Goal: Task Accomplishment & Management: Complete application form

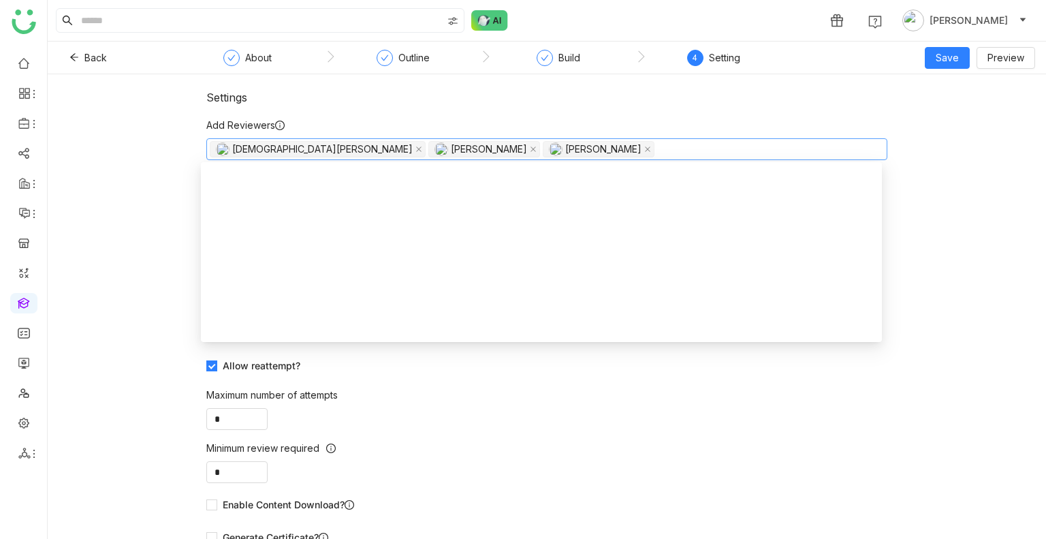
scroll to position [1286, 0]
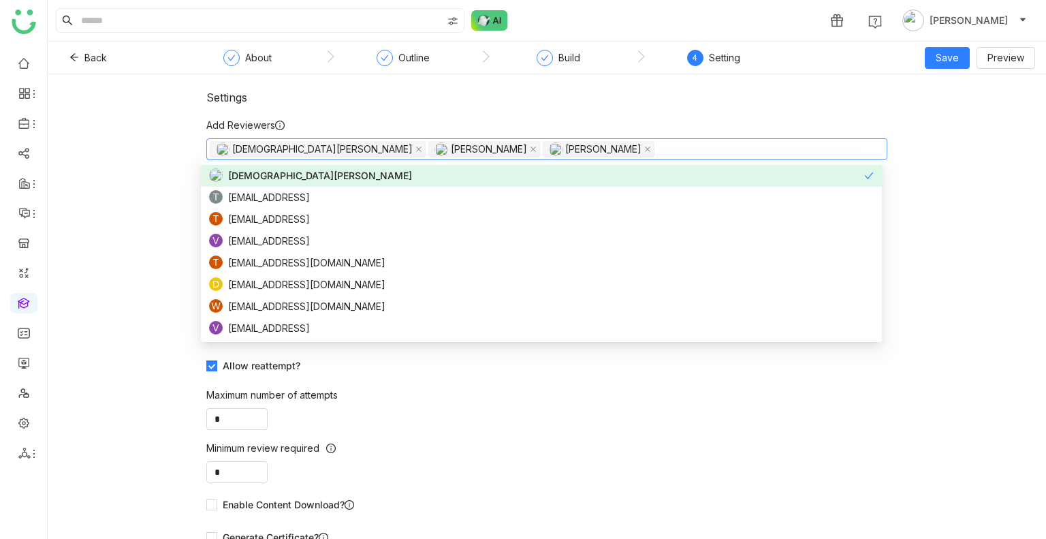
click at [307, 87] on div "Settings Add Reviewers [PERSON_NAME] [PERSON_NAME] Pulasetti [PERSON_NAME] Assi…" at bounding box center [547, 306] width 999 height 465
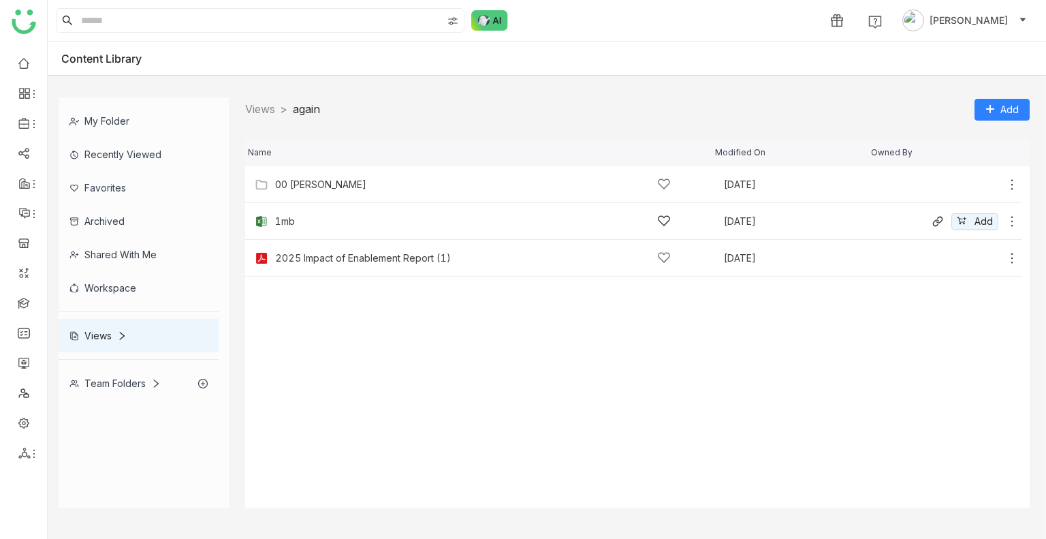
click at [1014, 221] on icon at bounding box center [1012, 222] width 14 height 14
click at [961, 209] on span "Remove from view" at bounding box center [964, 206] width 84 height 15
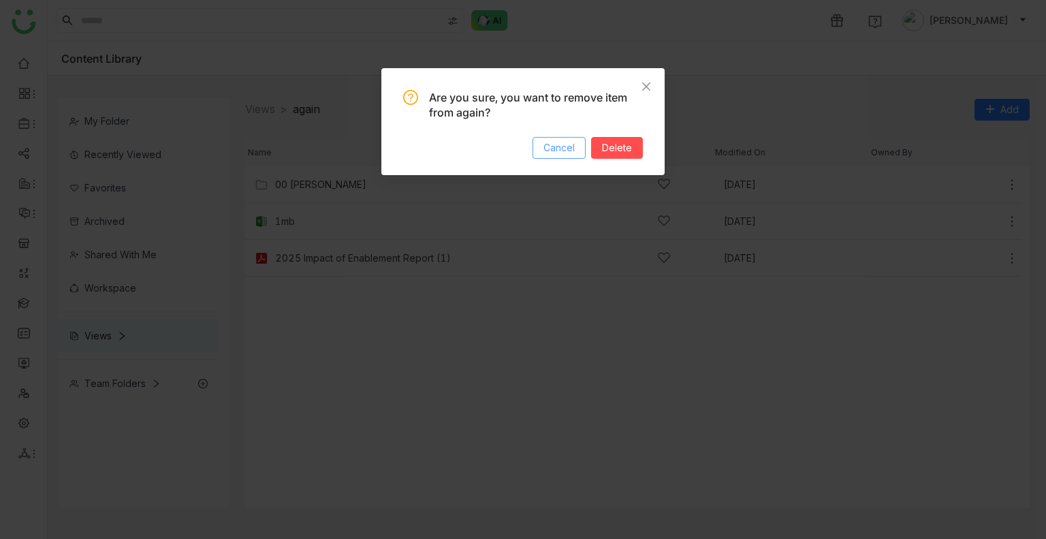
click at [571, 154] on span "Cancel" at bounding box center [559, 147] width 31 height 15
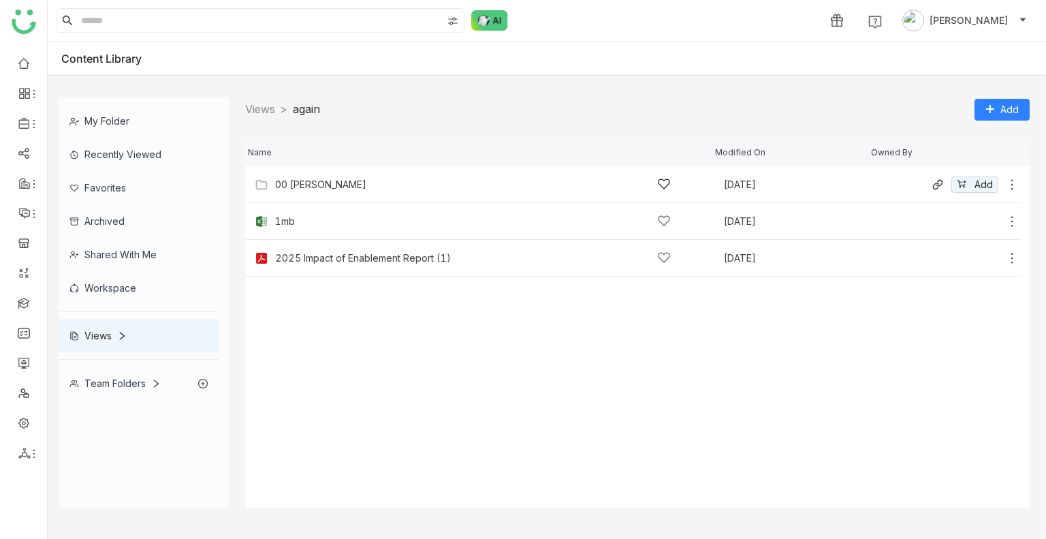
click at [1010, 181] on icon at bounding box center [1012, 185] width 14 height 14
click at [956, 159] on span "Remove from view" at bounding box center [959, 166] width 84 height 15
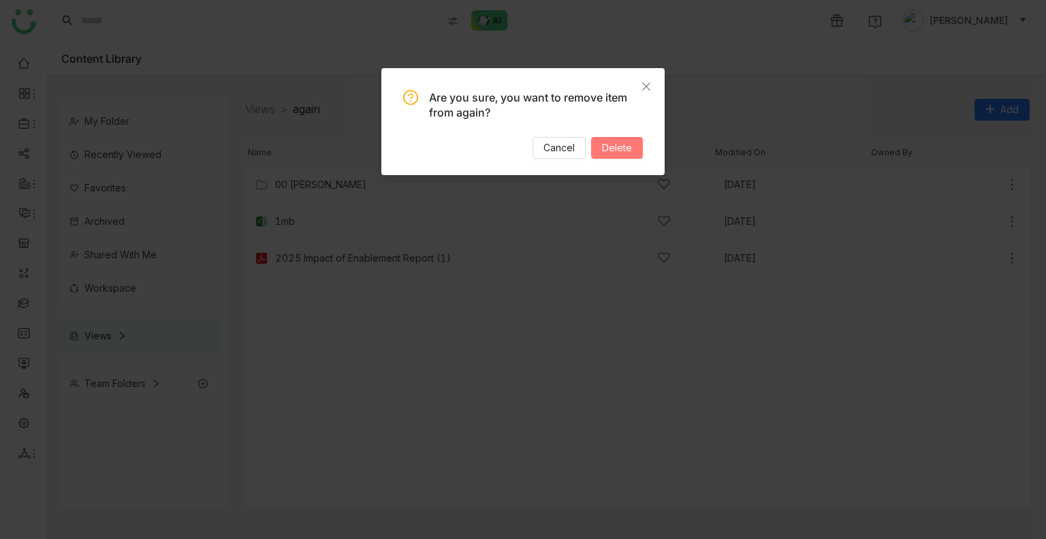
click at [619, 140] on span "Delete" at bounding box center [617, 147] width 30 height 15
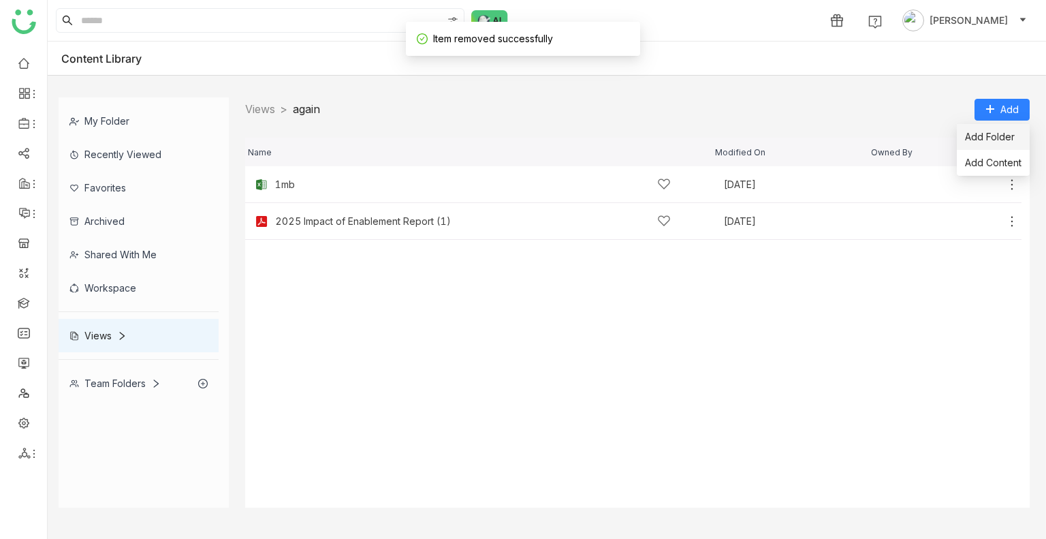
click at [993, 140] on span "Add Folder" at bounding box center [990, 136] width 50 height 15
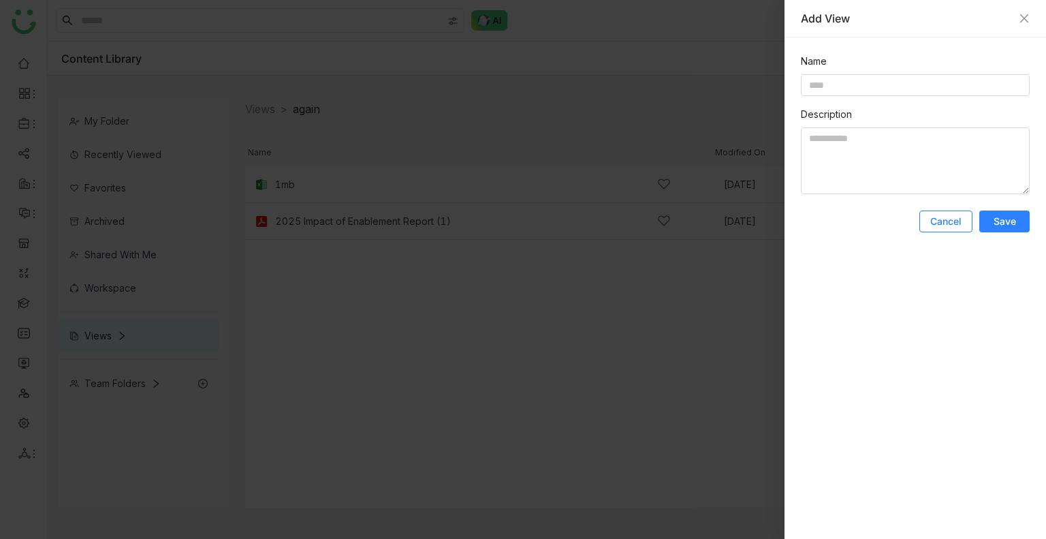
click at [947, 228] on span "Cancel" at bounding box center [946, 222] width 31 height 14
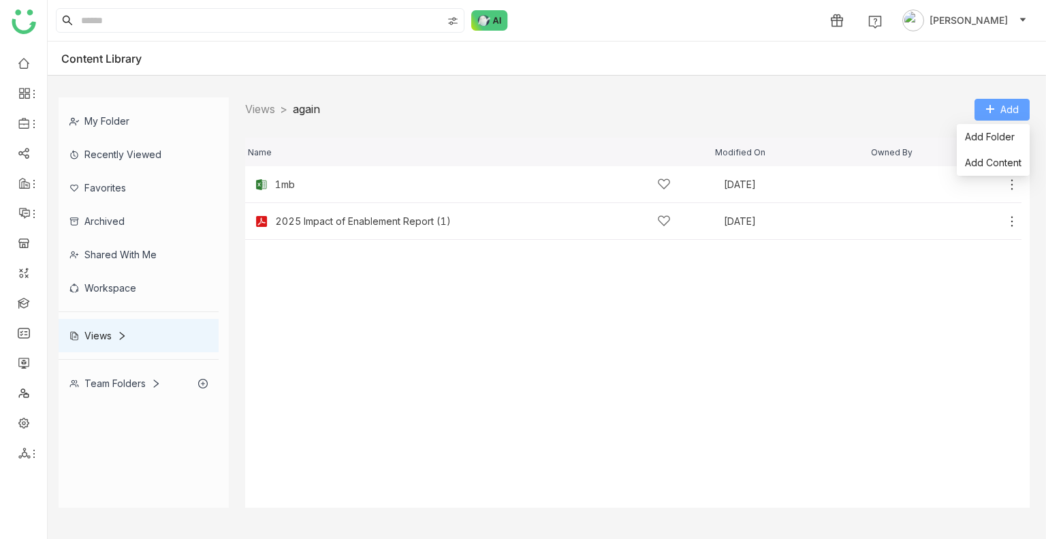
click at [1001, 104] on span "Add" at bounding box center [1010, 109] width 18 height 15
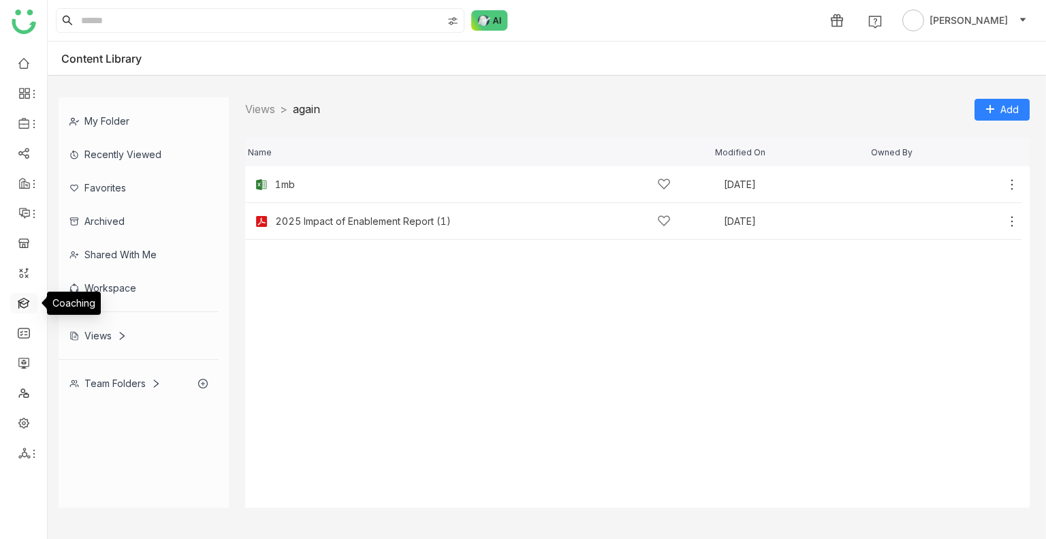
click at [18, 297] on link at bounding box center [24, 302] width 12 height 12
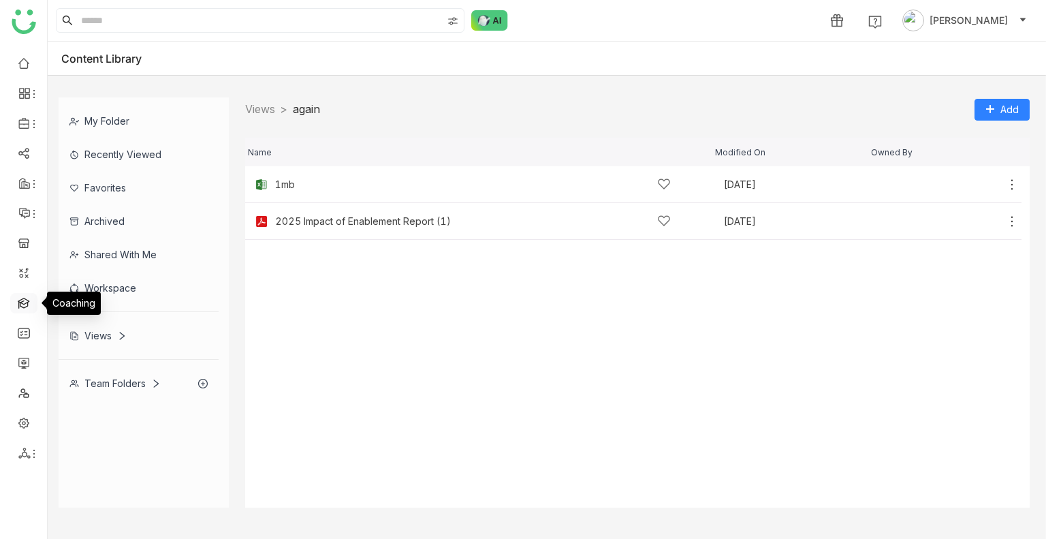
click at [18, 297] on link at bounding box center [24, 302] width 12 height 12
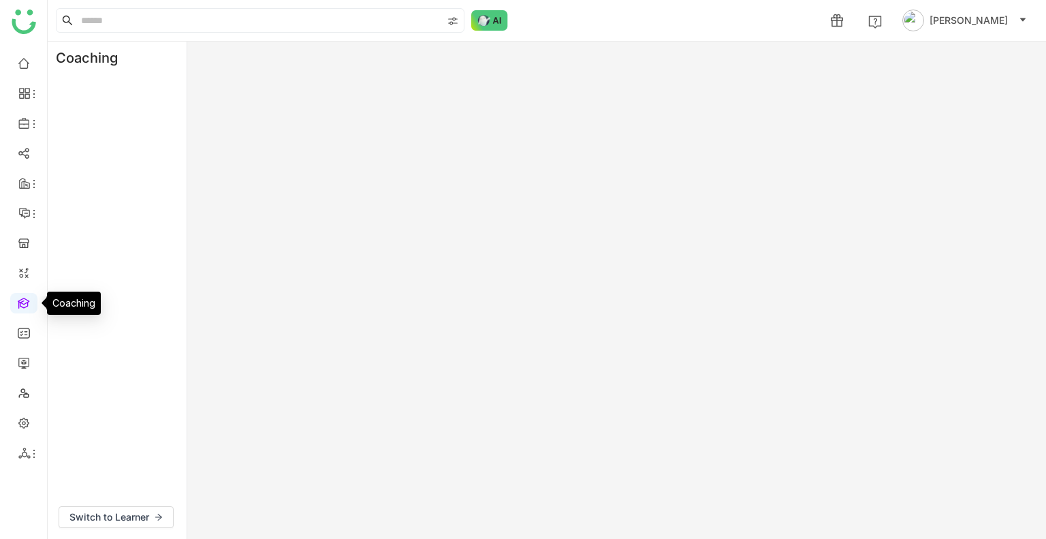
click at [18, 297] on link at bounding box center [24, 302] width 12 height 12
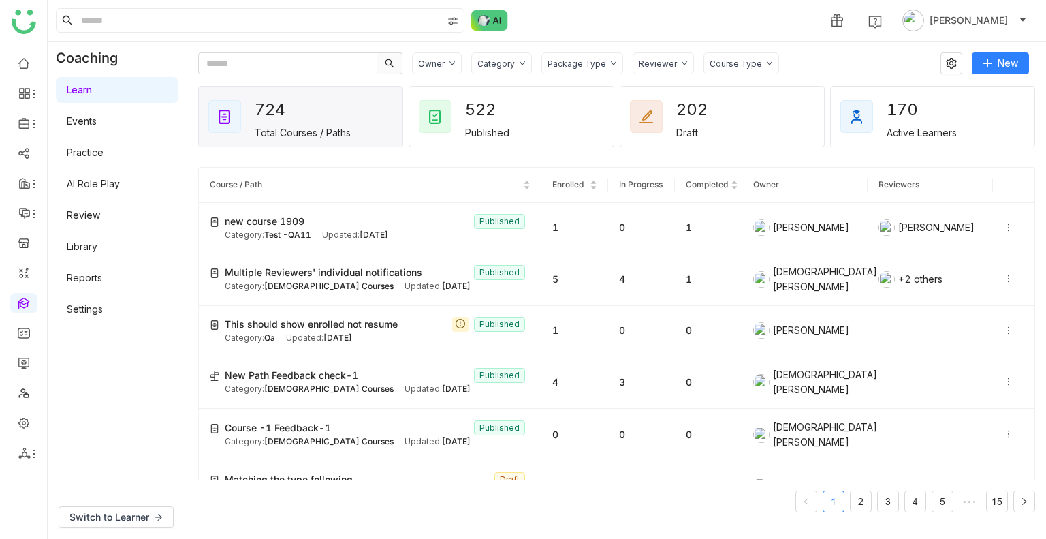
click at [104, 183] on link "AI Role Play" at bounding box center [93, 184] width 53 height 12
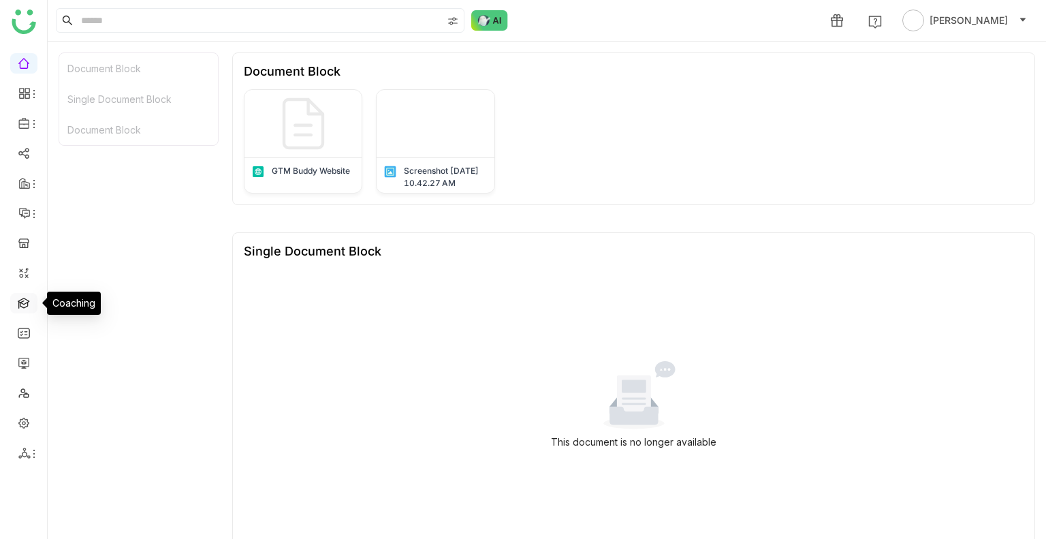
click at [22, 298] on link at bounding box center [24, 302] width 12 height 12
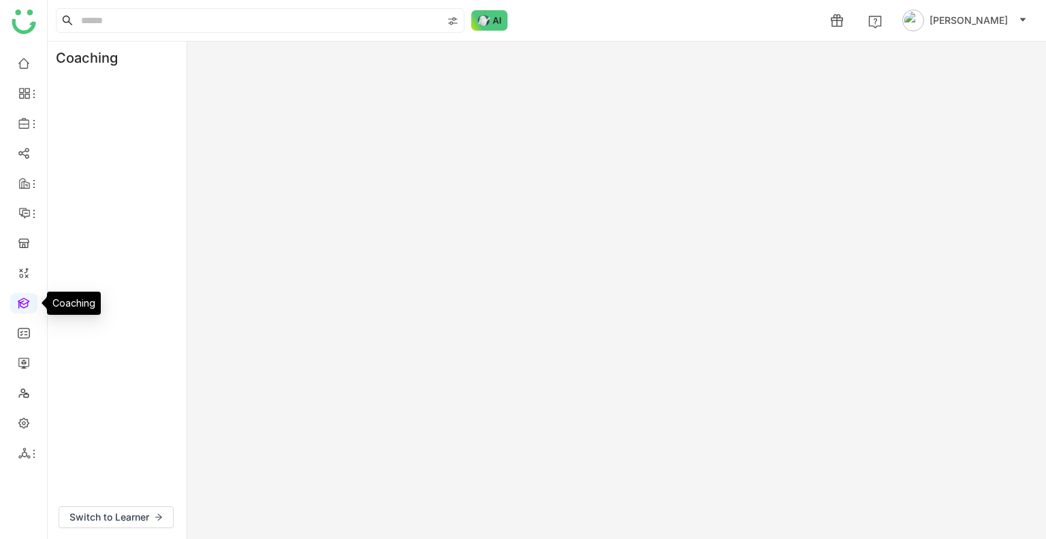
click at [22, 298] on link at bounding box center [24, 302] width 12 height 12
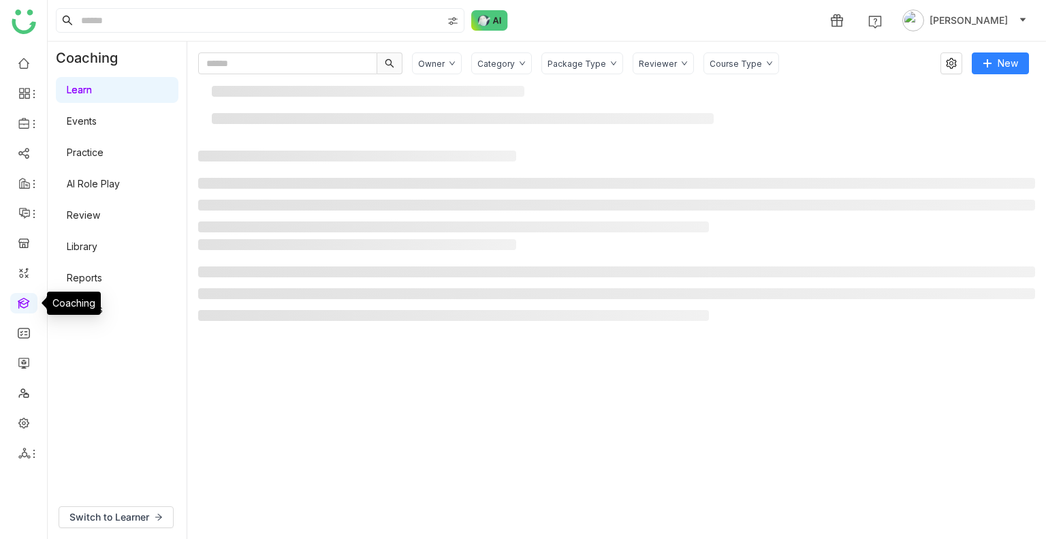
click at [22, 298] on link at bounding box center [24, 302] width 12 height 12
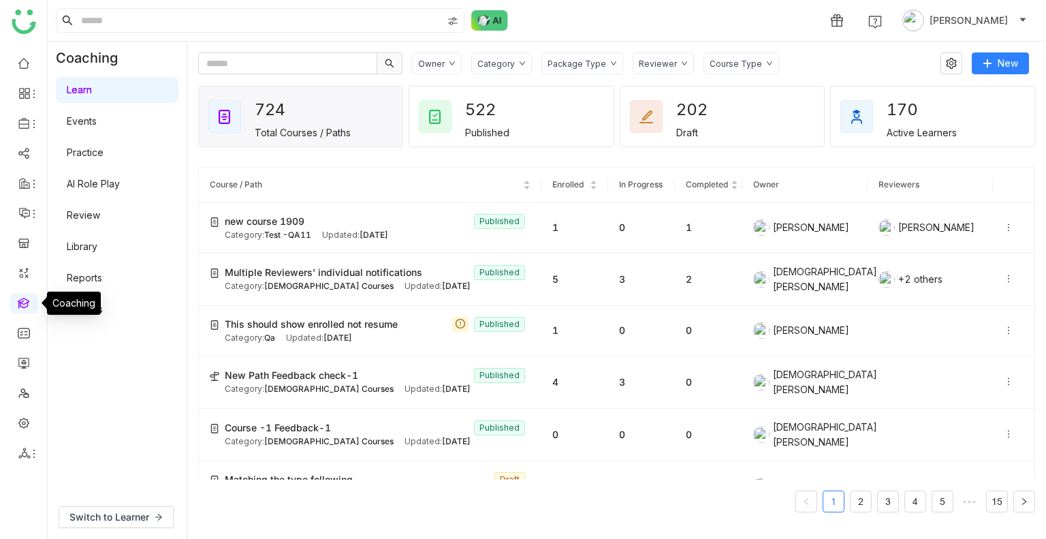
click at [120, 179] on link "AI Role Play" at bounding box center [93, 184] width 53 height 12
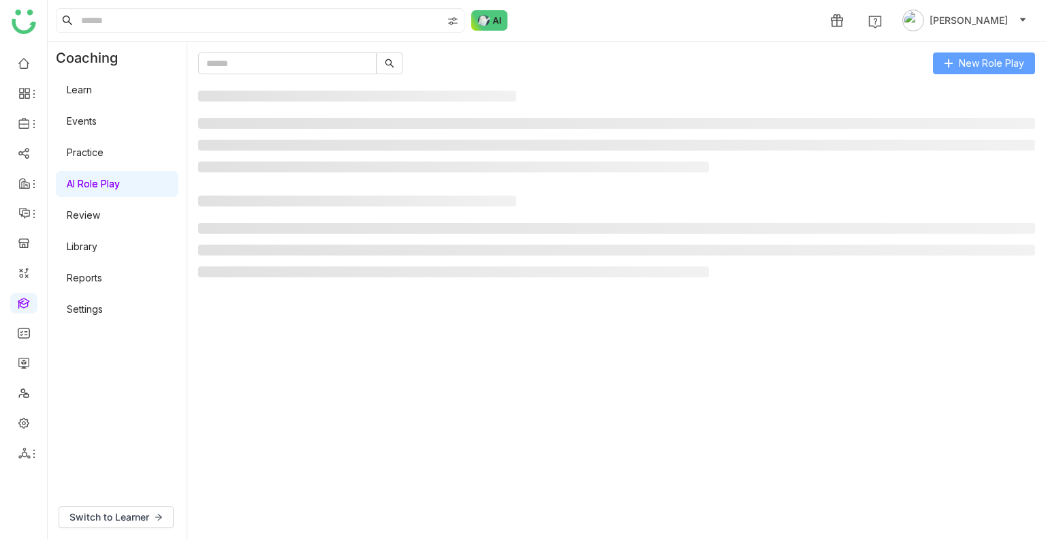
click at [961, 62] on span "New Role Play" at bounding box center [991, 63] width 65 height 15
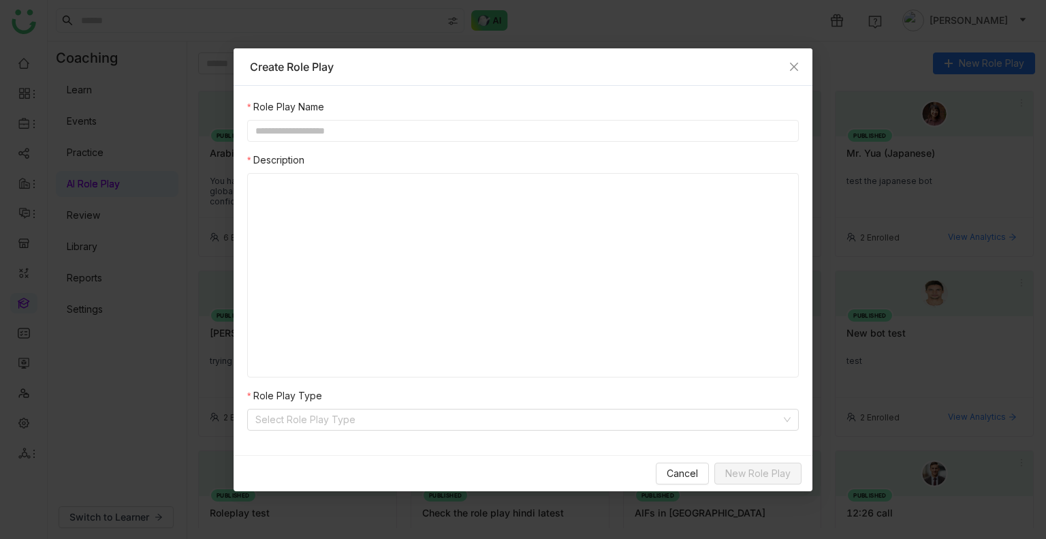
click at [431, 143] on div "Role Play Name Description Role Play Type Select Role Play Type" at bounding box center [523, 264] width 552 height 331
click at [414, 138] on input "text" at bounding box center [523, 131] width 552 height 22
type input "*"
type input "**********"
click at [375, 243] on div at bounding box center [523, 230] width 540 height 41
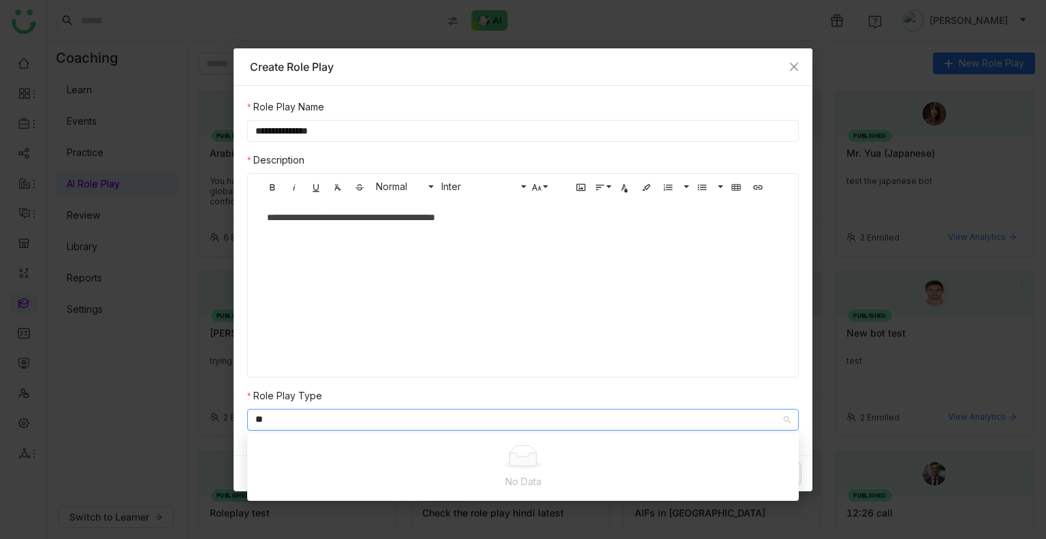
type input "*"
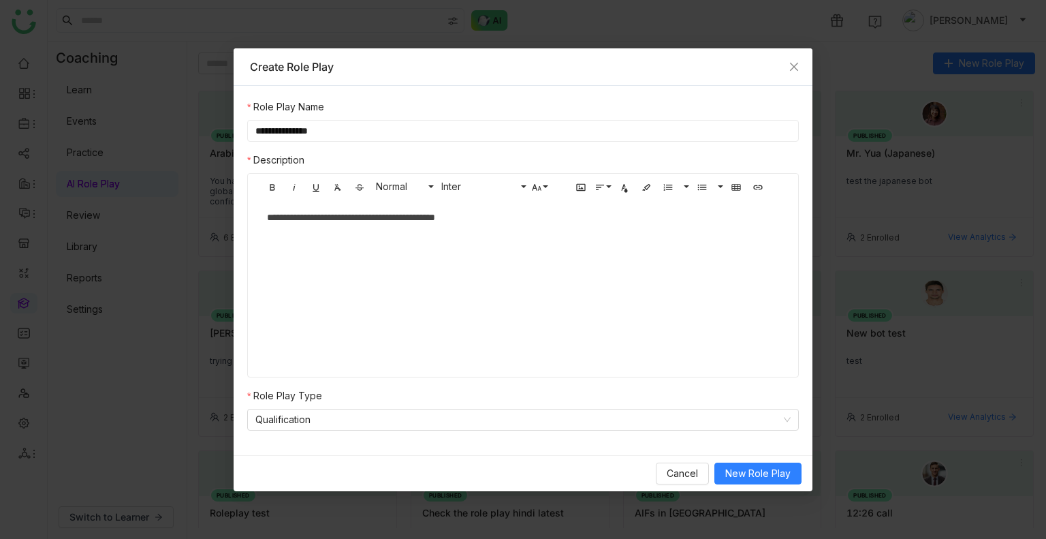
click at [508, 225] on div "**********" at bounding box center [523, 230] width 540 height 41
click at [443, 223] on div "**********" at bounding box center [523, 217] width 512 height 15
click at [440, 218] on div "**********" at bounding box center [523, 217] width 512 height 15
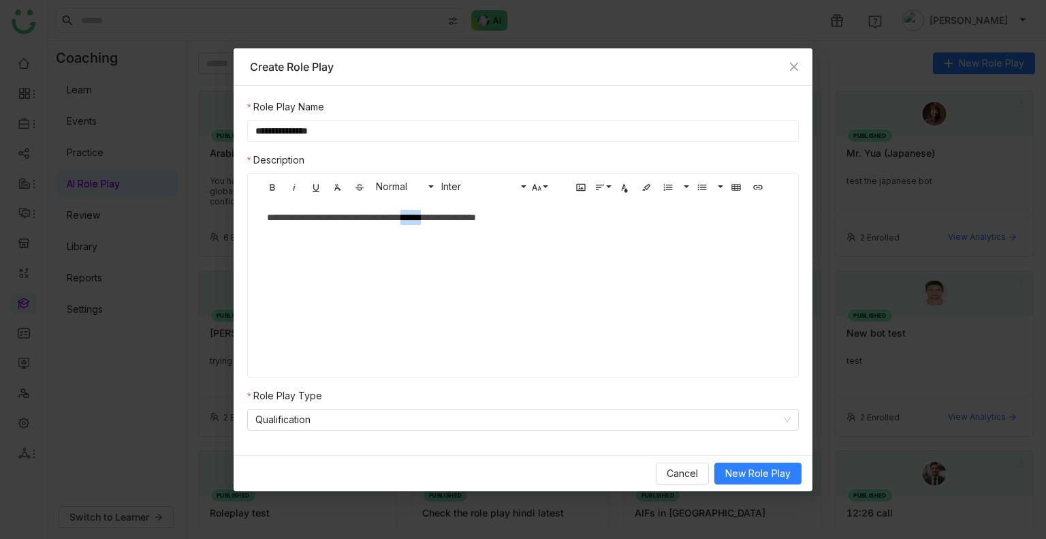
click at [440, 218] on div "**********" at bounding box center [523, 217] width 512 height 15
click at [436, 222] on div "**********" at bounding box center [523, 217] width 512 height 15
click at [445, 221] on div "**********" at bounding box center [523, 217] width 512 height 15
click at [445, 219] on div "**********" at bounding box center [523, 217] width 512 height 15
drag, startPoint x: 445, startPoint y: 219, endPoint x: 431, endPoint y: 220, distance: 14.3
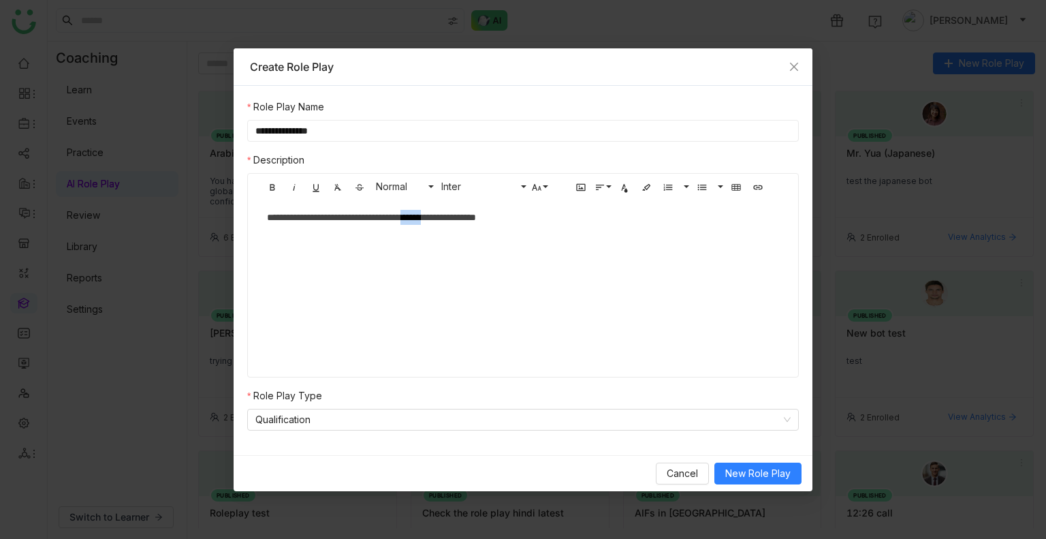
click at [431, 220] on div "**********" at bounding box center [523, 217] width 512 height 15
click at [432, 220] on div "**********" at bounding box center [523, 217] width 512 height 15
click at [436, 220] on div "**********" at bounding box center [523, 217] width 512 height 15
click at [482, 217] on div "**********" at bounding box center [523, 217] width 512 height 15
click at [540, 221] on div "**********" at bounding box center [523, 217] width 512 height 15
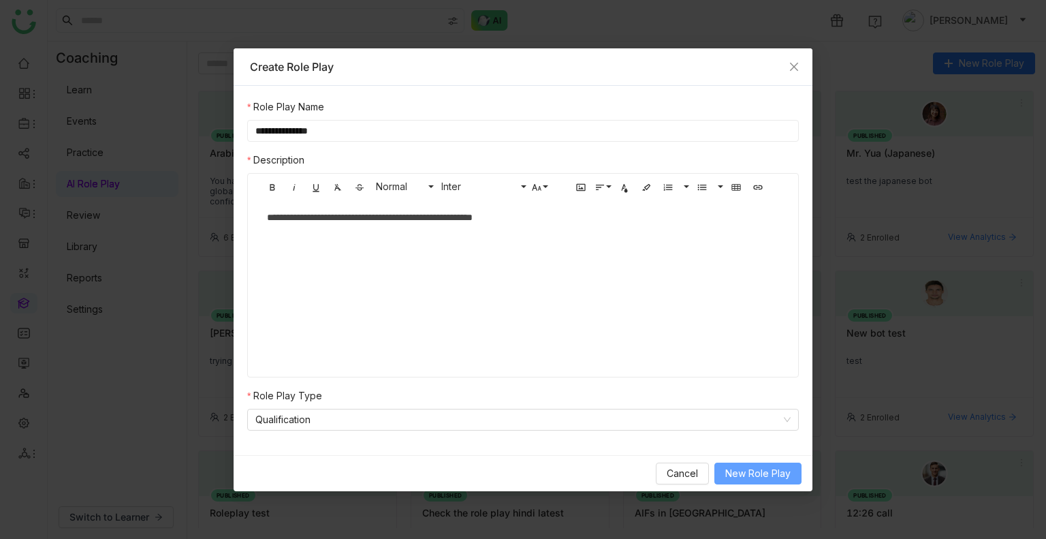
click at [736, 479] on span "New Role Play" at bounding box center [757, 473] width 65 height 15
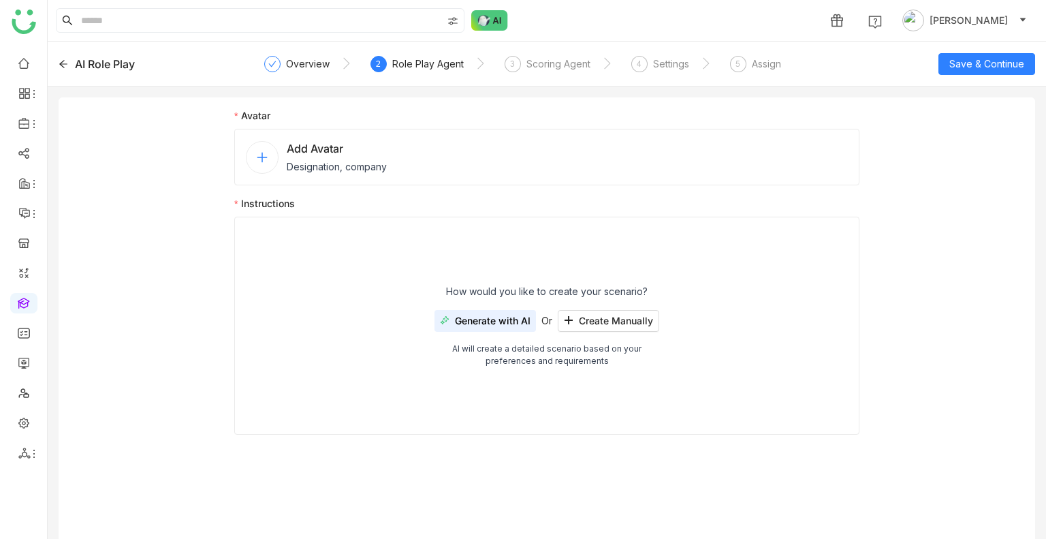
click at [340, 172] on span "Designation, company" at bounding box center [337, 166] width 100 height 14
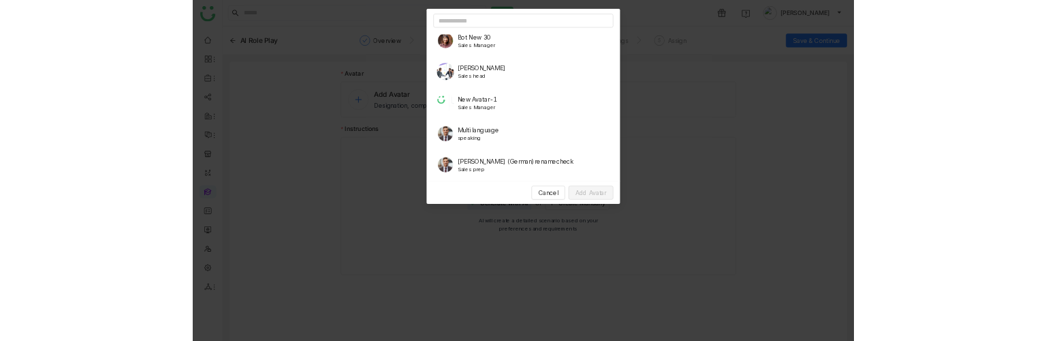
scroll to position [106, 0]
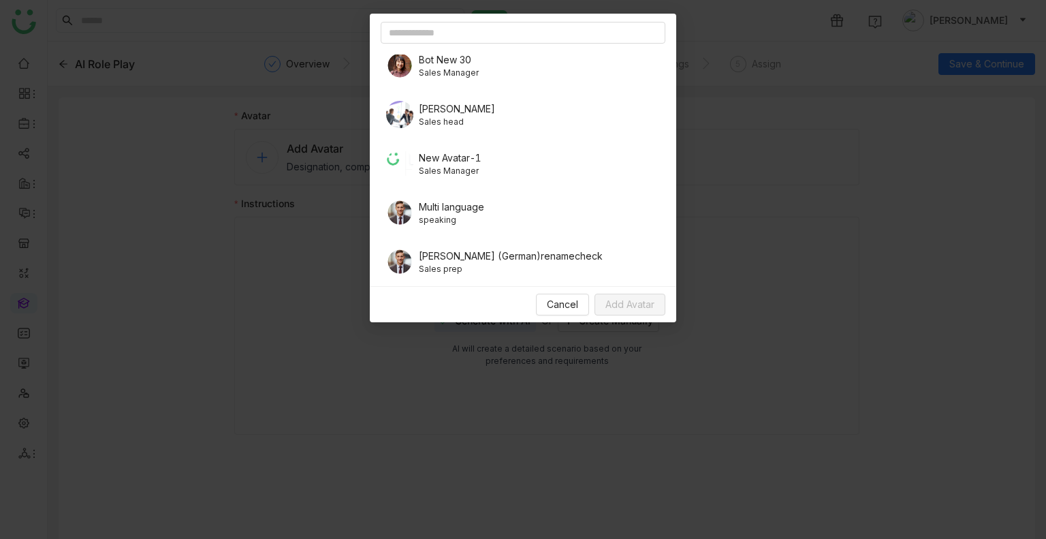
click at [443, 116] on span "Sales head" at bounding box center [457, 122] width 76 height 12
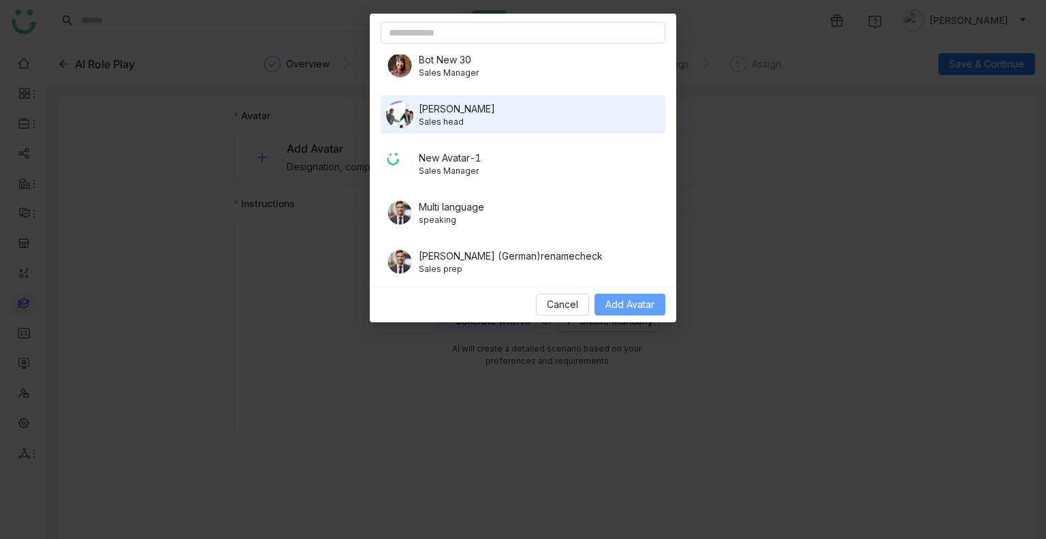
click at [625, 310] on span "Add Avatar" at bounding box center [630, 304] width 49 height 15
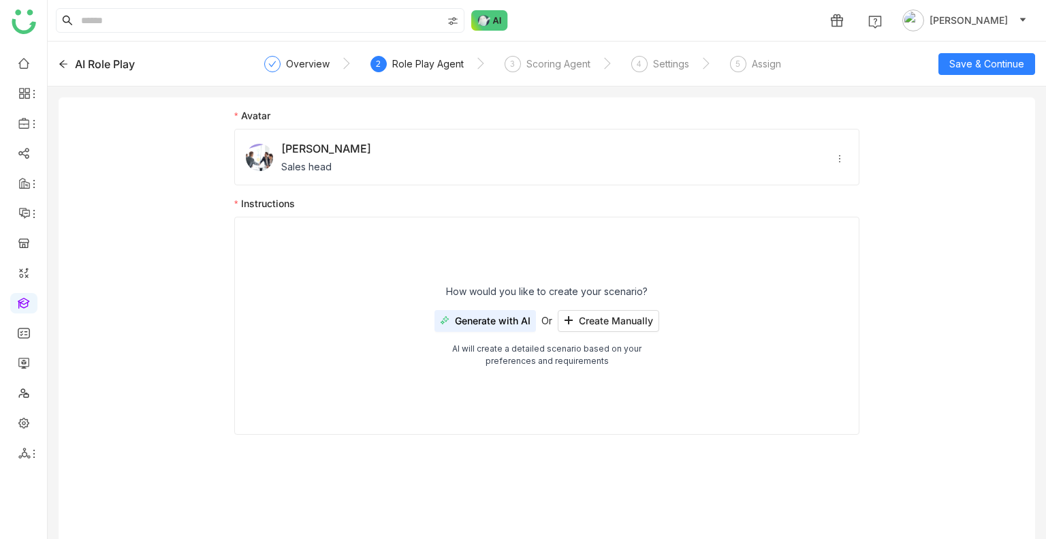
click at [488, 319] on span "Generate with AI" at bounding box center [493, 320] width 76 height 11
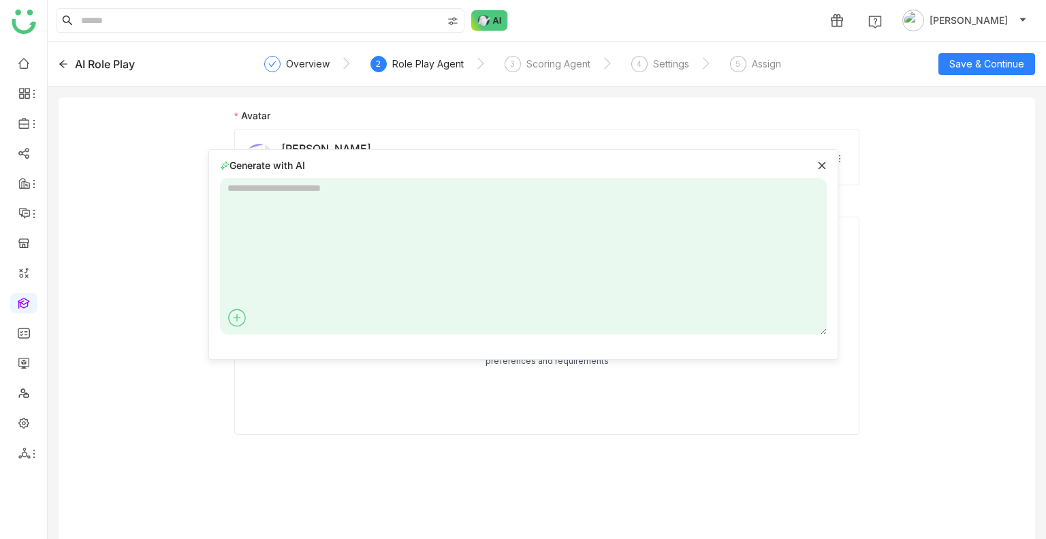
click at [300, 254] on textarea at bounding box center [523, 256] width 607 height 157
paste textarea "**********"
type textarea "**********"
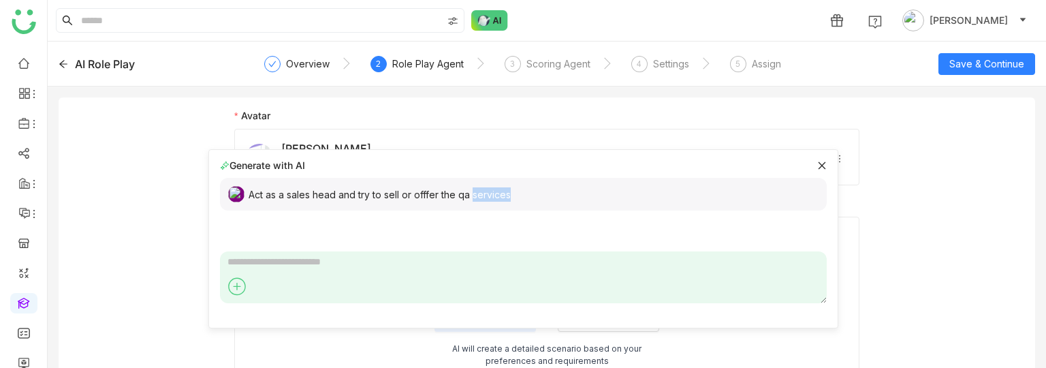
drag, startPoint x: 217, startPoint y: 364, endPoint x: 502, endPoint y: 193, distance: 332.5
click at [502, 193] on div "Act as a sales head and try to sell or offfer the qa services" at bounding box center [380, 194] width 262 height 14
click at [510, 193] on div "Act as a sales head and try to sell or offfer the qa services" at bounding box center [523, 194] width 607 height 33
click at [533, 198] on div "Act as a sales head and try to sell or offfer the qa services" at bounding box center [523, 194] width 607 height 33
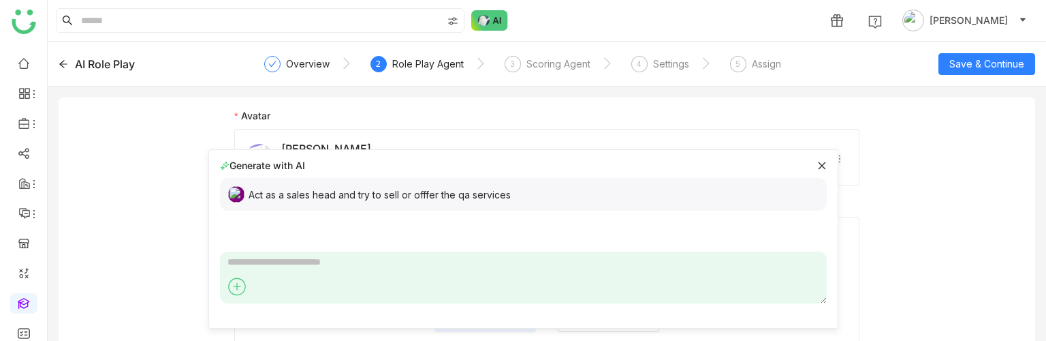
click at [518, 198] on div "Act as a sales head and try to sell or offfer the qa services" at bounding box center [523, 194] width 607 height 33
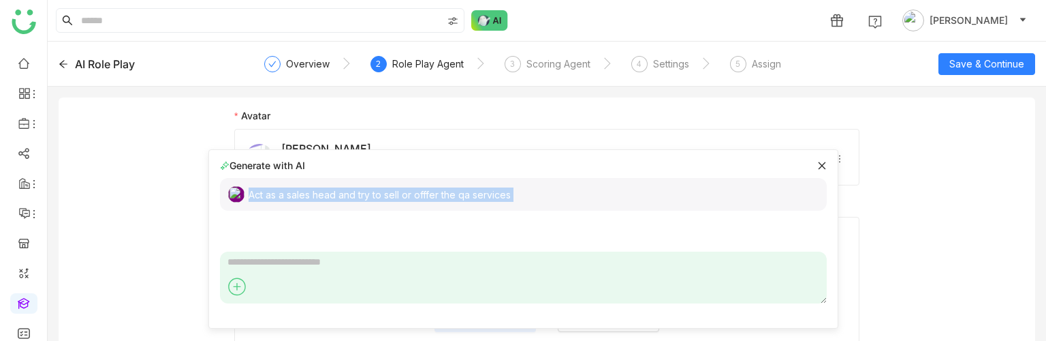
click at [518, 198] on div "Act as a sales head and try to sell or offfer the qa services" at bounding box center [523, 194] width 607 height 33
copy div "Act as a sales head and try to sell or offfer the qa services"
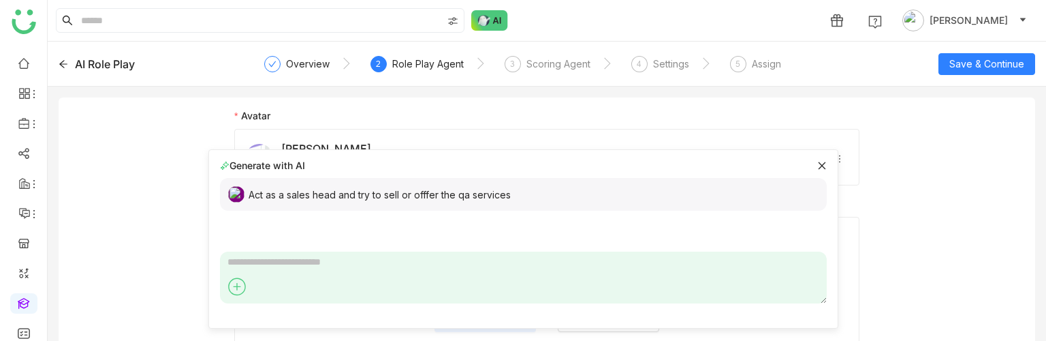
click at [818, 162] on icon at bounding box center [821, 164] width 7 height 7
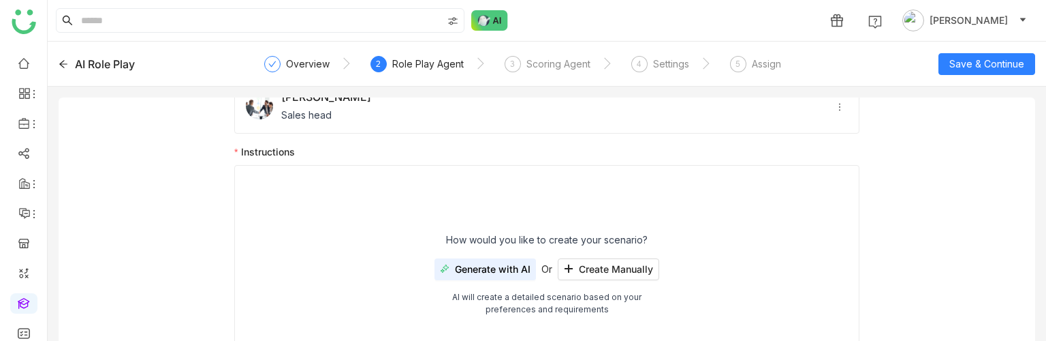
scroll to position [52, 0]
click at [458, 260] on button "Generate with AI" at bounding box center [486, 269] width 102 height 22
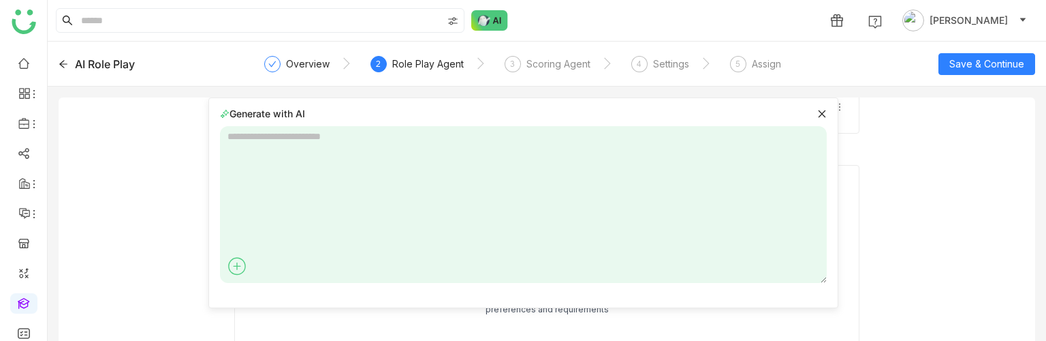
click at [346, 206] on textarea at bounding box center [523, 204] width 607 height 157
paste textarea "**********"
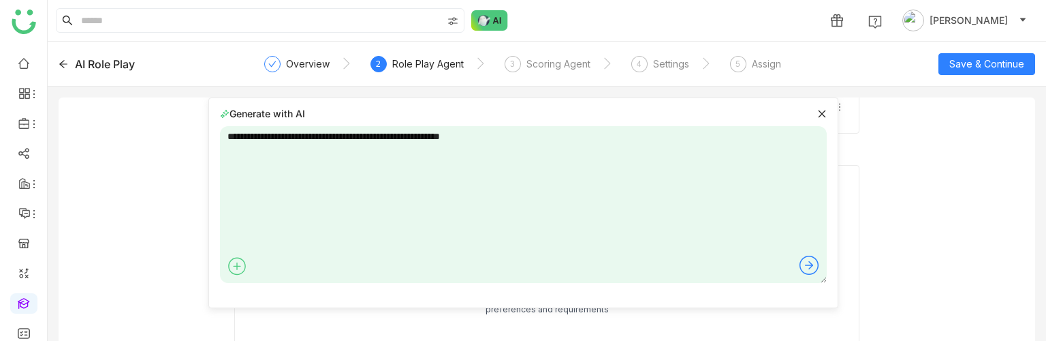
type textarea "**********"
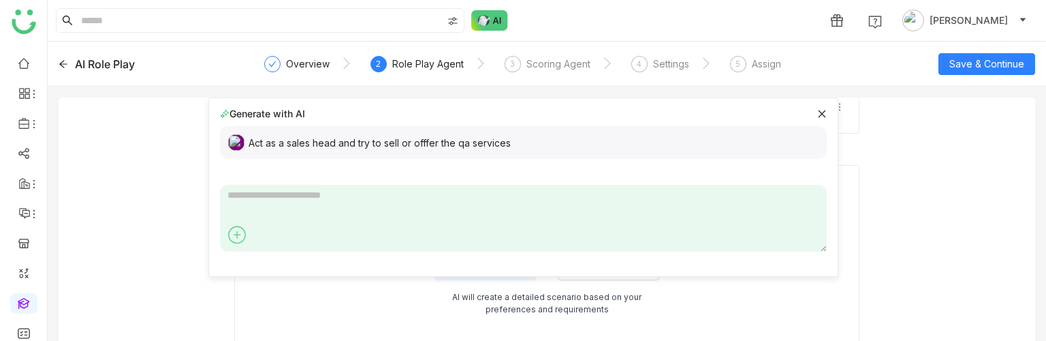
click at [817, 109] on icon at bounding box center [822, 114] width 10 height 10
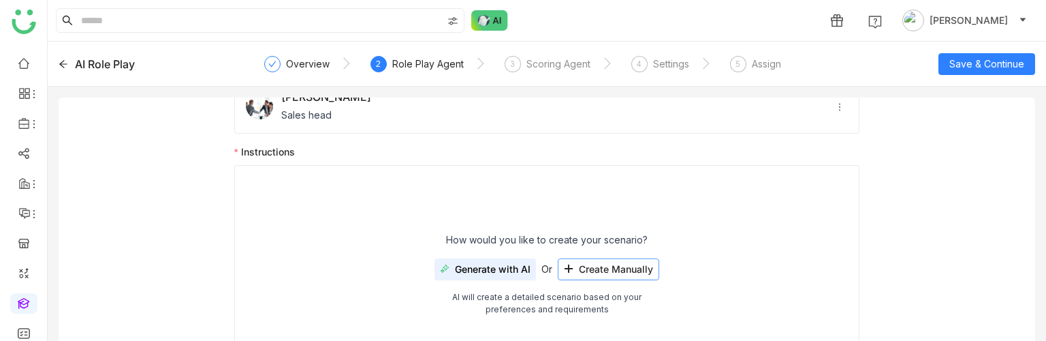
click at [618, 269] on span "Create Manually" at bounding box center [616, 269] width 74 height 11
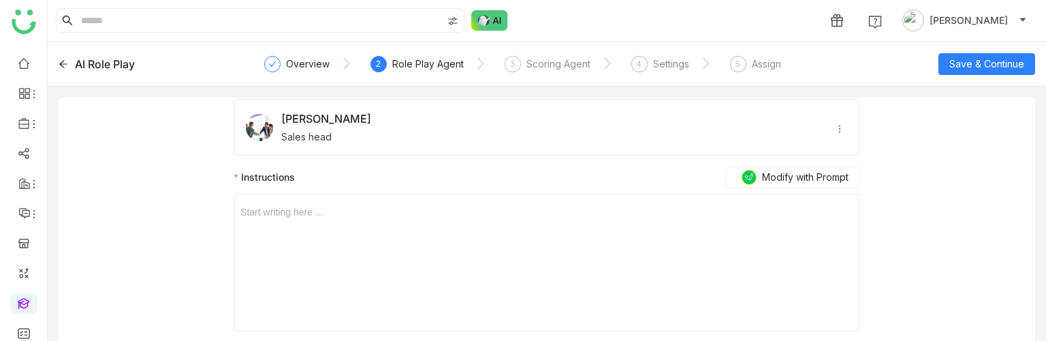
click at [300, 215] on div at bounding box center [546, 211] width 613 height 15
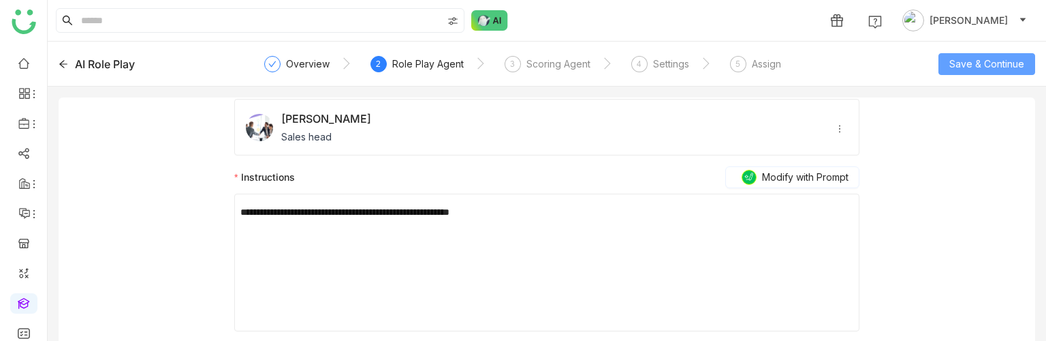
click at [964, 62] on span "Save & Continue" at bounding box center [987, 64] width 75 height 15
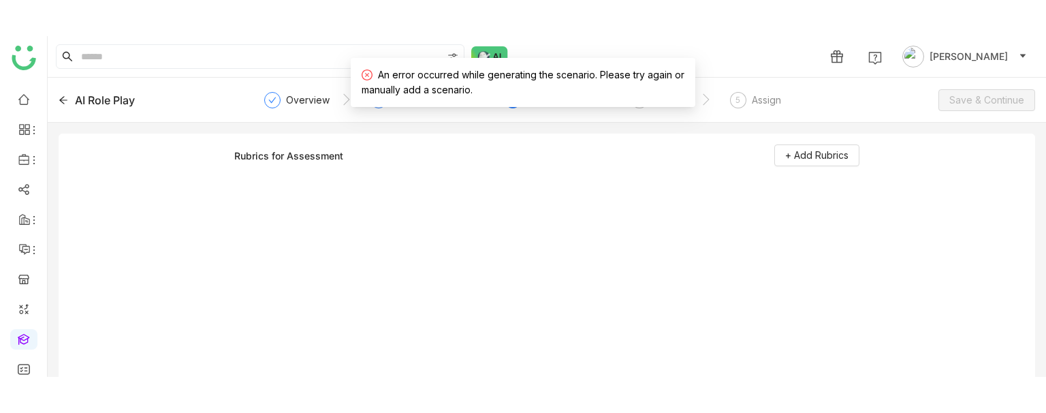
scroll to position [0, 0]
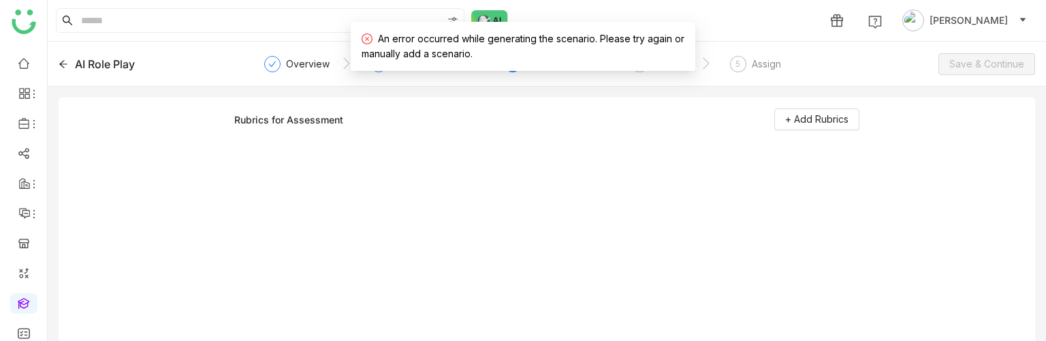
click at [420, 123] on div "Rubrics for Assessment + Add Rubrics" at bounding box center [546, 119] width 625 height 22
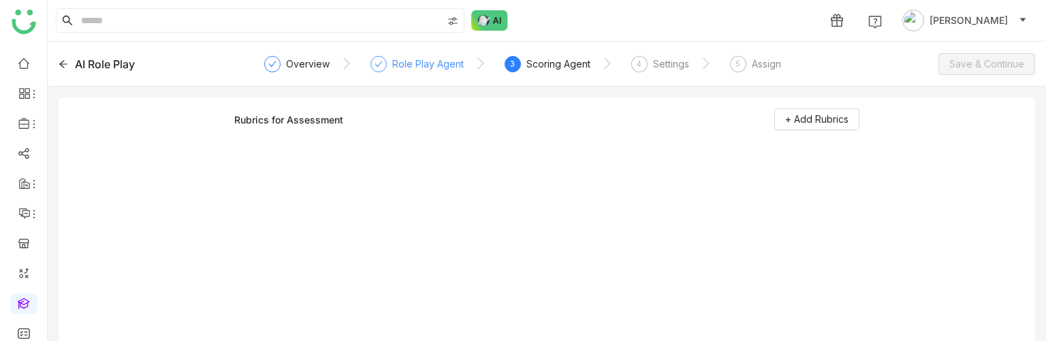
click at [420, 65] on div "Role Play Agent" at bounding box center [428, 64] width 72 height 16
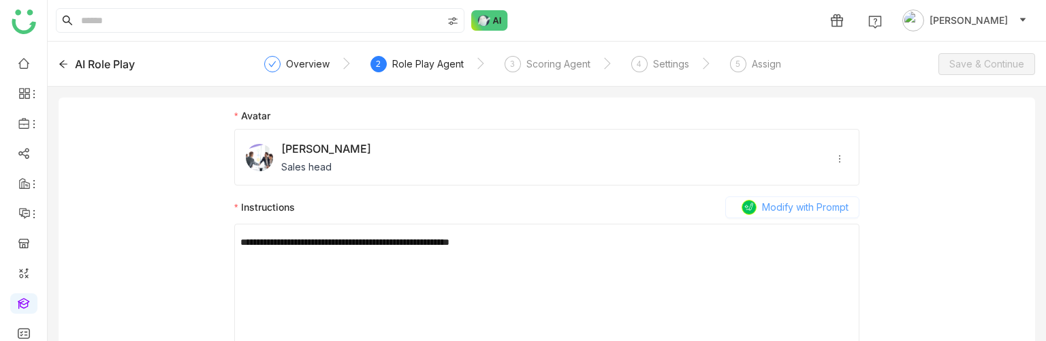
click at [785, 212] on span "Modify with Prompt" at bounding box center [805, 207] width 87 height 15
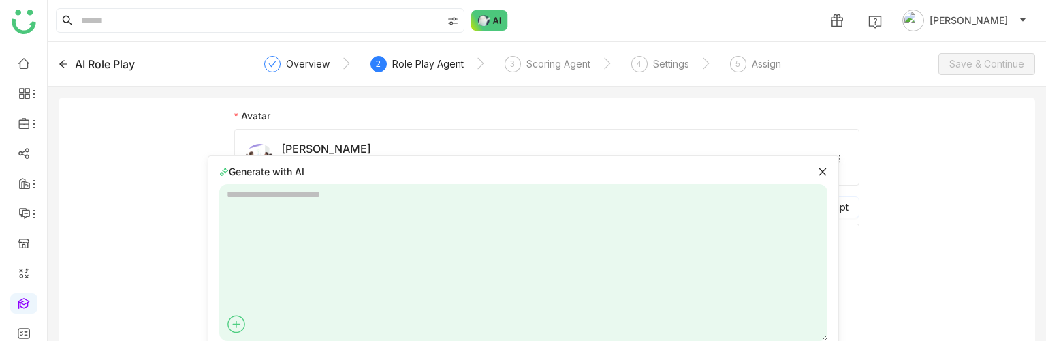
click at [341, 204] on textarea at bounding box center [523, 262] width 608 height 157
paste textarea "**********"
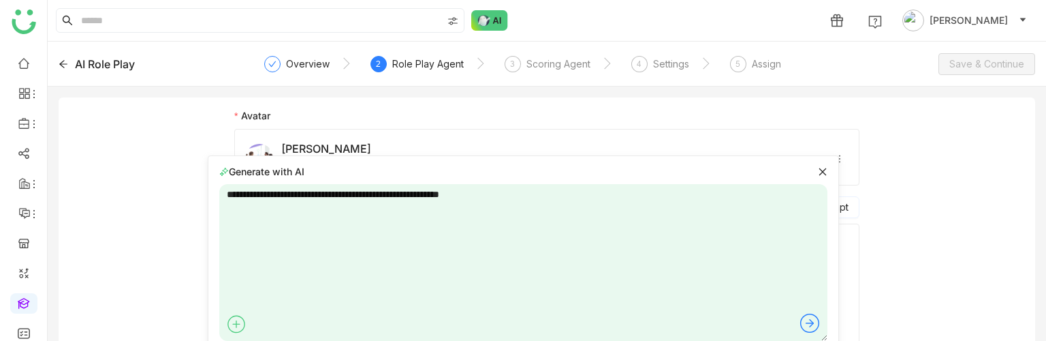
type textarea "**********"
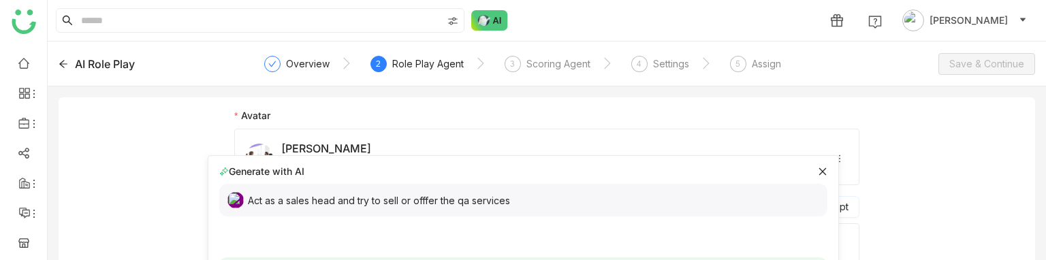
click at [506, 203] on div "Act as a sales head and try to sell or offfer the qa services" at bounding box center [523, 200] width 608 height 33
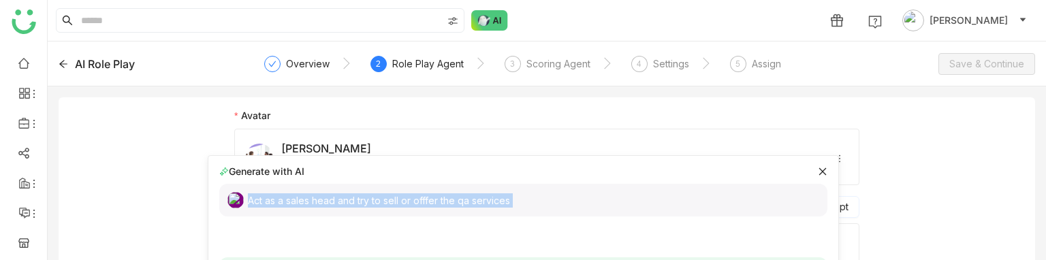
click at [506, 203] on div "Act as a sales head and try to sell or offfer the qa services" at bounding box center [523, 200] width 608 height 33
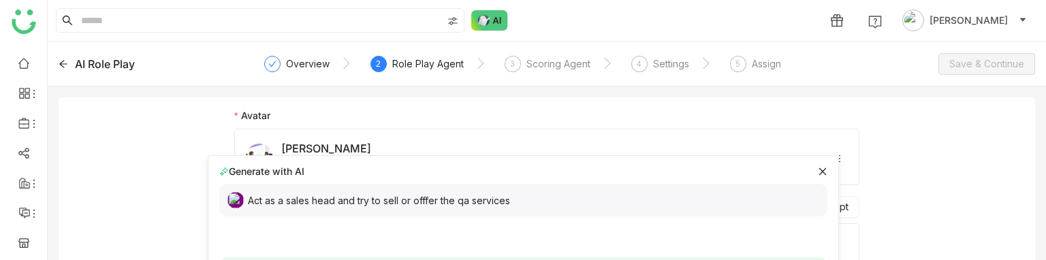
click at [818, 170] on icon at bounding box center [823, 172] width 10 height 10
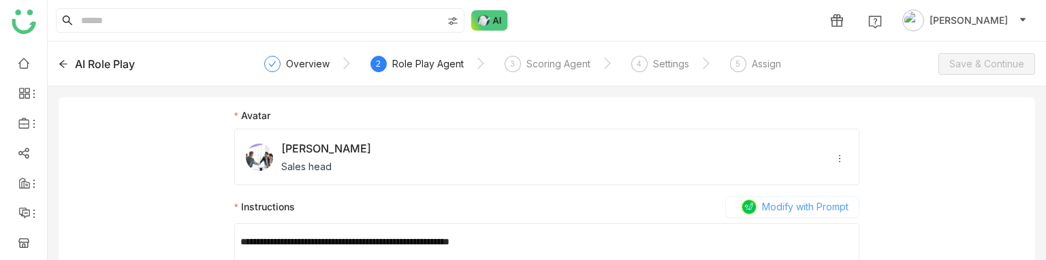
click at [782, 201] on span "Modify with Prompt" at bounding box center [805, 207] width 87 height 15
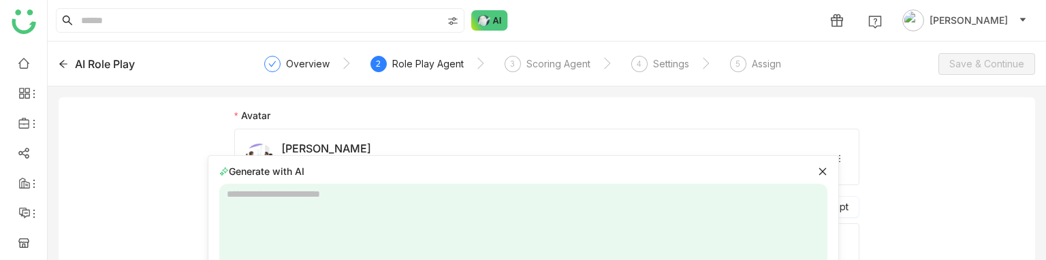
click at [335, 193] on textarea at bounding box center [523, 262] width 608 height 157
paste textarea "**********"
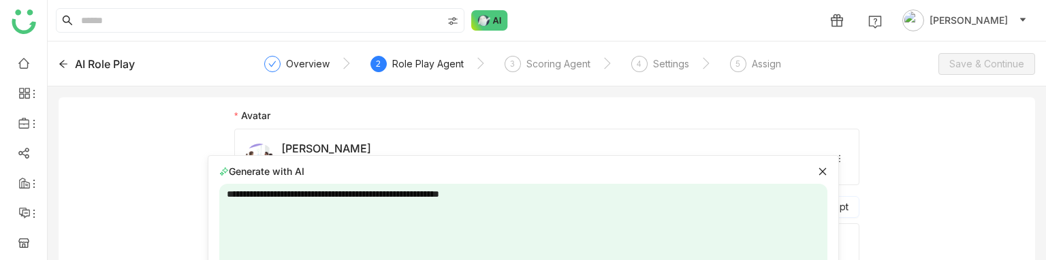
type textarea "**********"
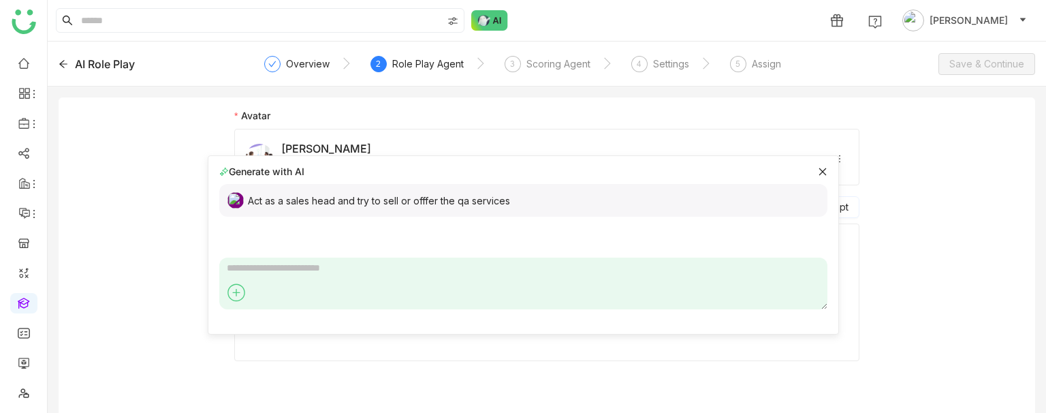
click at [821, 172] on icon at bounding box center [822, 171] width 7 height 7
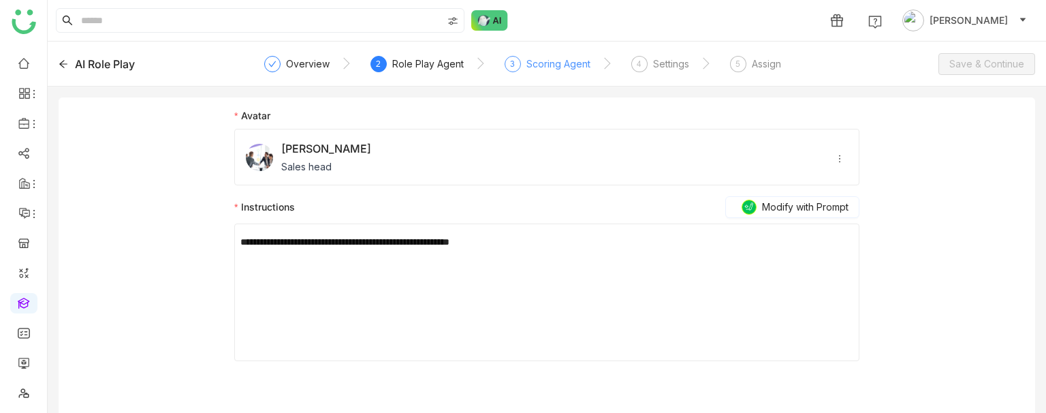
click at [523, 62] on div "3 Scoring Agent" at bounding box center [548, 68] width 86 height 25
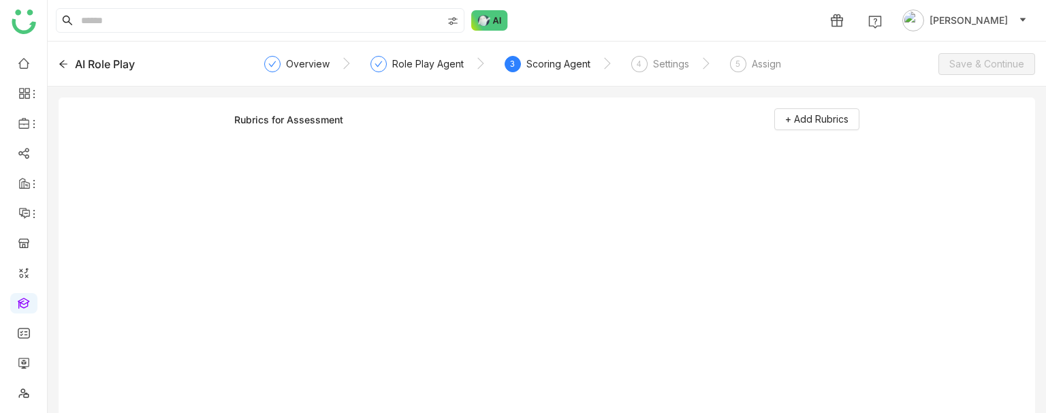
click at [812, 134] on div "Rubrics for Assessment + Add Rubrics" at bounding box center [546, 123] width 625 height 30
click at [818, 127] on button "+ Add Rubrics" at bounding box center [817, 119] width 85 height 22
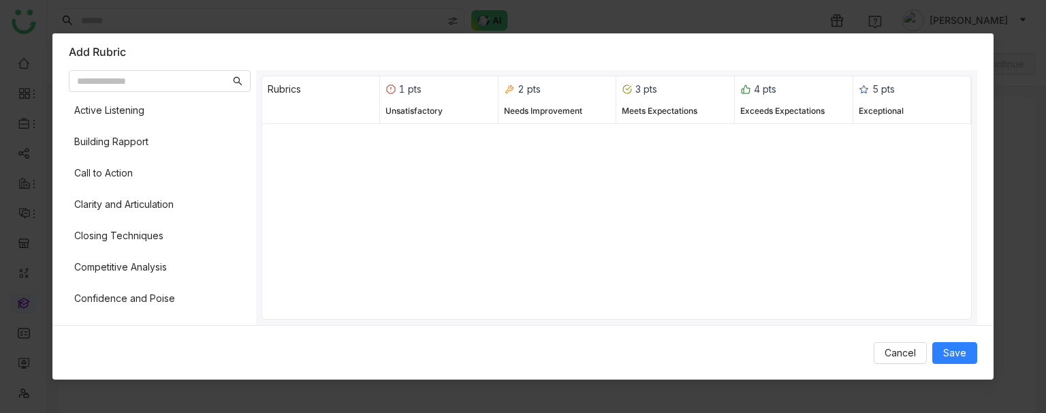
click at [66, 220] on div "Active Listening Building Rapport Call to Action Clarity and Articulation Closi…" at bounding box center [522, 197] width 941 height 255
click at [102, 224] on div "Closing Techniques" at bounding box center [160, 236] width 182 height 26
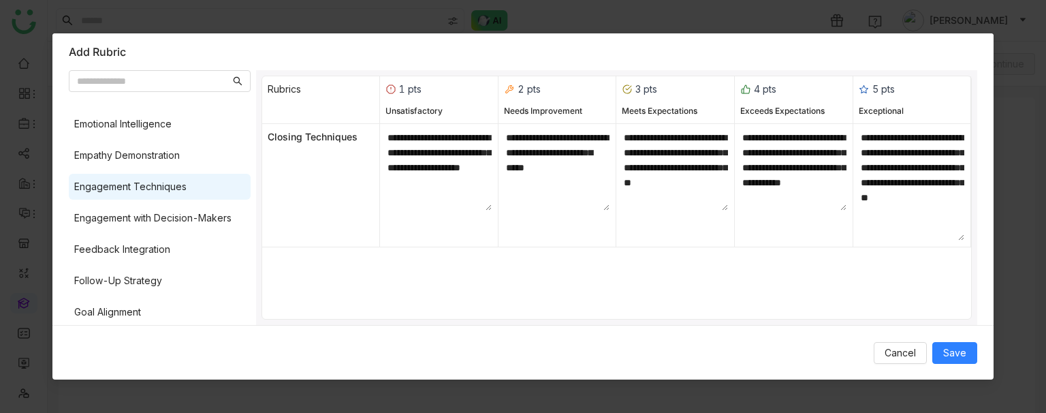
click at [108, 195] on div "Engagement Techniques" at bounding box center [160, 187] width 182 height 26
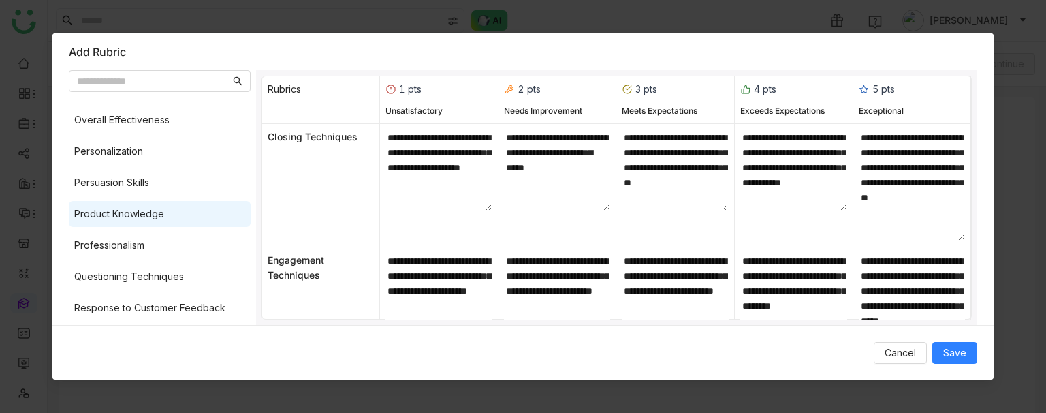
click at [110, 206] on div "Product Knowledge" at bounding box center [119, 213] width 90 height 15
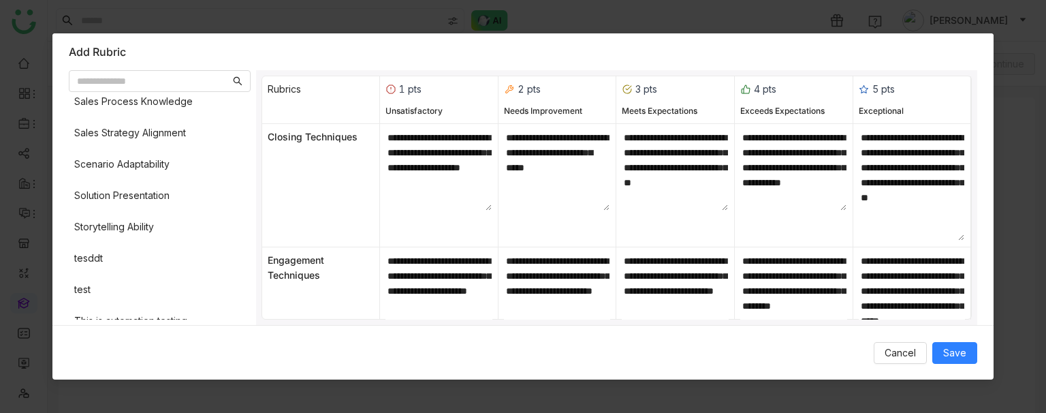
scroll to position [1151, 0]
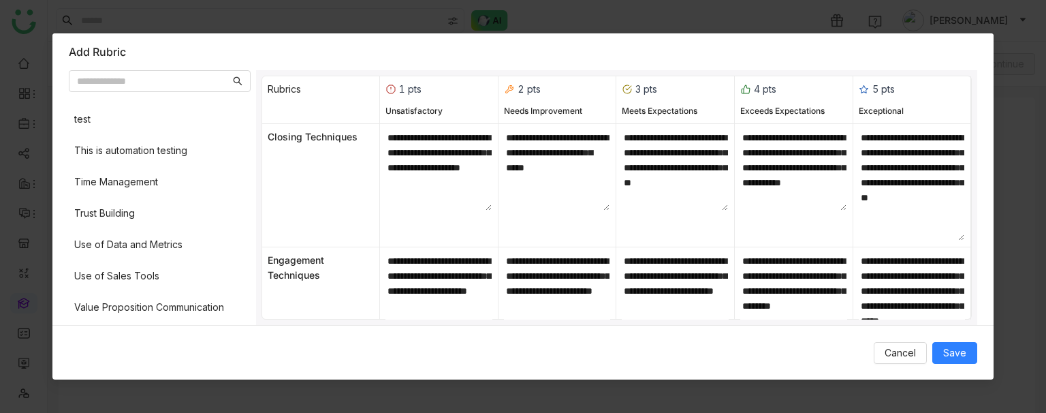
click at [110, 206] on div "Trust Building" at bounding box center [104, 213] width 61 height 15
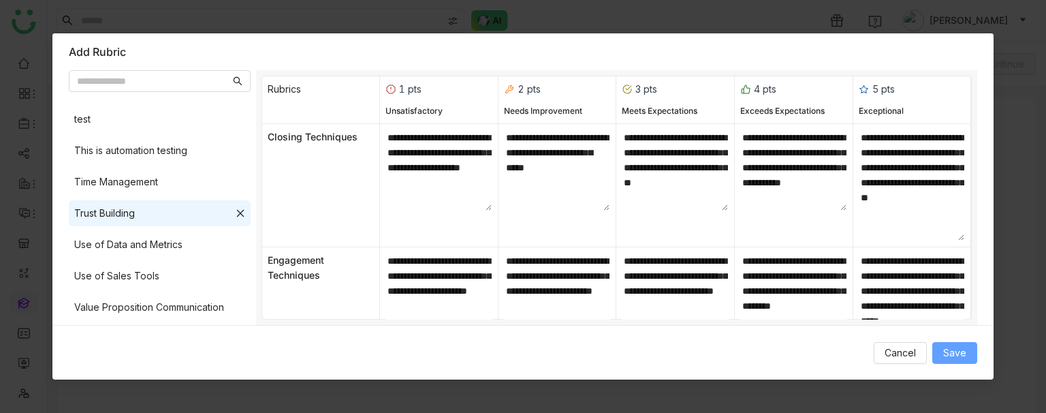
click at [954, 345] on span "Save" at bounding box center [954, 352] width 23 height 15
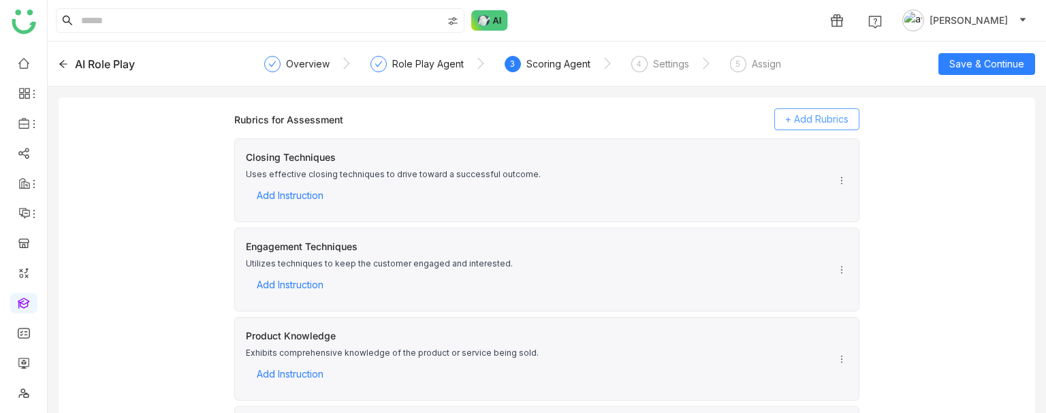
scroll to position [65, 0]
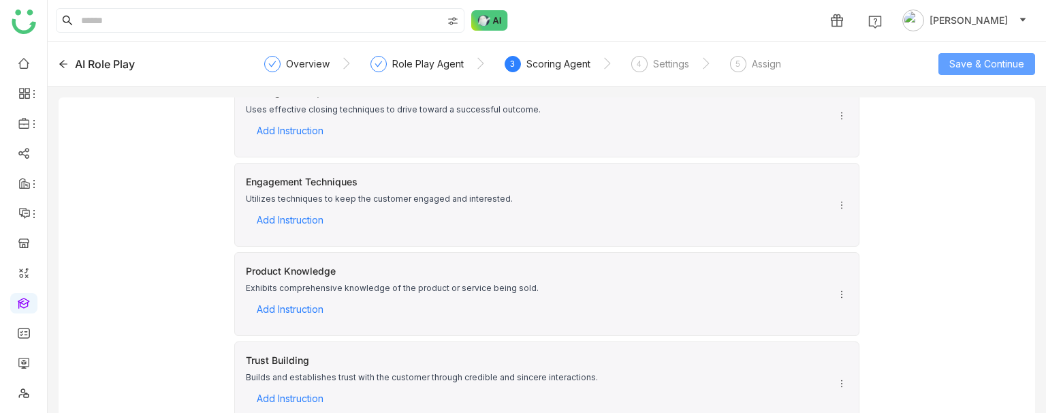
click at [967, 65] on span "Save & Continue" at bounding box center [987, 64] width 75 height 15
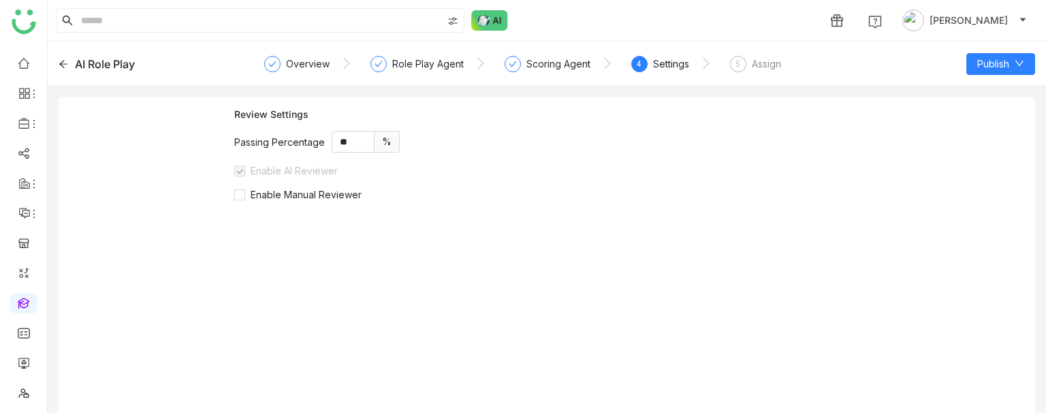
scroll to position [0, 0]
click at [346, 141] on input "**" at bounding box center [353, 141] width 42 height 20
type input "**"
click at [981, 62] on span "Publish" at bounding box center [994, 64] width 32 height 15
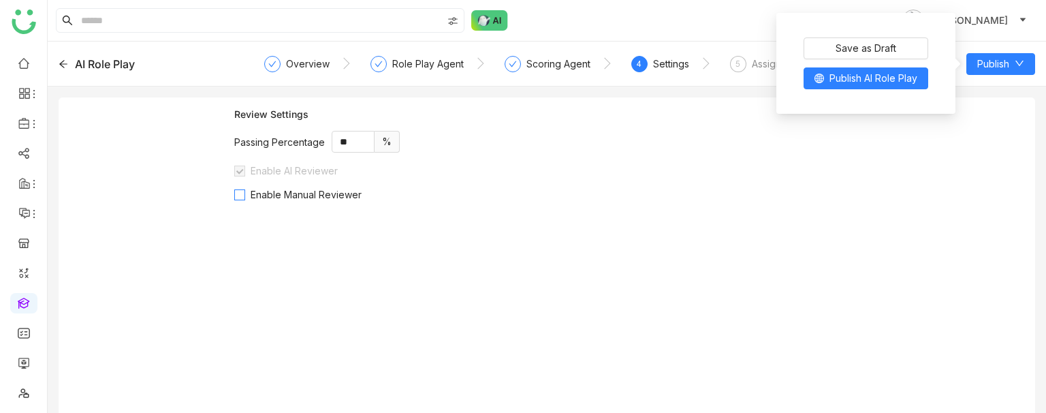
click at [273, 193] on span "Enable Manual Reviewer" at bounding box center [306, 195] width 122 height 12
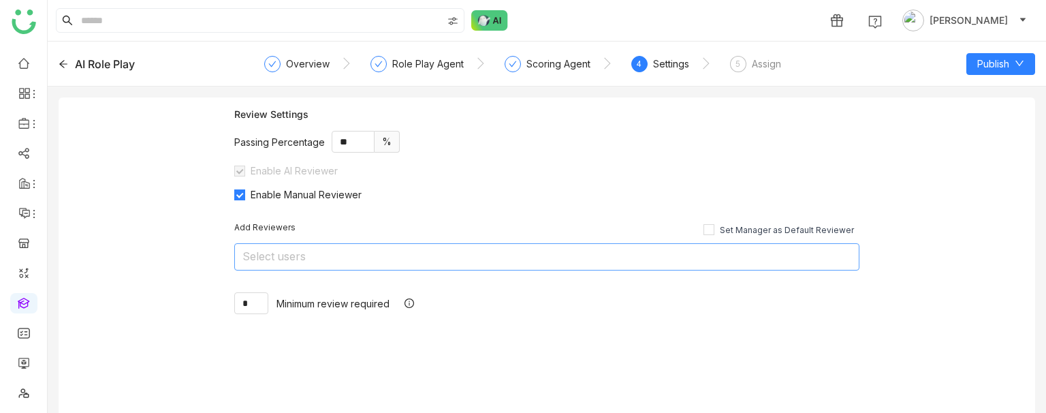
click at [317, 261] on nz-select-top-control "Select users" at bounding box center [546, 256] width 625 height 27
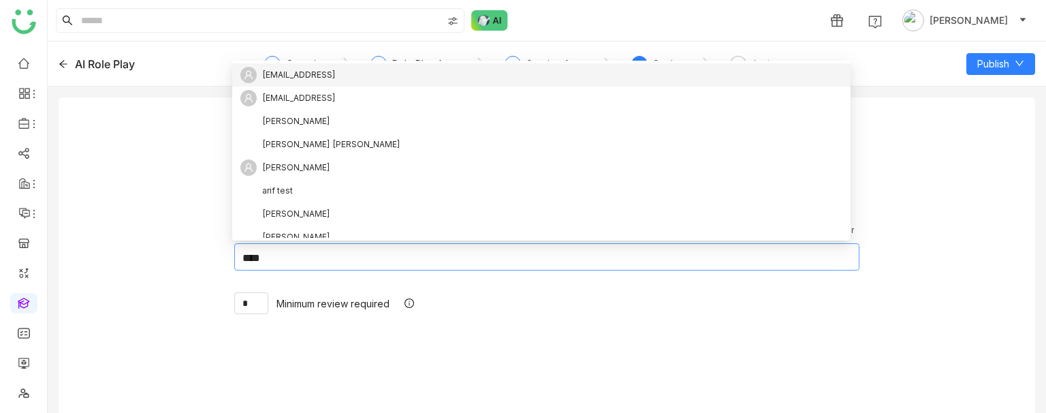
type input "*****"
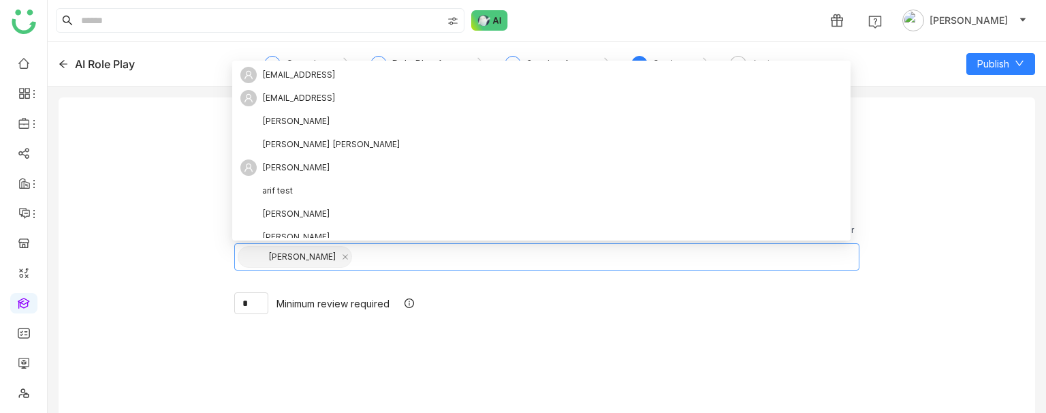
drag, startPoint x: 456, startPoint y: 243, endPoint x: 551, endPoint y: 300, distance: 111.6
click at [551, 300] on div "Add Reviewers Set Manager as Default Reviewer Uday Bhanu * Minimum review requi…" at bounding box center [546, 268] width 625 height 136
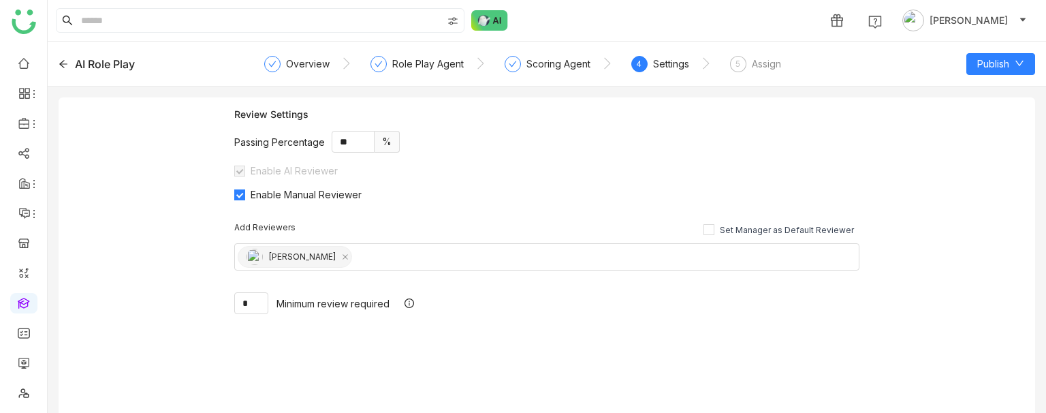
click at [551, 300] on div "* Minimum review required" at bounding box center [546, 303] width 625 height 22
click at [1005, 62] on span "Publish" at bounding box center [994, 64] width 32 height 15
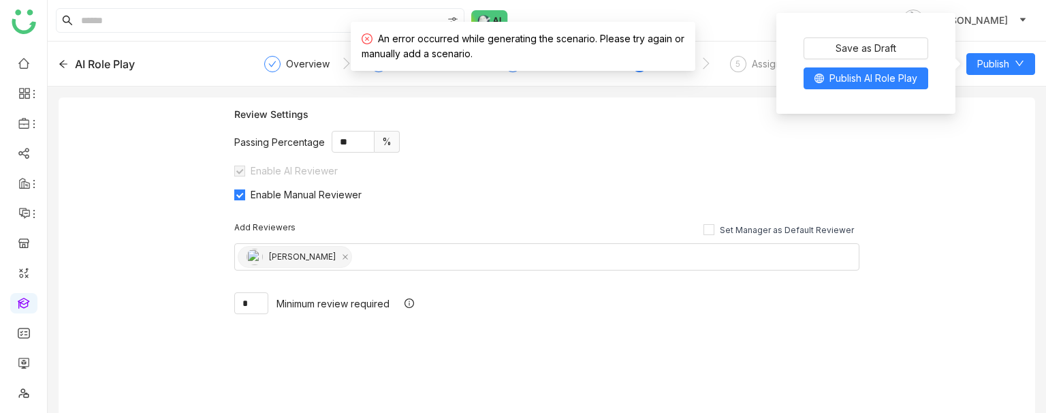
click at [883, 126] on div "Review Settings Passing Percentage ** % Enable AI Reviewer Enable Manual Review…" at bounding box center [547, 260] width 977 height 326
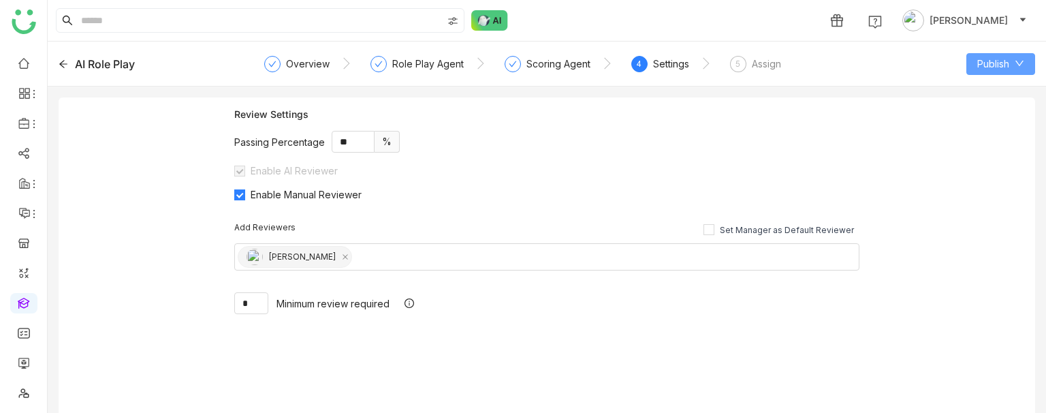
click at [990, 57] on span "Publish" at bounding box center [994, 64] width 32 height 15
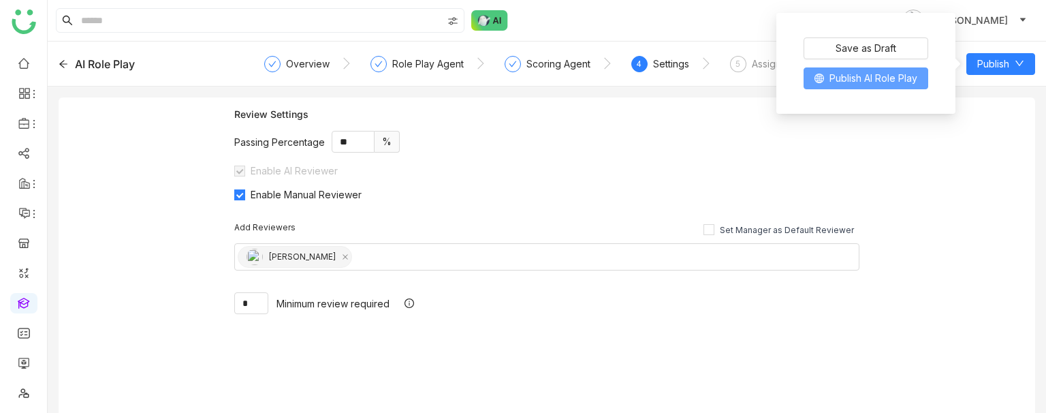
click at [876, 76] on span "Publish AI Role Play" at bounding box center [874, 78] width 88 height 15
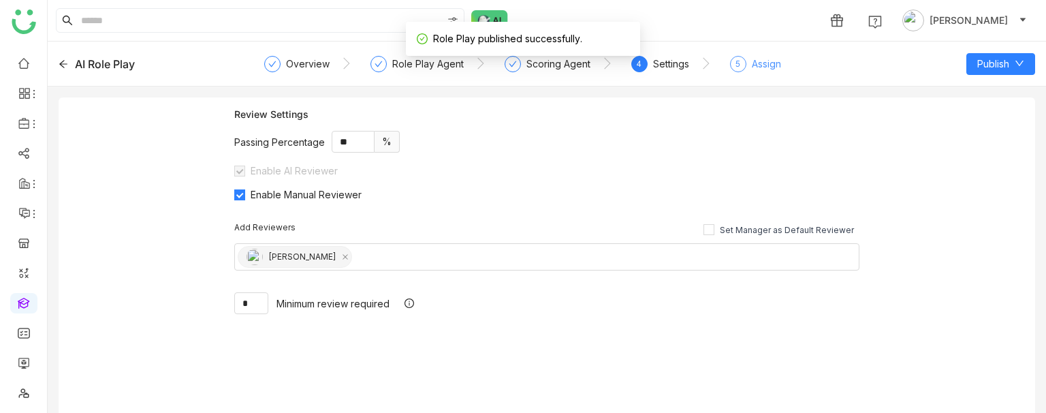
click at [738, 63] on span "5" at bounding box center [738, 64] width 5 height 10
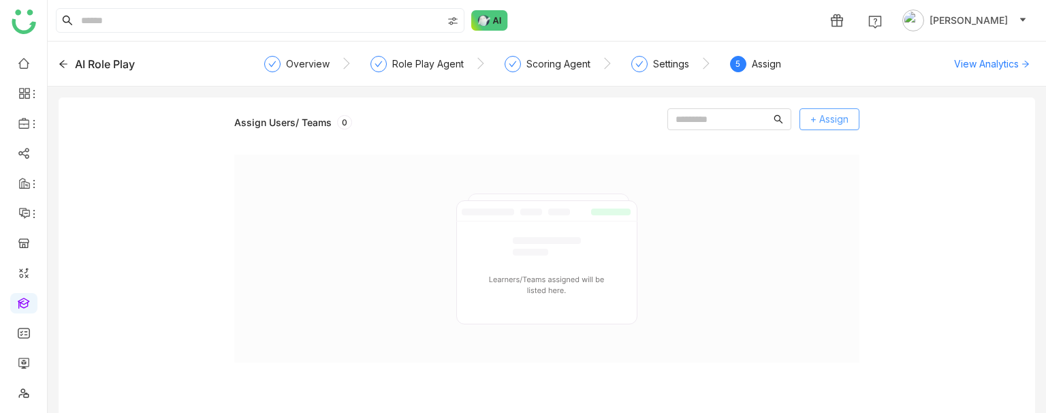
click at [845, 118] on span "+ Assign" at bounding box center [830, 119] width 38 height 15
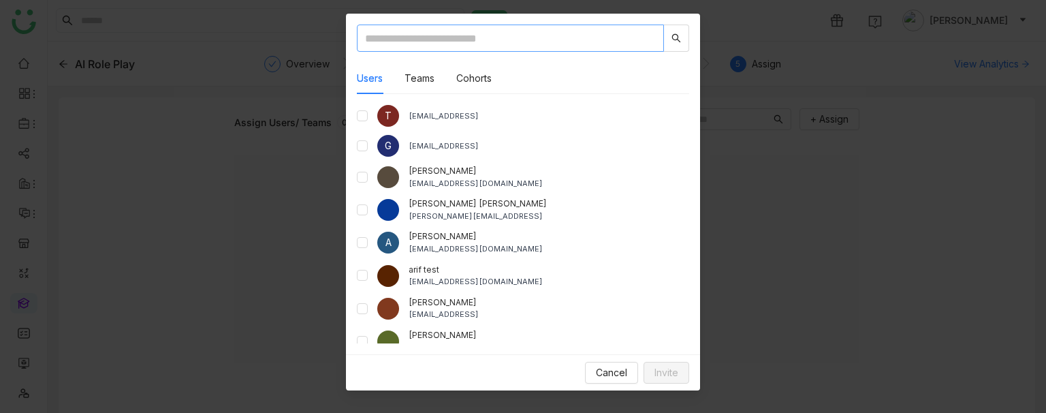
click at [427, 42] on input "text" at bounding box center [510, 38] width 307 height 27
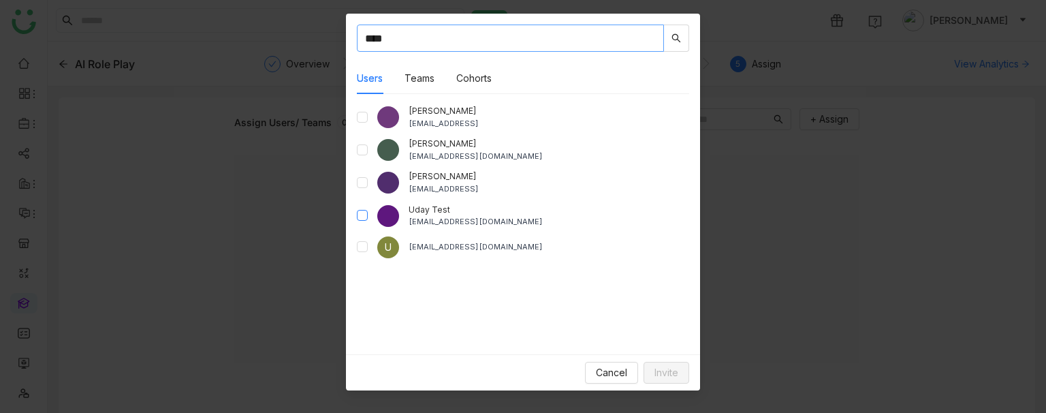
type input "****"
click at [661, 377] on span "Invite" at bounding box center [667, 372] width 24 height 15
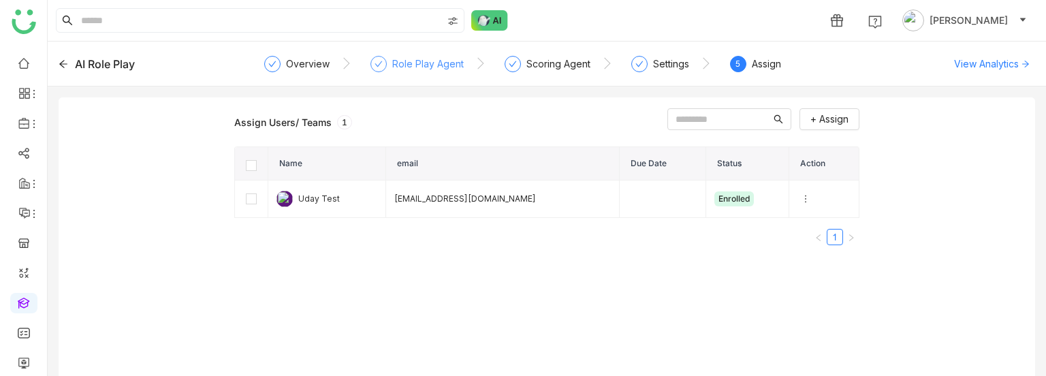
click at [431, 69] on div "Role Play Agent" at bounding box center [428, 64] width 72 height 16
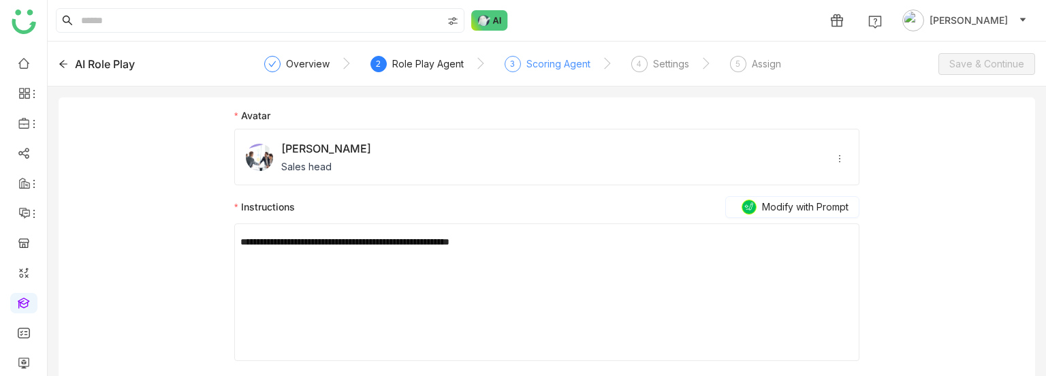
click at [505, 71] on div "3 Scoring Agent" at bounding box center [548, 68] width 86 height 25
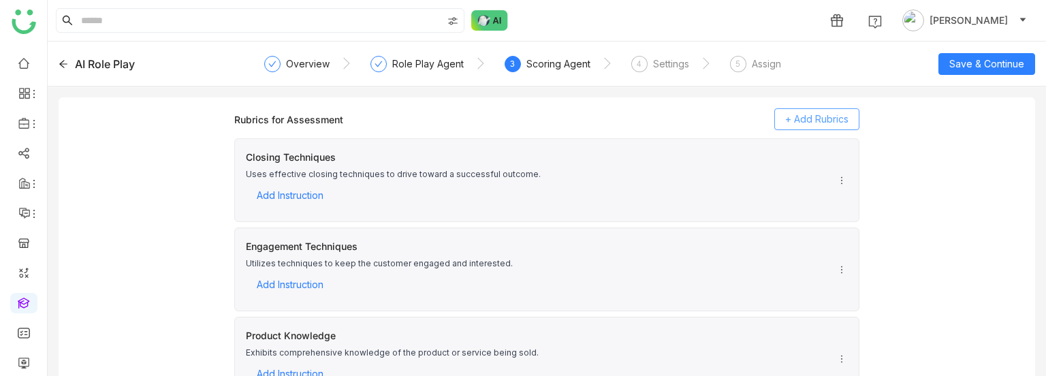
drag, startPoint x: 808, startPoint y: 95, endPoint x: 795, endPoint y: 121, distance: 28.3
click at [795, 121] on gtmb-role-play-create "AI Role Play Overview Role Play Agent 3 Scoring Agent 4 Settings 5 Assign Save …" at bounding box center [547, 209] width 999 height 334
click at [795, 121] on span "+ Add Rubrics" at bounding box center [816, 119] width 63 height 15
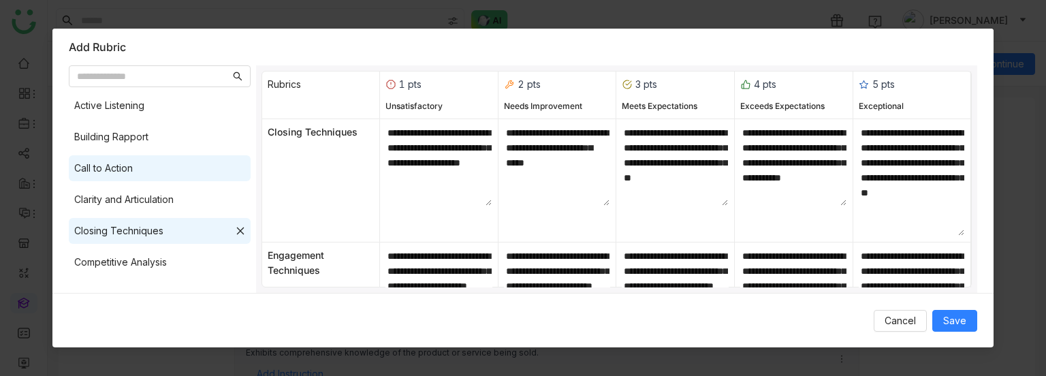
click at [123, 161] on div "Call to Action" at bounding box center [103, 168] width 59 height 15
click at [952, 322] on span "Save" at bounding box center [954, 320] width 23 height 15
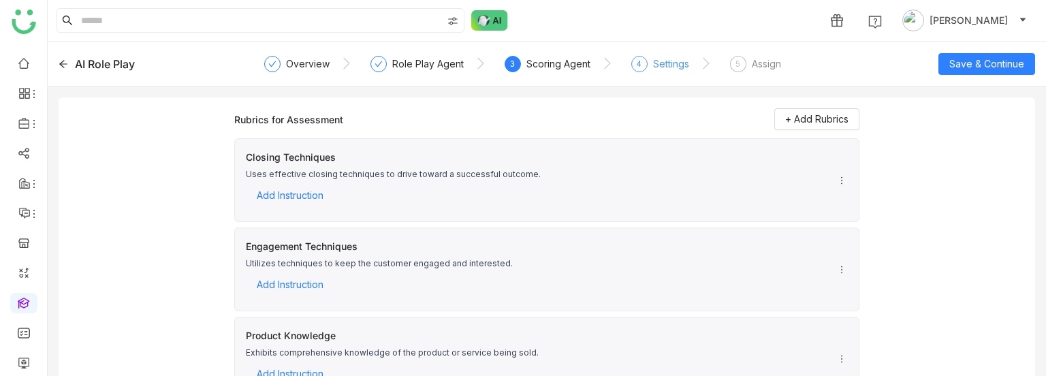
click at [641, 65] on div "4" at bounding box center [639, 64] width 16 height 16
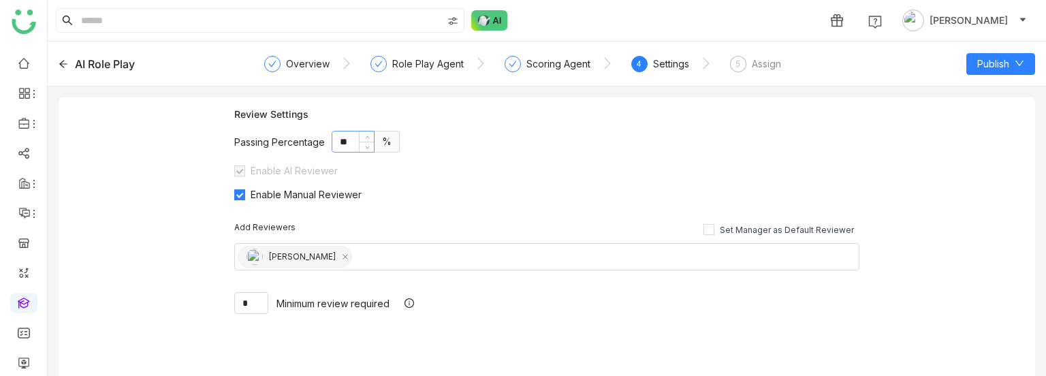
click at [340, 144] on input "**" at bounding box center [353, 141] width 42 height 20
type input "**"
click at [349, 250] on nz-select-top-control "Uday Bhanu" at bounding box center [546, 256] width 625 height 27
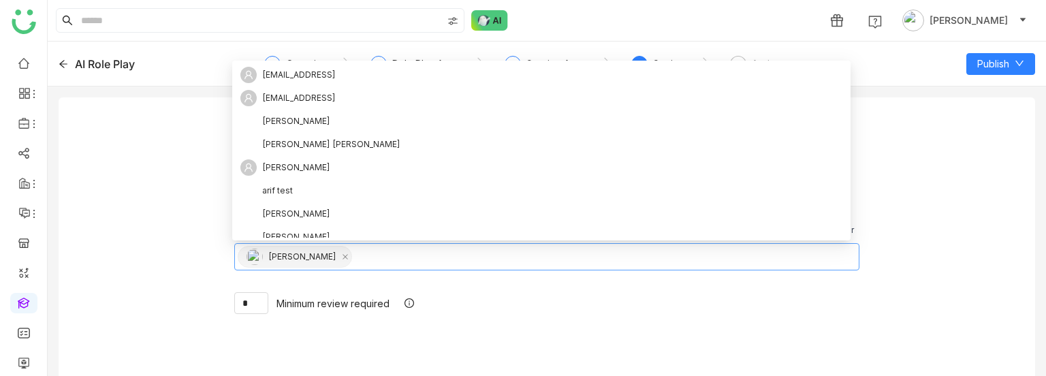
click at [205, 244] on div "Review Settings Passing Percentage ** % Enable AI Reviewer Enable Manual Review…" at bounding box center [547, 242] width 977 height 290
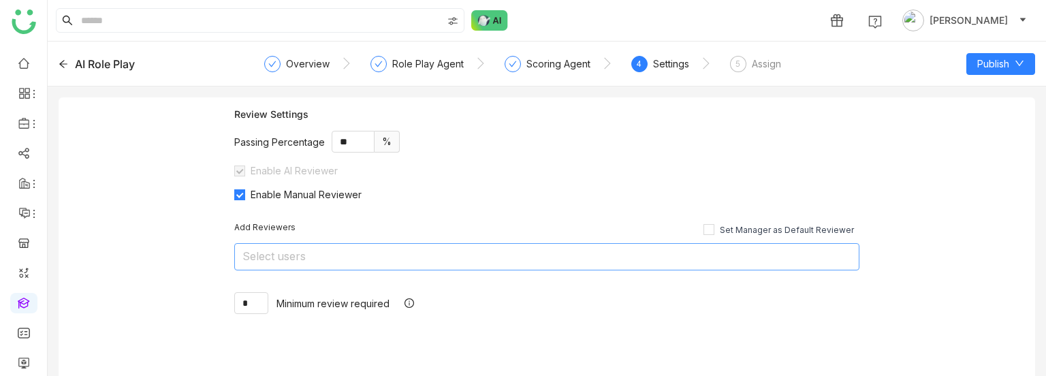
click at [260, 247] on nz-select-top-control "Select users" at bounding box center [546, 256] width 625 height 27
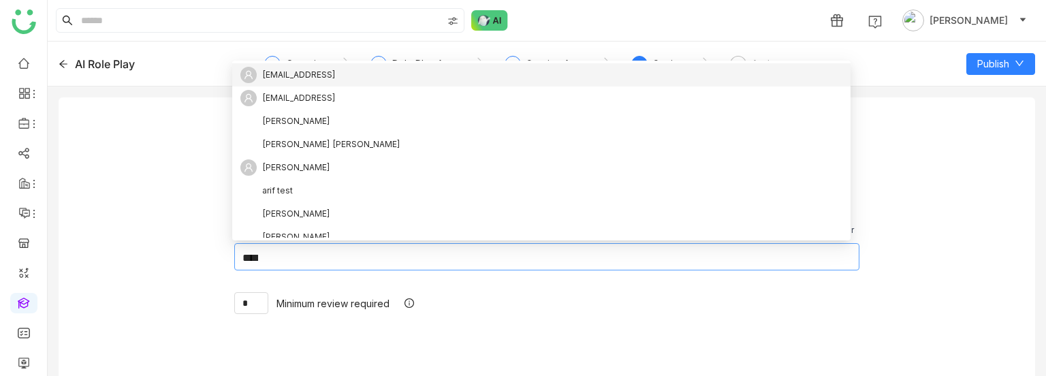
type input "*****"
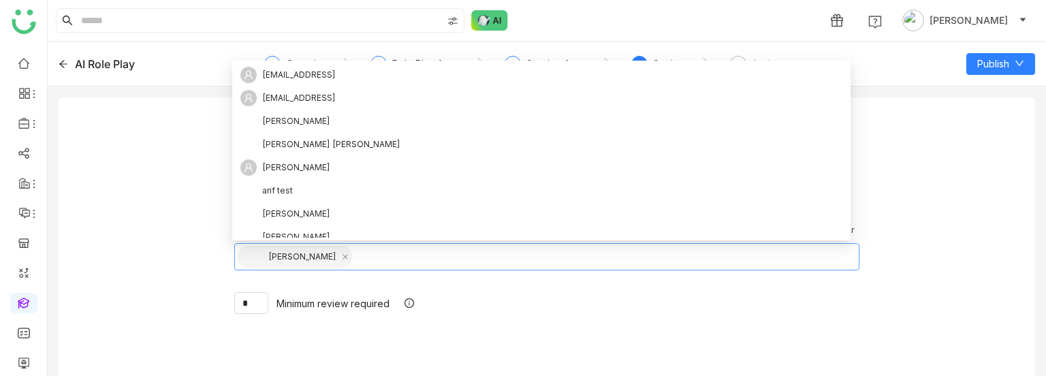
click at [202, 257] on div "Review Settings Passing Percentage ** % Enable AI Reviewer Enable Manual Review…" at bounding box center [547, 242] width 977 height 290
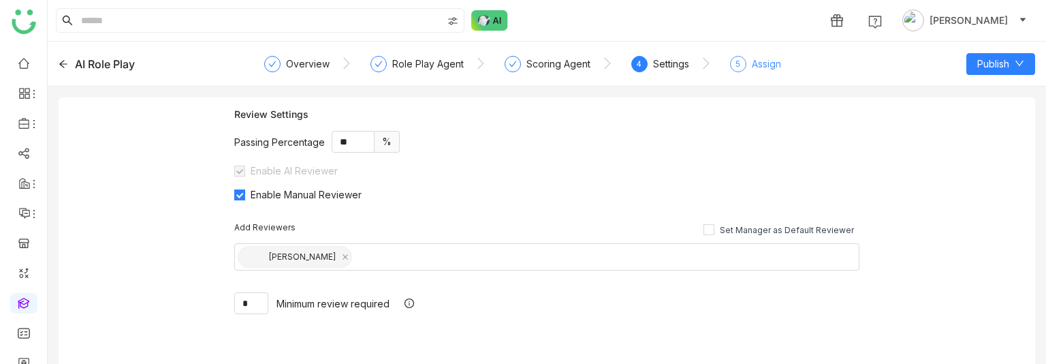
click at [757, 65] on div "Assign" at bounding box center [766, 64] width 29 height 16
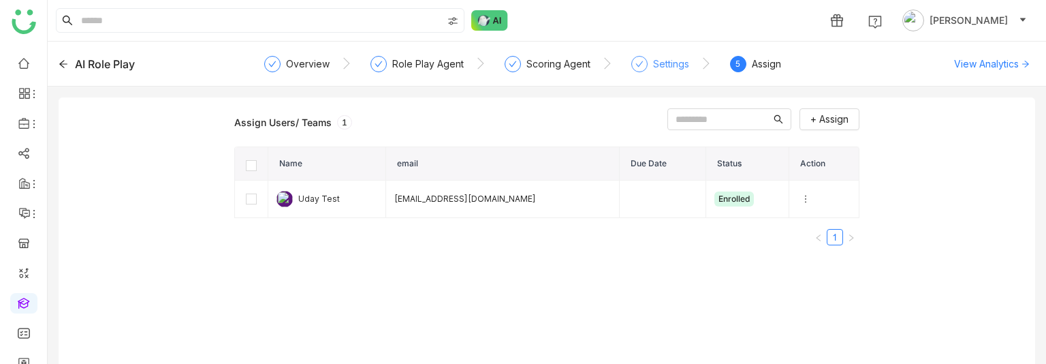
click at [661, 61] on div "Settings" at bounding box center [671, 64] width 36 height 16
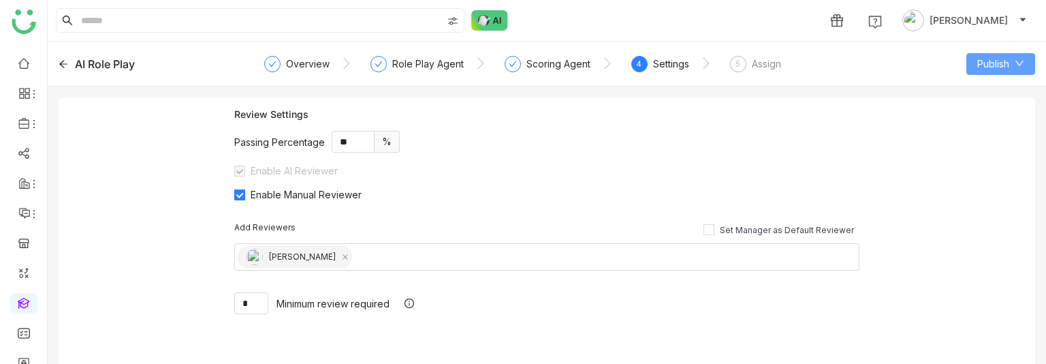
click at [1002, 69] on span "Publish" at bounding box center [994, 64] width 32 height 15
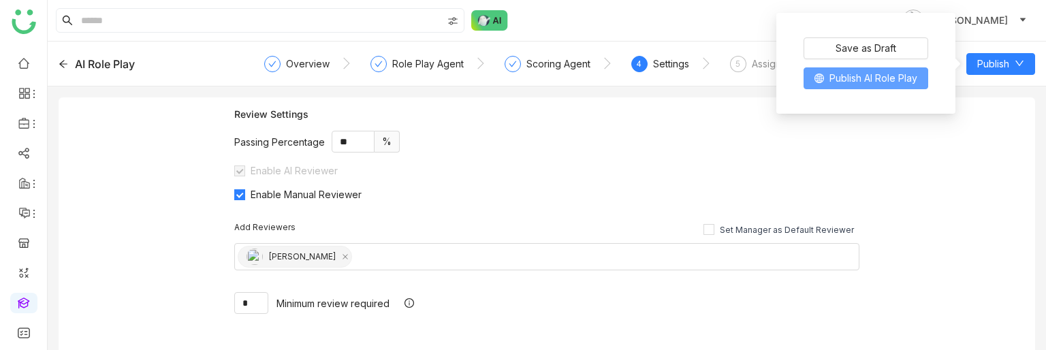
click at [856, 70] on button "Publish AI Role Play" at bounding box center [866, 78] width 125 height 22
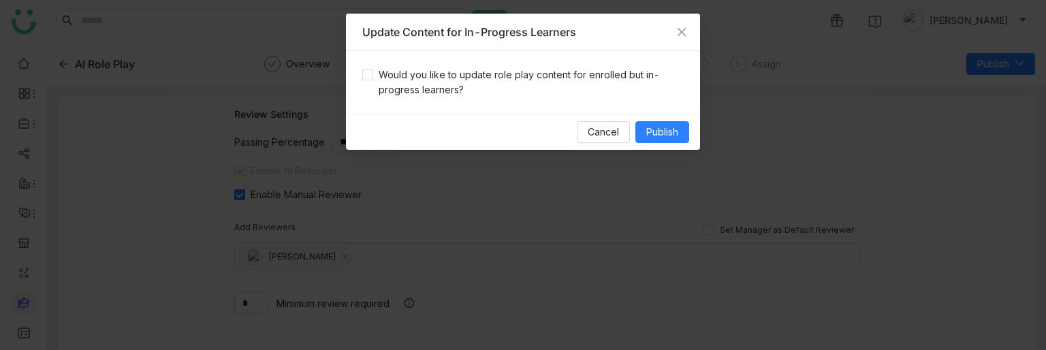
click at [565, 100] on div "Would you like to update role play content for enrolled but in-progress learner…" at bounding box center [523, 82] width 354 height 63
click at [471, 68] on span "Would you like to update role play content for enrolled but in-progress learner…" at bounding box center [528, 82] width 311 height 30
click at [645, 123] on button "Publish" at bounding box center [663, 132] width 54 height 22
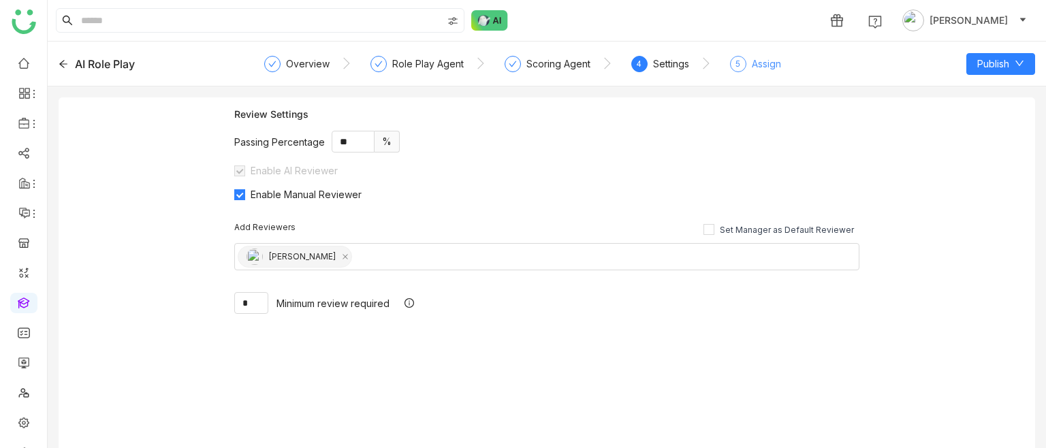
click at [738, 73] on div "5 Assign" at bounding box center [755, 68] width 51 height 25
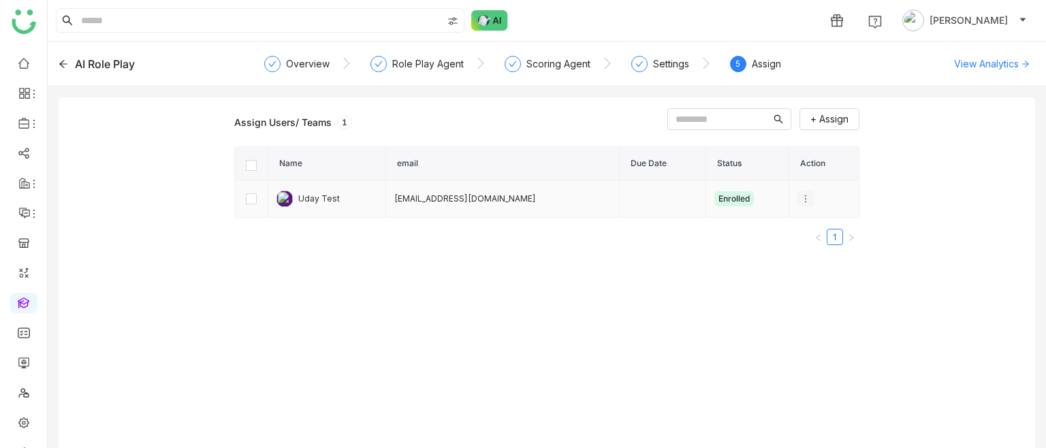
click at [802, 199] on icon at bounding box center [806, 199] width 10 height 10
click at [806, 219] on icon at bounding box center [804, 224] width 10 height 10
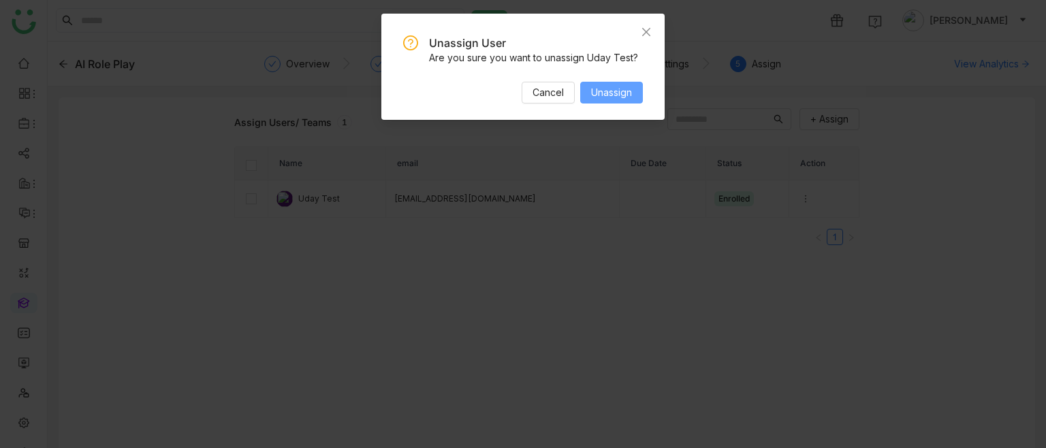
click at [608, 95] on span "Unassign" at bounding box center [611, 92] width 41 height 15
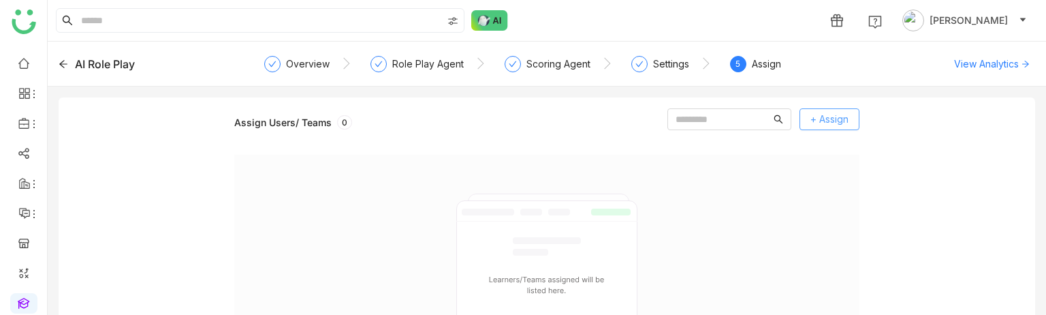
click at [800, 125] on button "+ Assign" at bounding box center [830, 119] width 60 height 22
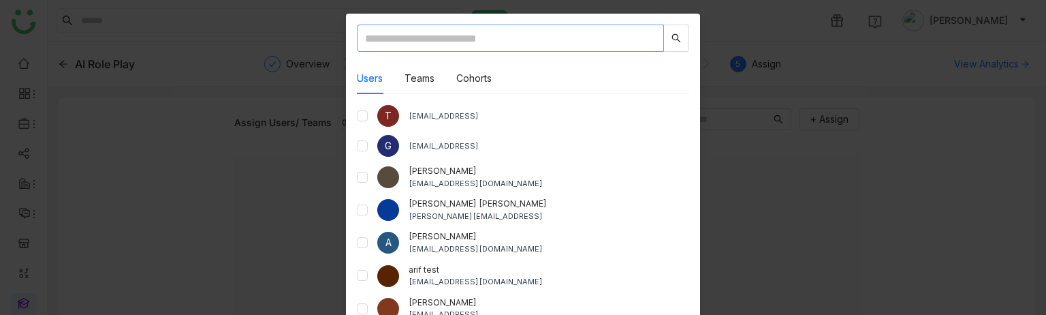
click at [401, 35] on input "text" at bounding box center [510, 38] width 307 height 27
click at [401, 35] on input "**" at bounding box center [510, 38] width 307 height 27
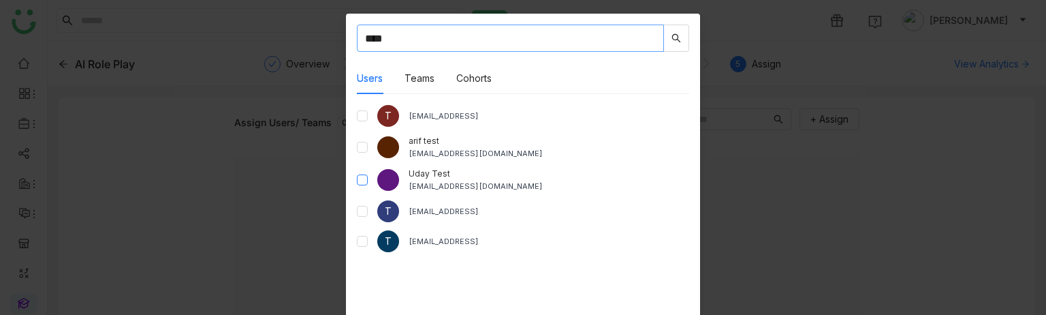
type input "****"
click at [357, 187] on label at bounding box center [362, 179] width 11 height 15
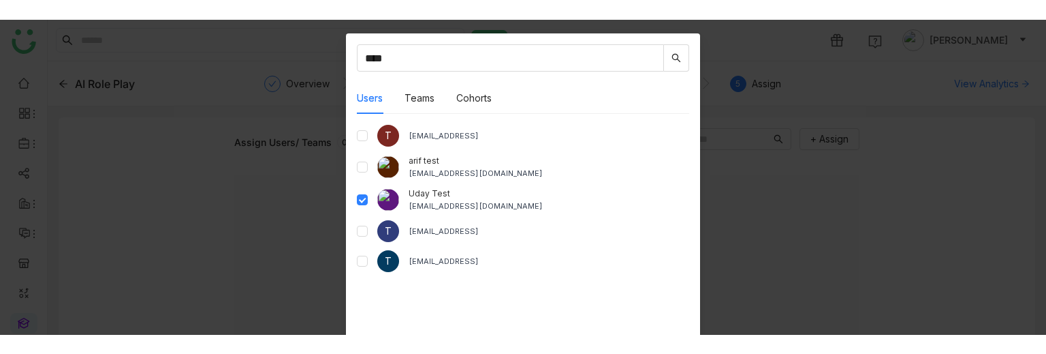
scroll to position [91, 0]
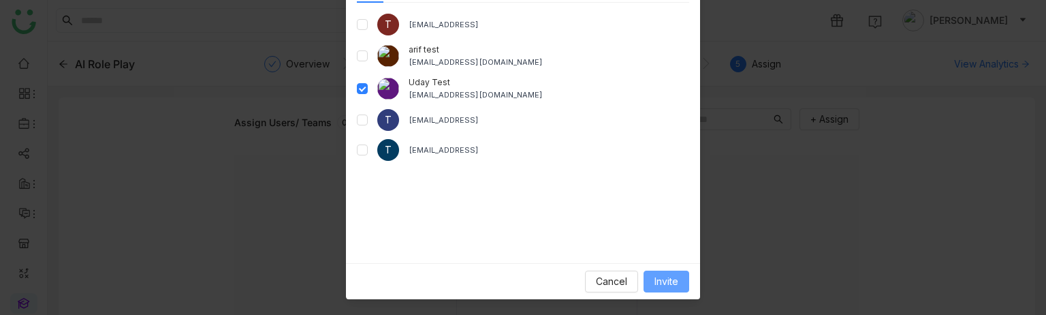
click at [648, 281] on button "Invite" at bounding box center [667, 281] width 46 height 22
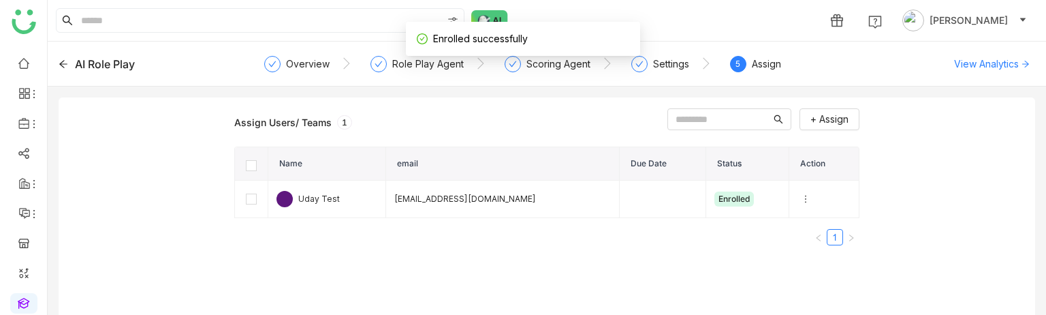
drag, startPoint x: 695, startPoint y: 313, endPoint x: 697, endPoint y: 321, distance: 7.8
click at [697, 315] on html "1 Uday Bhanu AI Role Play Overview Role Play Agent Scoring Agent Settings 5 Ass…" at bounding box center [523, 157] width 1046 height 315
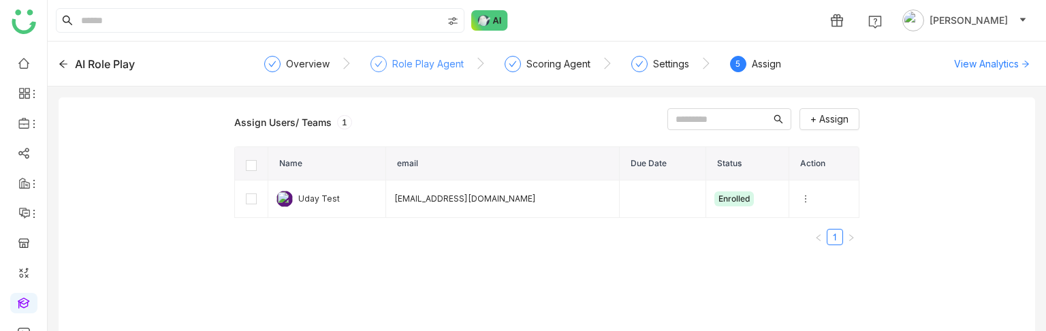
click at [419, 64] on div "Role Play Agent" at bounding box center [428, 64] width 72 height 16
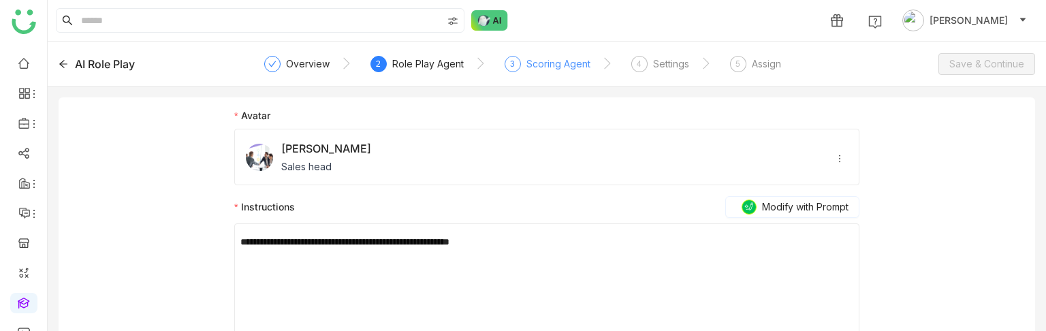
click at [561, 75] on div "3 Scoring Agent" at bounding box center [548, 68] width 86 height 25
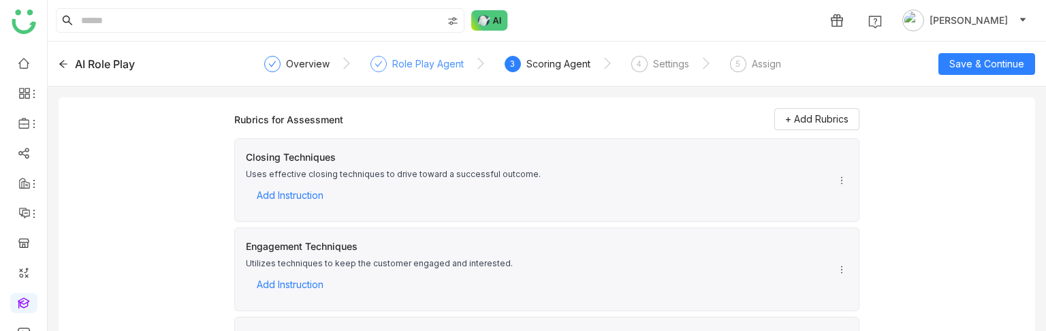
click at [439, 57] on div "Role Play Agent" at bounding box center [428, 64] width 72 height 16
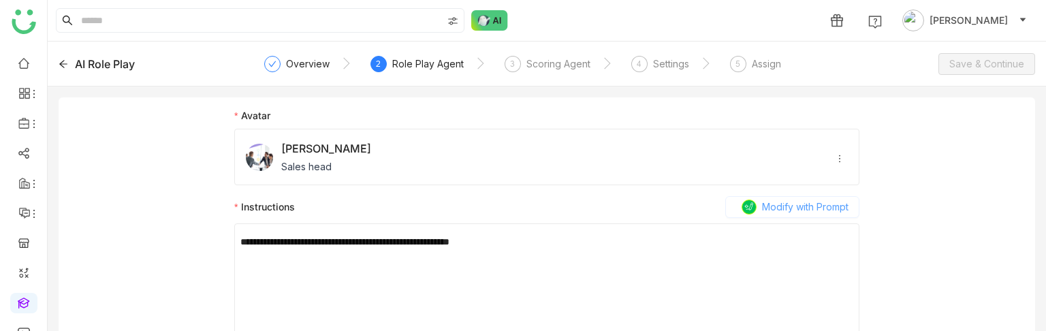
click at [762, 212] on span "Modify with Prompt" at bounding box center [805, 207] width 87 height 15
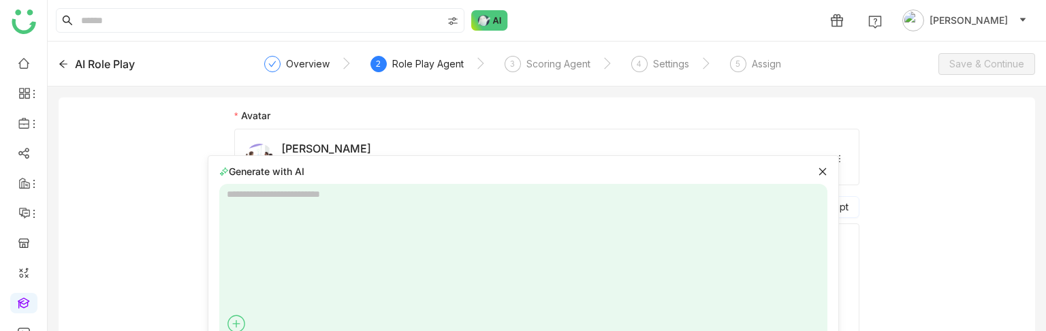
click at [322, 244] on textarea at bounding box center [523, 262] width 608 height 157
paste textarea "**********"
type textarea "**********"
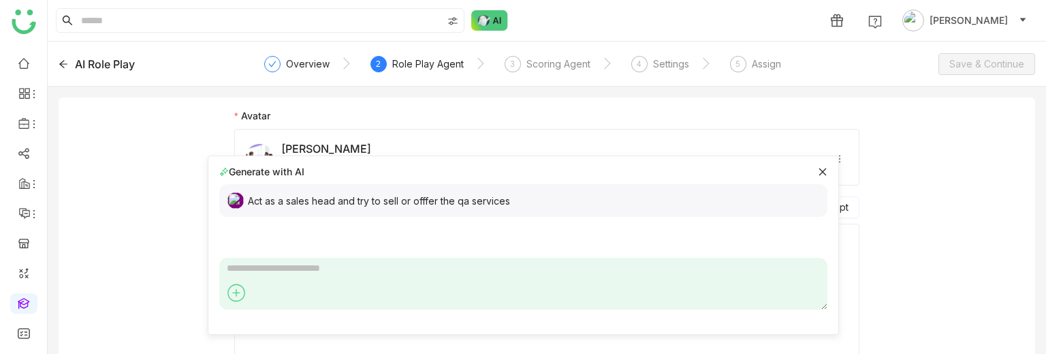
click at [818, 172] on icon at bounding box center [823, 172] width 10 height 10
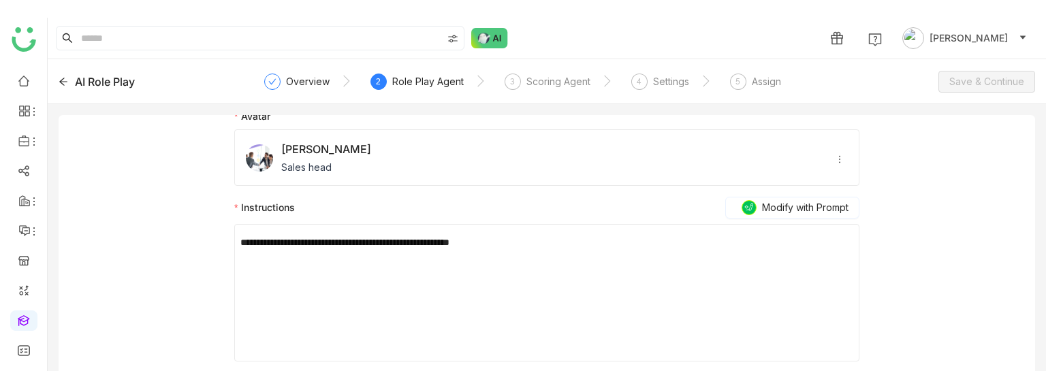
scroll to position [0, 0]
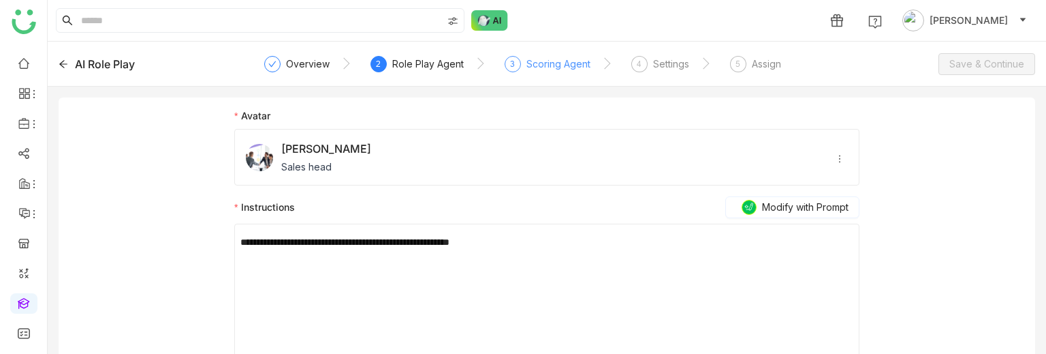
click at [535, 60] on div "Scoring Agent" at bounding box center [559, 64] width 64 height 16
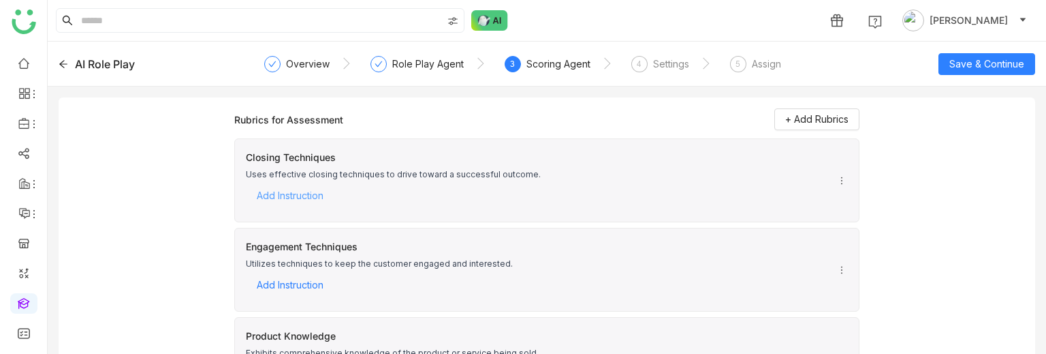
click at [281, 195] on span "Add Instruction" at bounding box center [290, 195] width 67 height 20
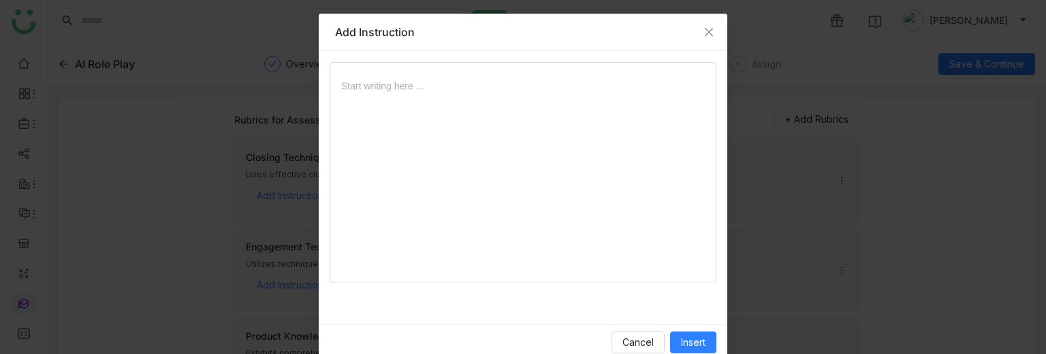
click at [443, 163] on div at bounding box center [523, 177] width 364 height 198
click at [699, 345] on span "Insert" at bounding box center [693, 341] width 25 height 15
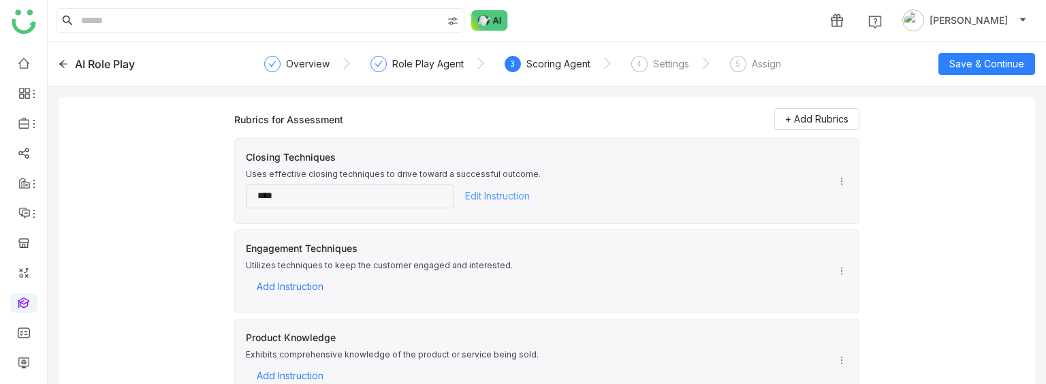
click at [480, 187] on span "Edit Instruction" at bounding box center [497, 196] width 65 height 20
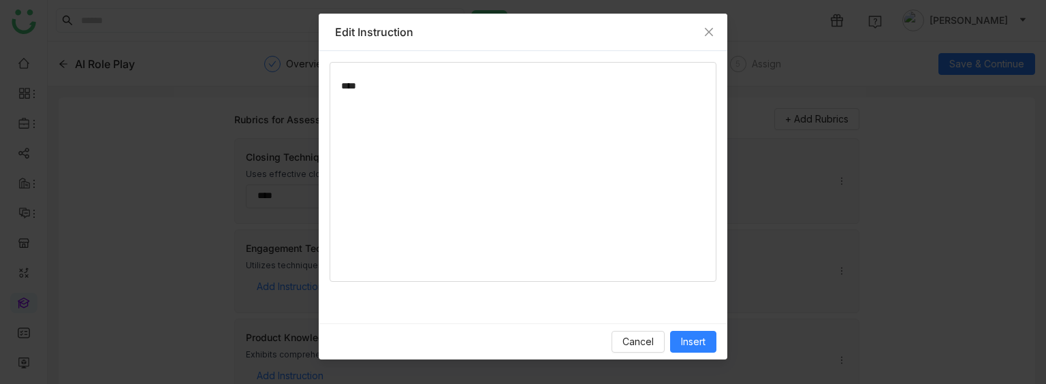
click at [428, 130] on div "****" at bounding box center [523, 177] width 364 height 198
click at [685, 334] on span "Insert" at bounding box center [693, 341] width 25 height 15
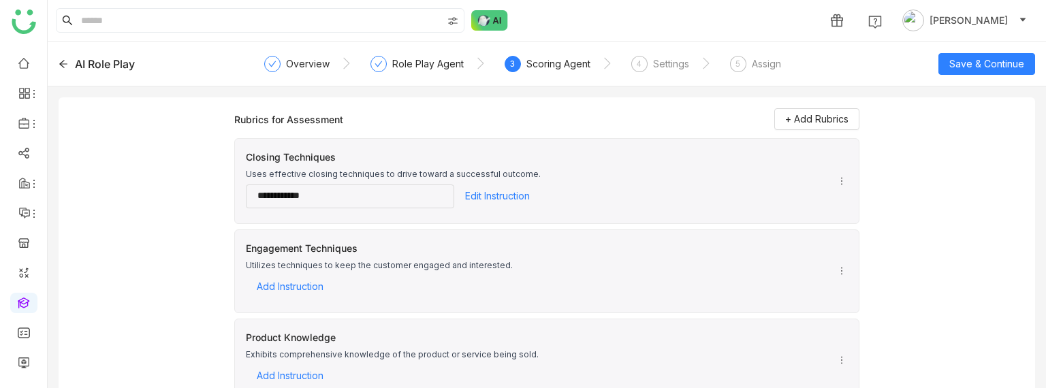
click at [837, 182] on icon at bounding box center [842, 181] width 10 height 10
click at [839, 196] on span "Add Resources" at bounding box center [880, 203] width 86 height 15
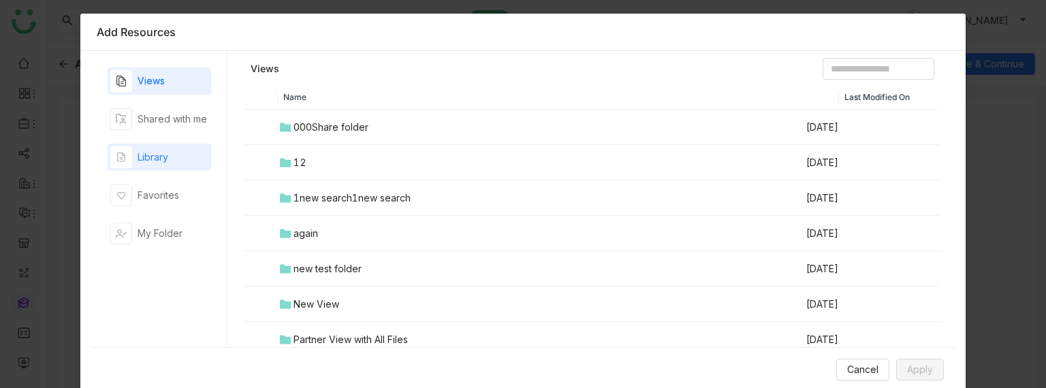
click at [172, 150] on div "Library" at bounding box center [160, 157] width 104 height 27
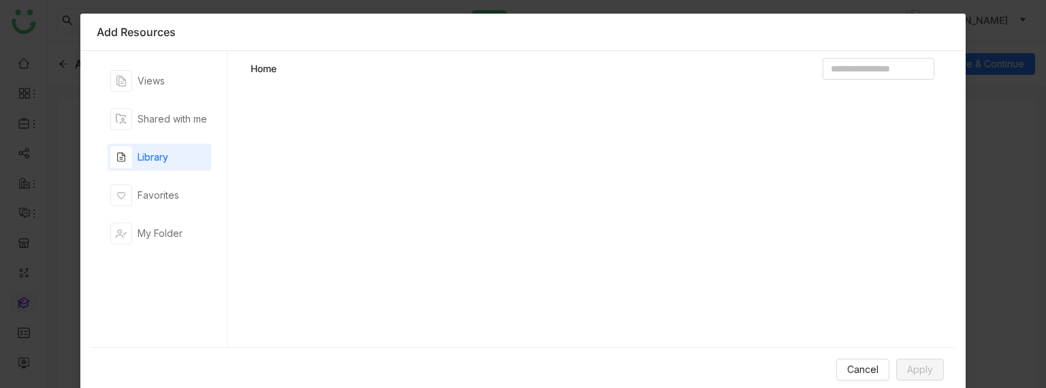
click at [172, 150] on div "Library" at bounding box center [160, 157] width 104 height 27
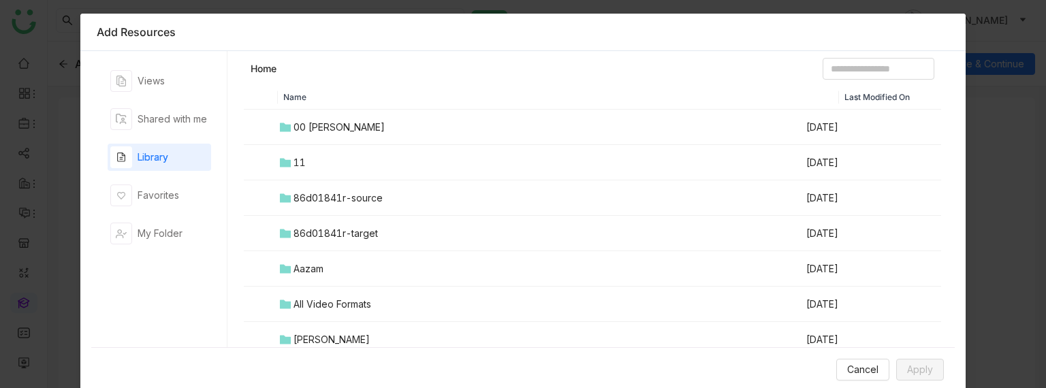
click at [319, 139] on td "00 Arif Folder" at bounding box center [541, 127] width 527 height 35
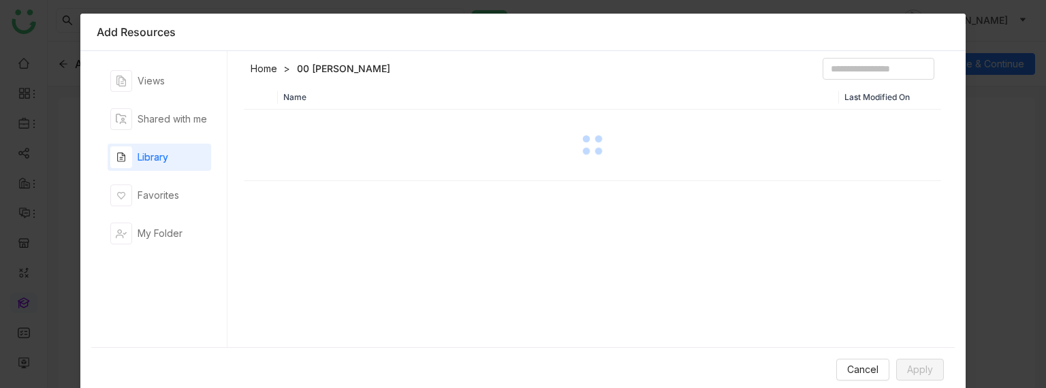
click at [319, 139] on div at bounding box center [592, 145] width 695 height 68
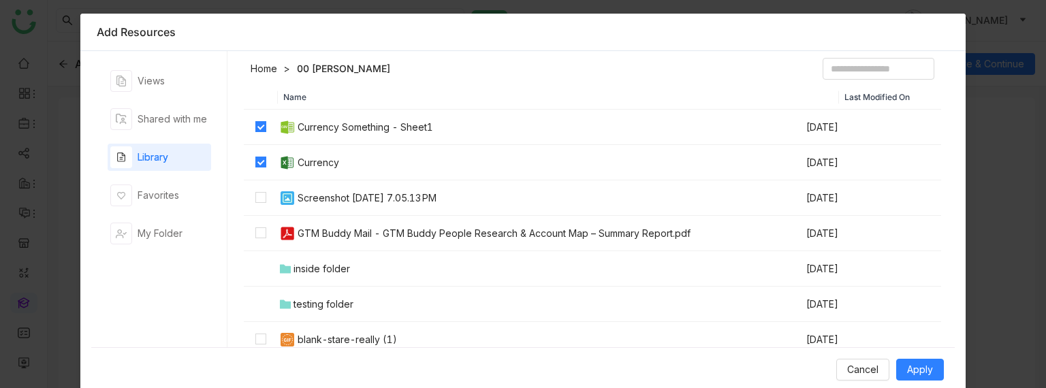
click at [255, 184] on td at bounding box center [261, 198] width 34 height 35
click at [259, 226] on label at bounding box center [260, 233] width 11 height 15
click at [257, 332] on label at bounding box center [260, 339] width 11 height 15
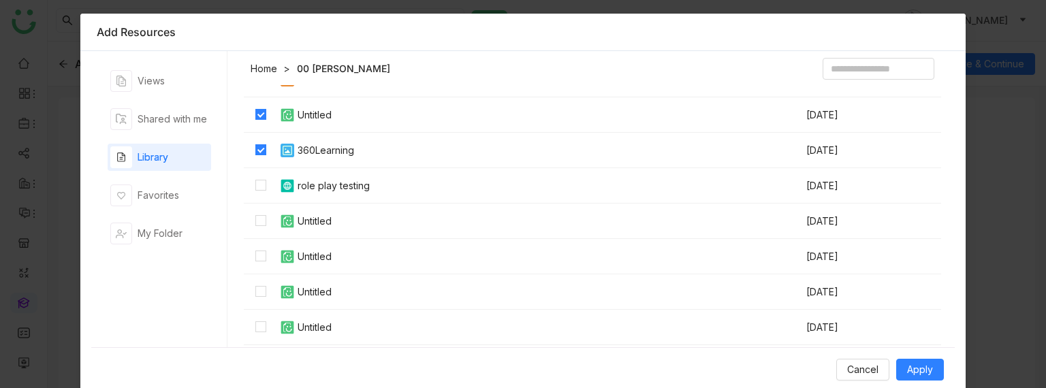
scroll to position [261, 0]
click at [909, 375] on span "Apply" at bounding box center [920, 369] width 26 height 15
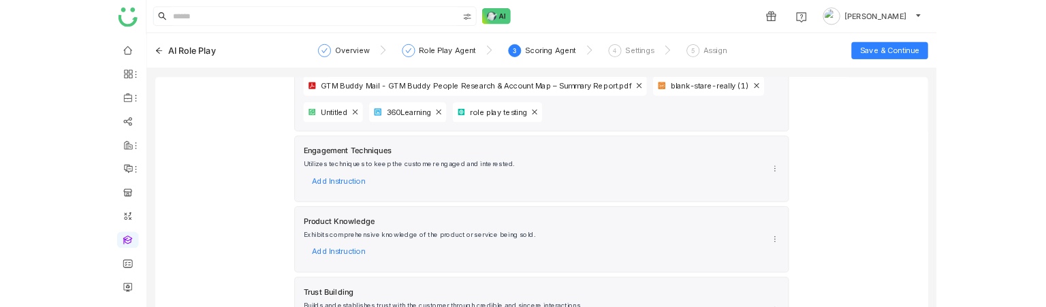
scroll to position [0, 0]
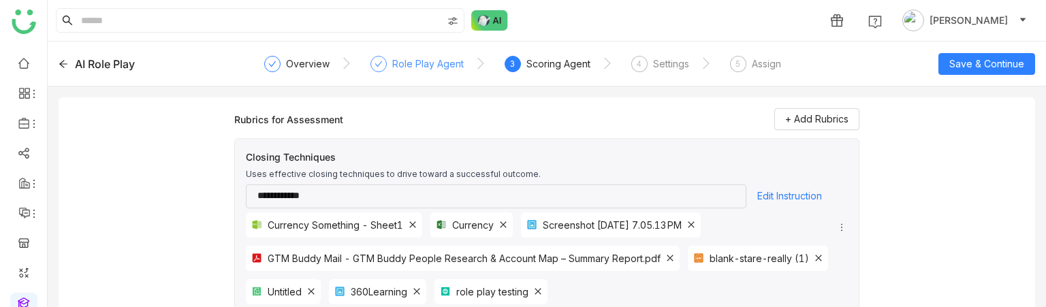
click at [435, 63] on div "Role Play Agent" at bounding box center [428, 64] width 72 height 16
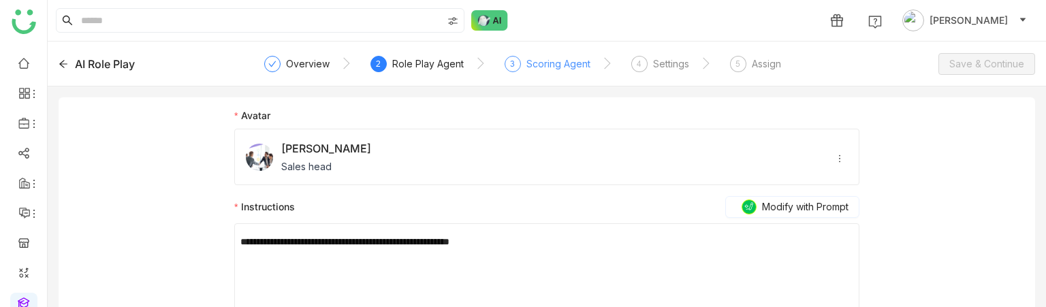
click at [534, 72] on div "3 Scoring Agent" at bounding box center [548, 68] width 86 height 25
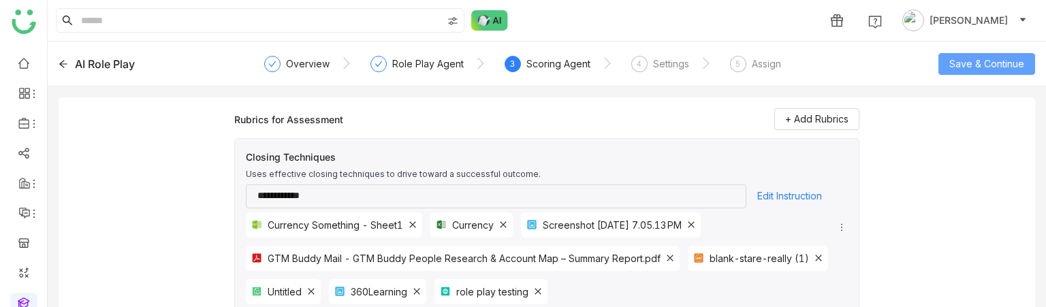
click at [980, 63] on span "Save & Continue" at bounding box center [987, 64] width 75 height 15
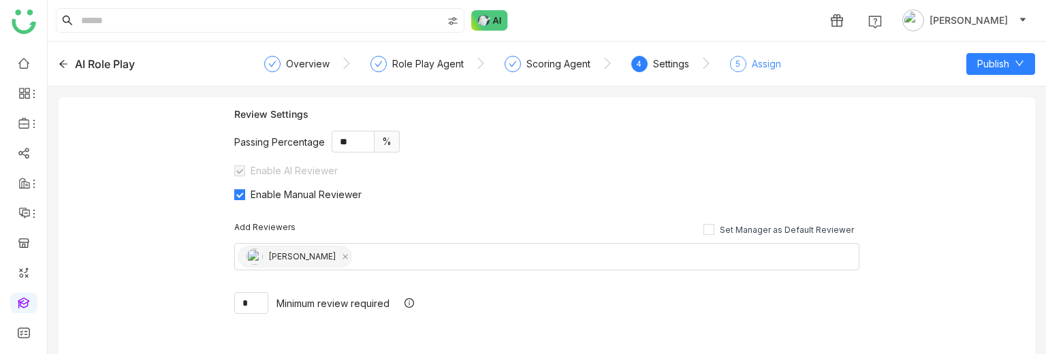
click at [753, 67] on div "Assign" at bounding box center [766, 64] width 29 height 16
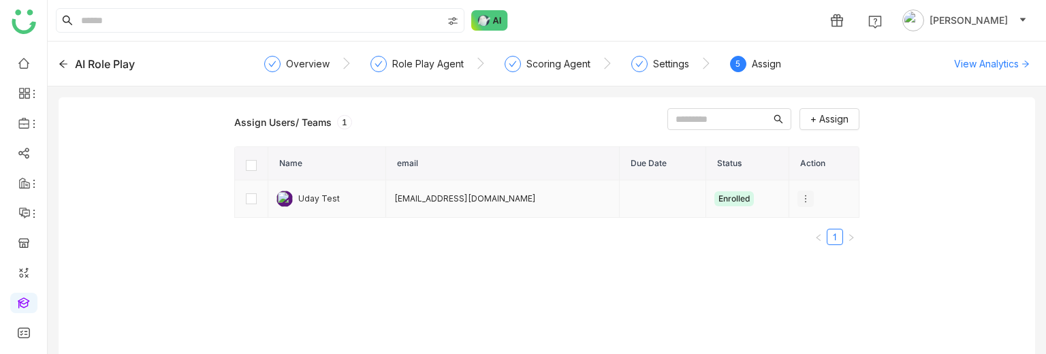
click at [801, 197] on icon at bounding box center [806, 199] width 10 height 10
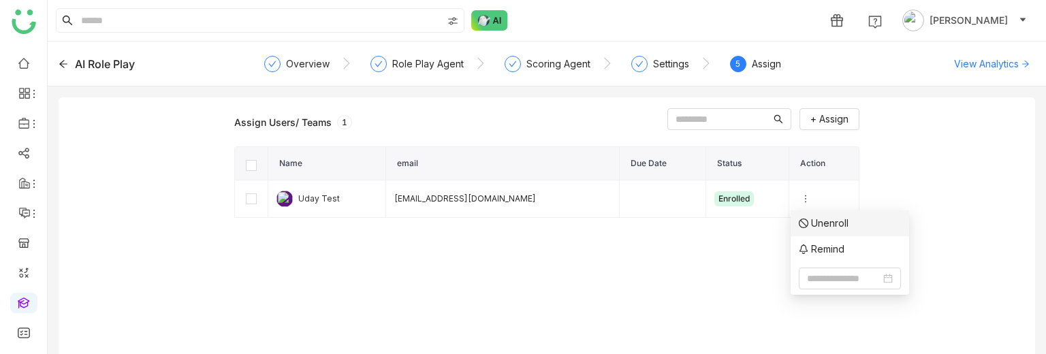
click at [813, 235] on li "Unenroll" at bounding box center [850, 223] width 119 height 26
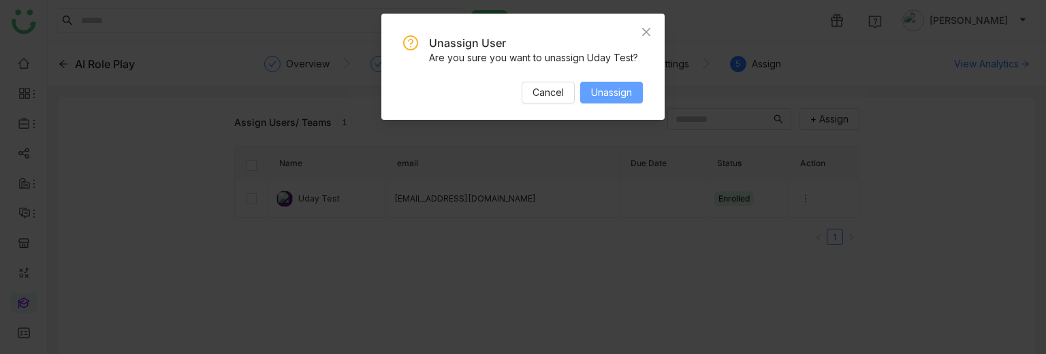
click at [616, 88] on span "Unassign" at bounding box center [611, 92] width 41 height 15
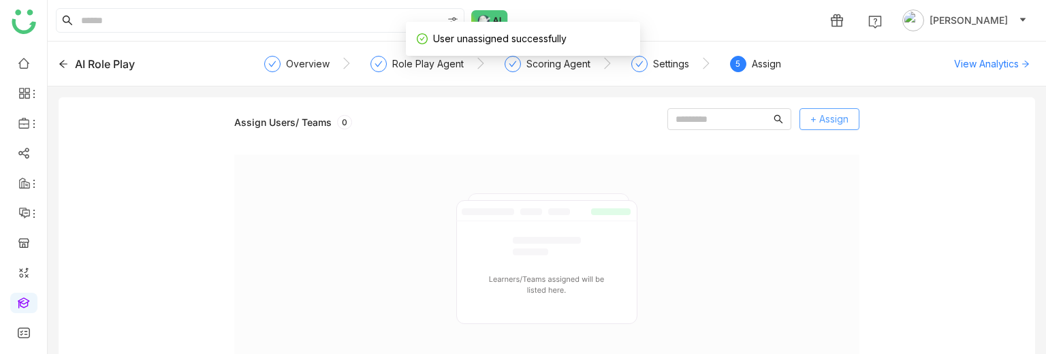
click at [807, 114] on button "+ Assign" at bounding box center [830, 119] width 60 height 22
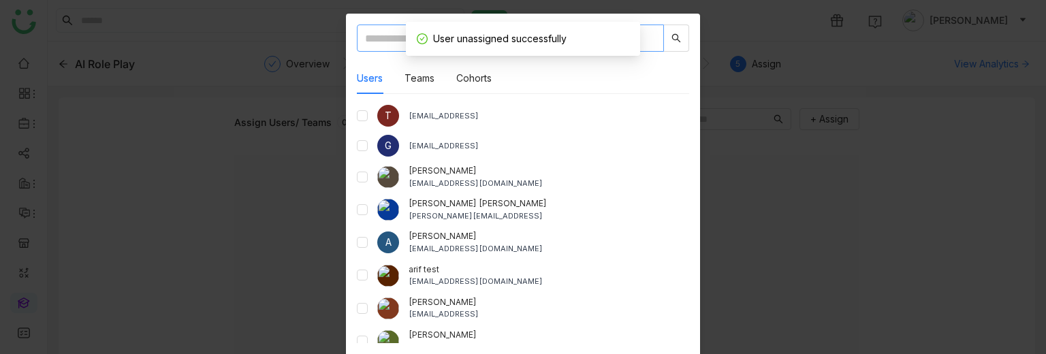
click at [365, 36] on input "text" at bounding box center [510, 38] width 307 height 27
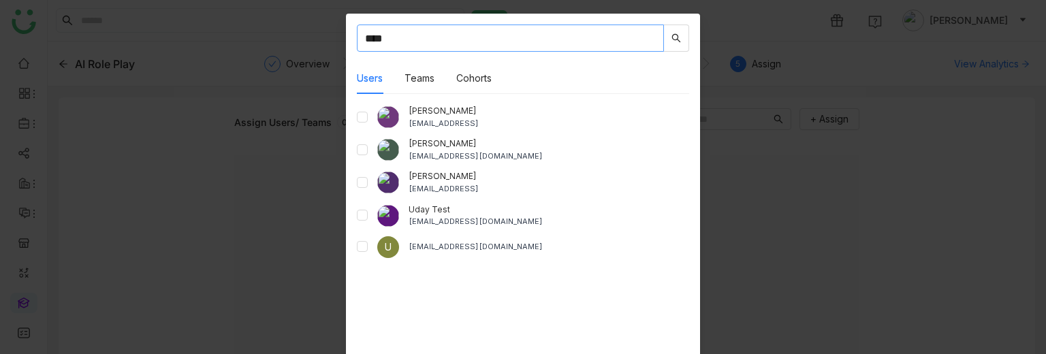
type input "****"
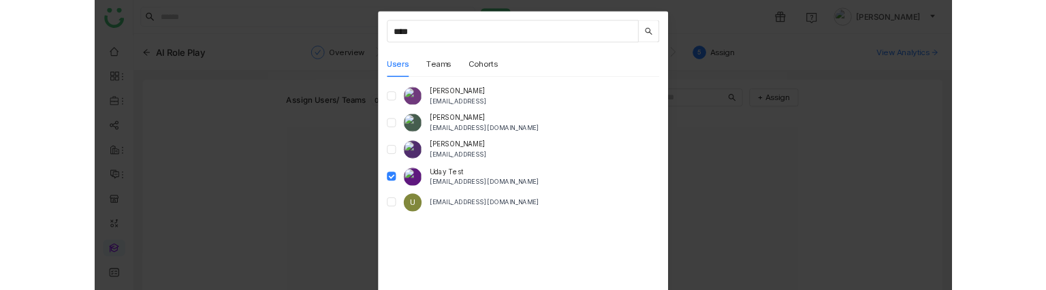
scroll to position [52, 0]
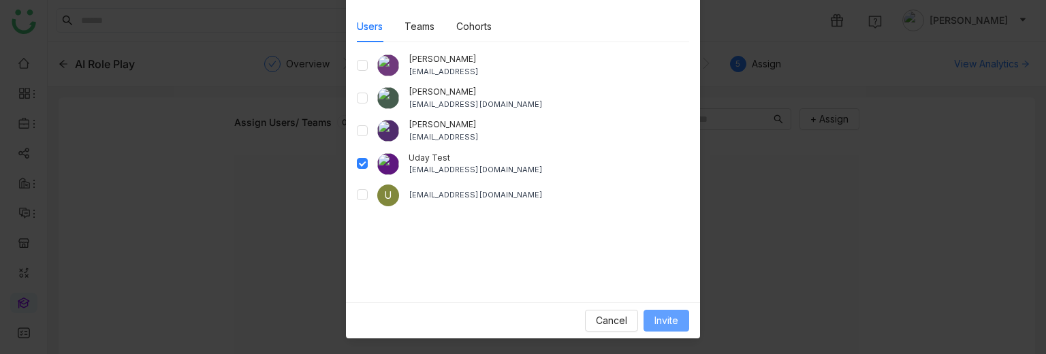
click at [658, 319] on span "Invite" at bounding box center [667, 320] width 24 height 15
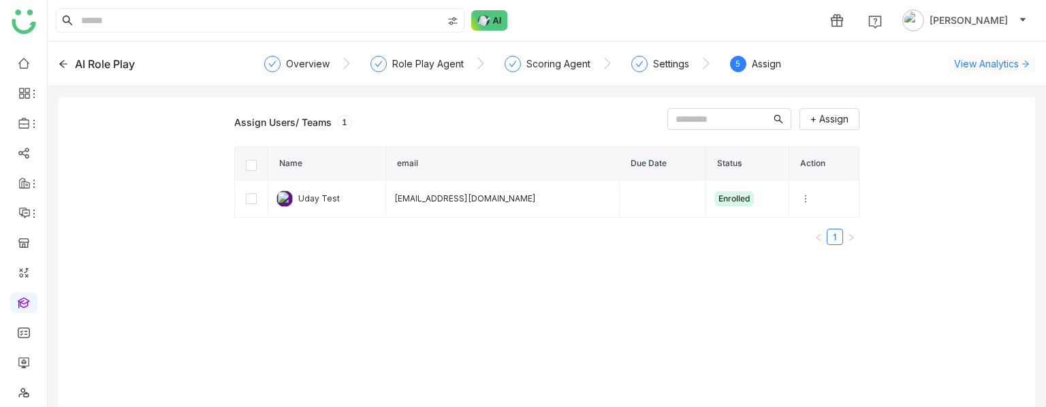
click at [981, 57] on span "View Analytics" at bounding box center [986, 64] width 65 height 14
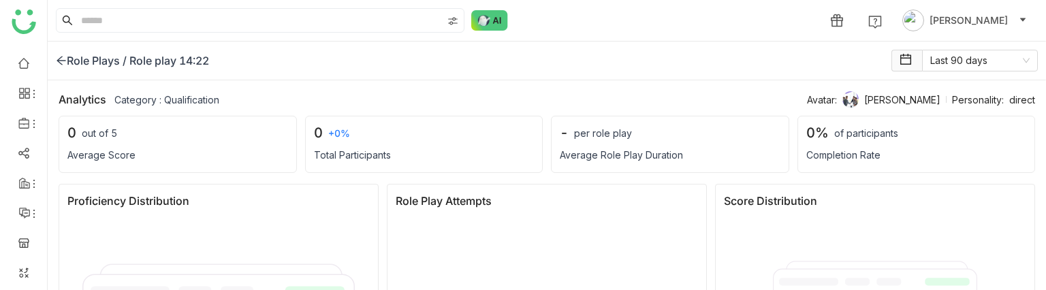
click at [67, 60] on div "Role Plays /" at bounding box center [91, 60] width 71 height 16
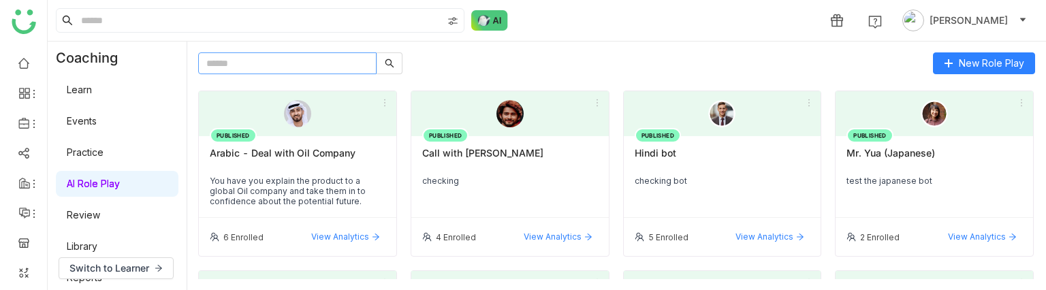
click at [251, 65] on input "text" at bounding box center [287, 63] width 178 height 22
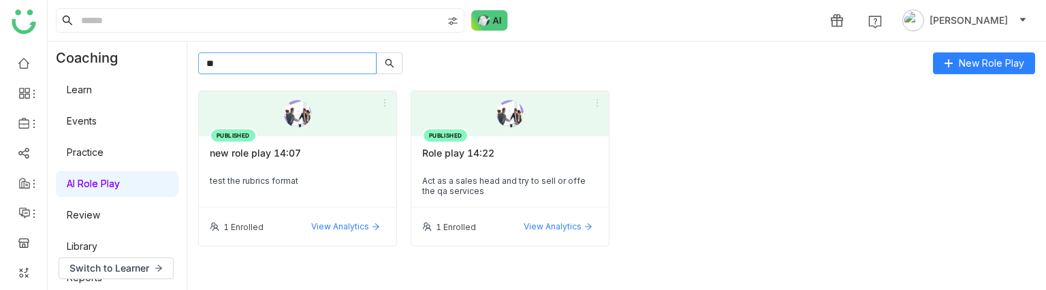
type input "**"
click at [451, 166] on div "Role play 14:22" at bounding box center [510, 158] width 176 height 23
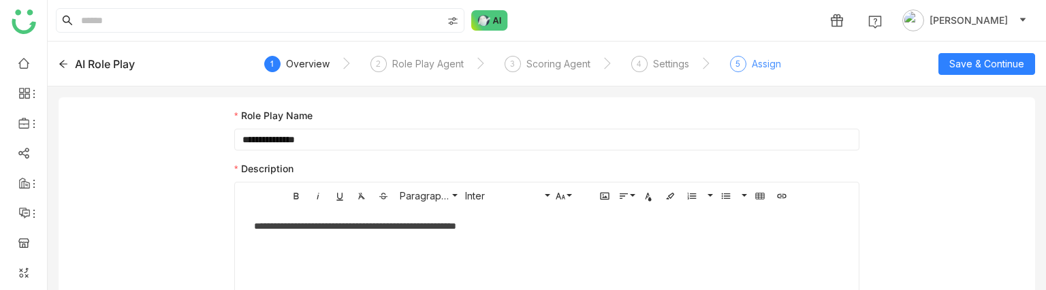
click at [765, 70] on div "Assign" at bounding box center [766, 64] width 29 height 16
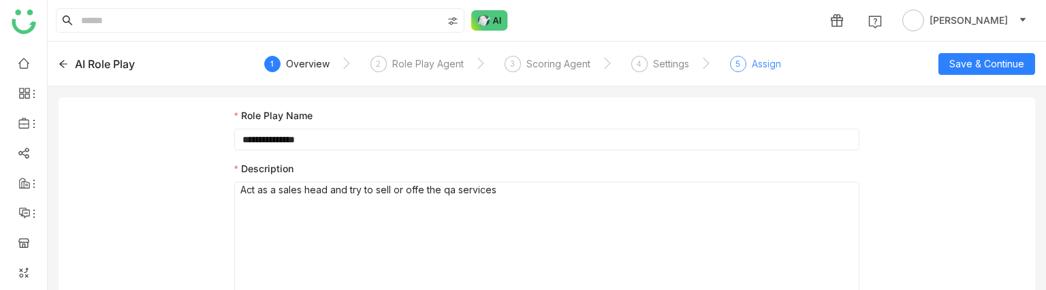
click at [739, 59] on div "5" at bounding box center [738, 64] width 16 height 16
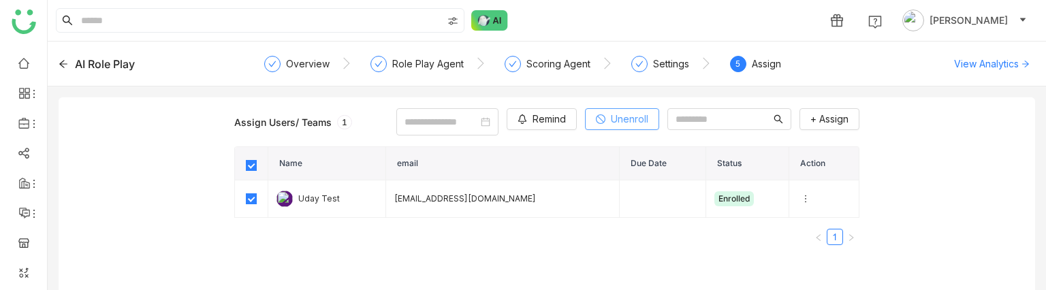
click at [611, 124] on span "Unenroll" at bounding box center [629, 119] width 37 height 15
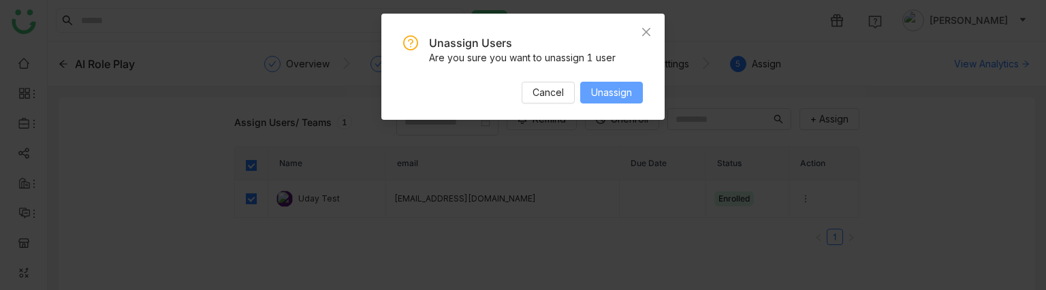
click at [616, 91] on span "Unassign" at bounding box center [611, 92] width 41 height 15
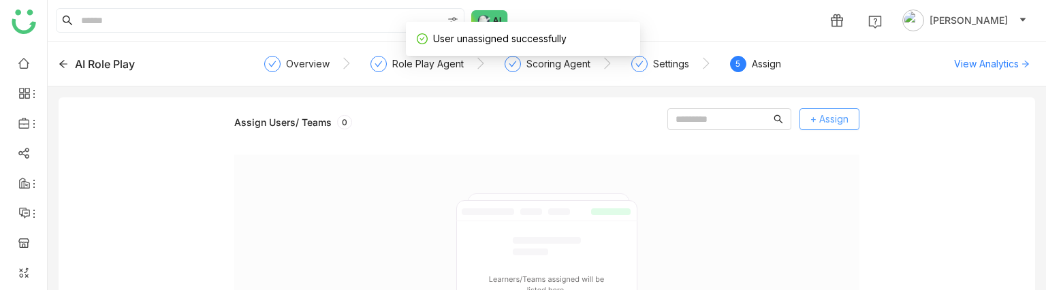
click at [819, 125] on span "+ Assign" at bounding box center [830, 119] width 38 height 15
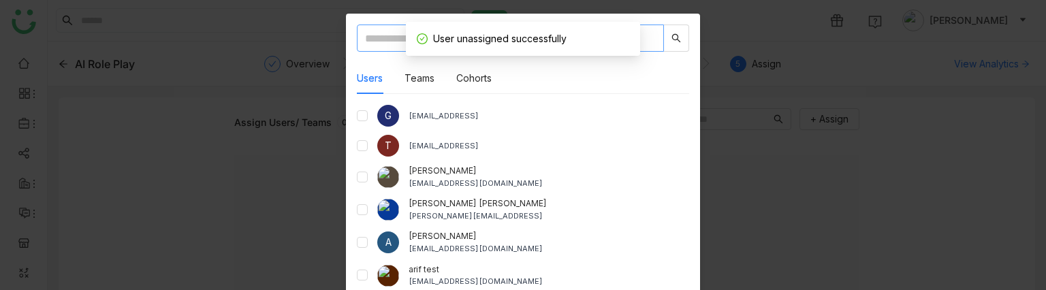
click at [377, 35] on input "text" at bounding box center [510, 38] width 307 height 27
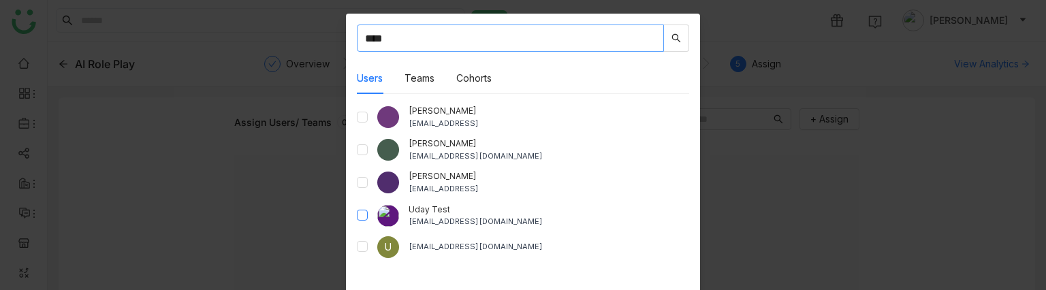
type input "****"
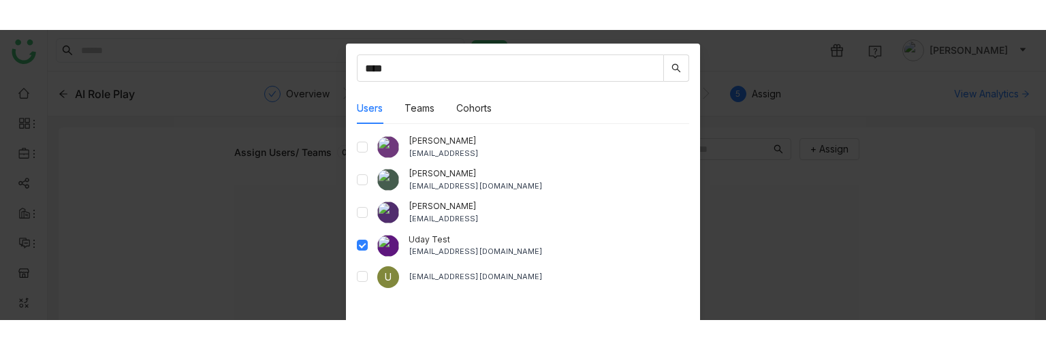
scroll to position [116, 0]
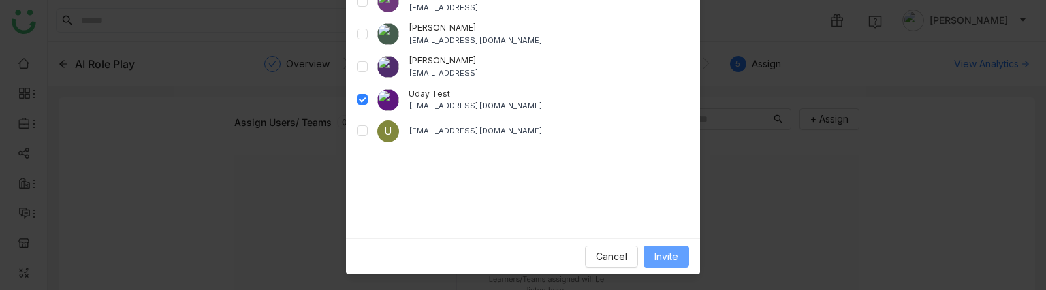
click at [668, 260] on span "Invite" at bounding box center [667, 256] width 24 height 15
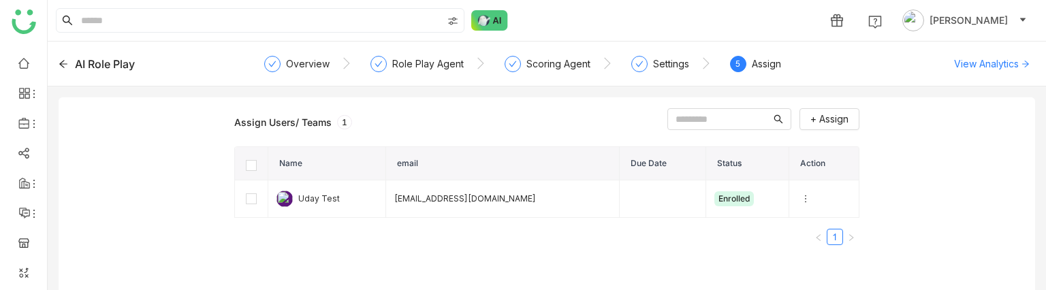
click at [63, 65] on icon at bounding box center [64, 64] width 10 height 10
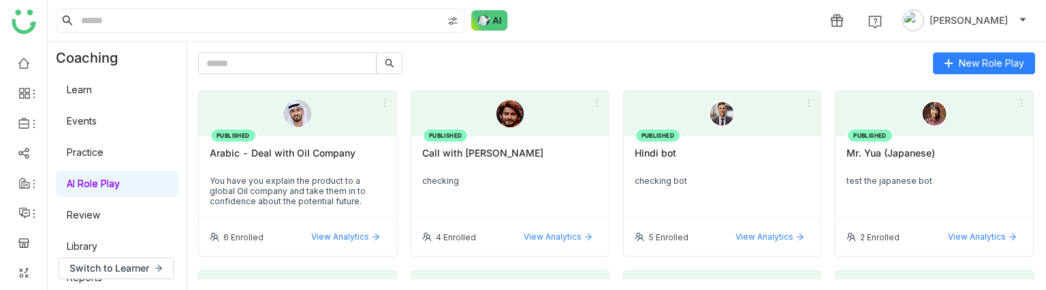
click at [100, 213] on link "Review" at bounding box center [83, 215] width 33 height 12
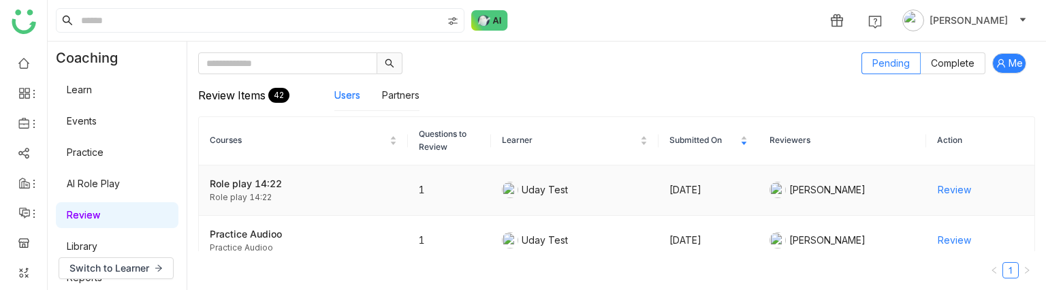
click at [938, 190] on span "Review" at bounding box center [954, 190] width 33 height 15
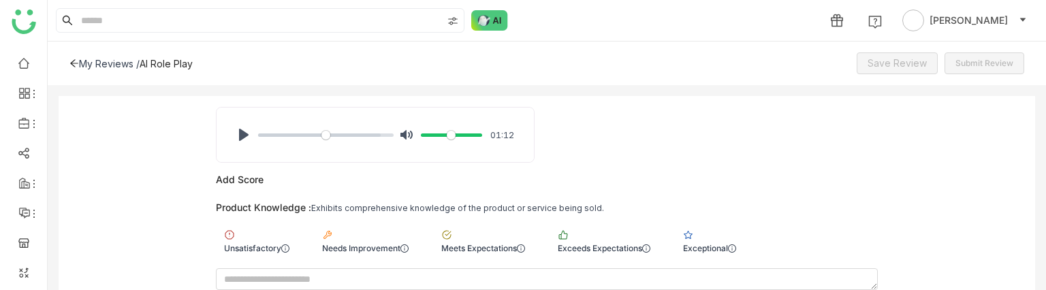
scroll to position [201, 0]
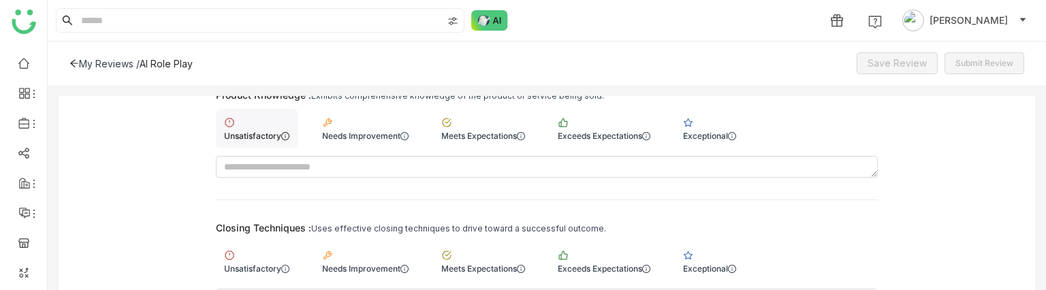
click at [265, 116] on div "Unsatisfactory" at bounding box center [257, 128] width 82 height 39
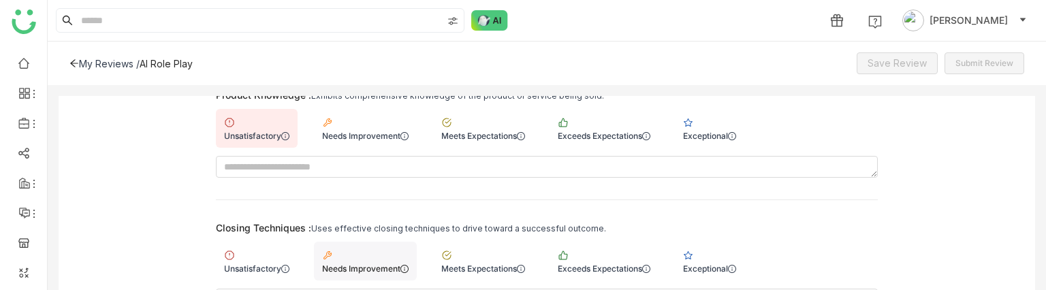
click at [357, 251] on div "Needs Improvement" at bounding box center [365, 261] width 103 height 39
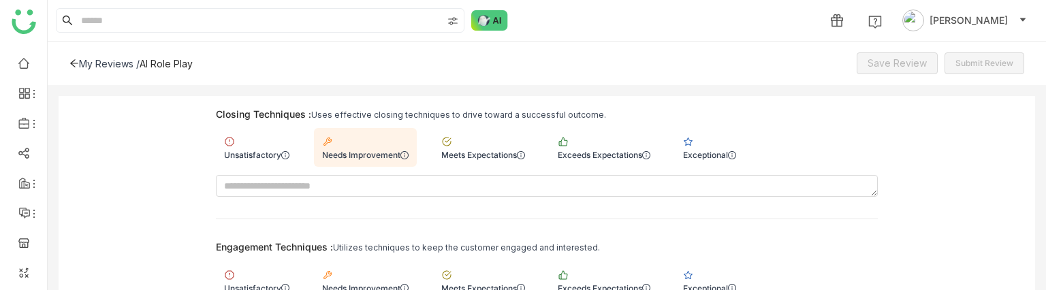
scroll to position [315, 0]
click at [518, 278] on div "Meets Expectations" at bounding box center [483, 279] width 100 height 39
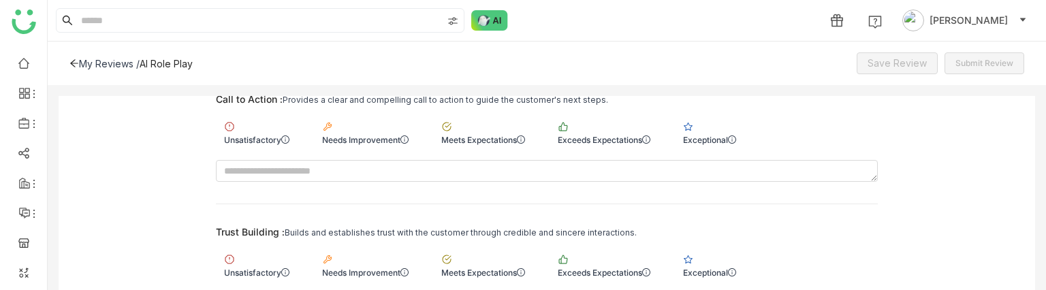
scroll to position [610, 0]
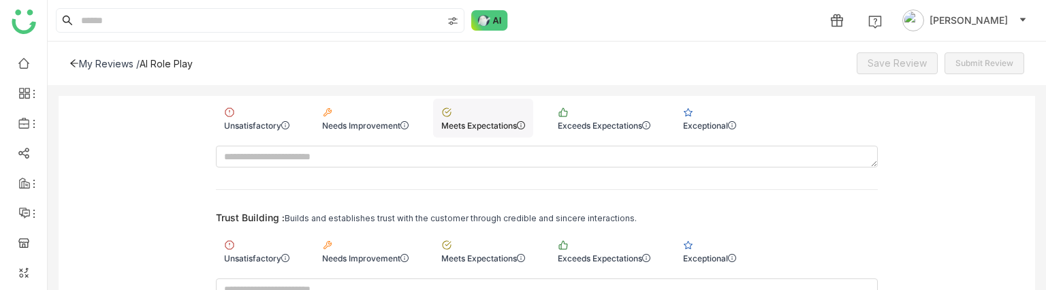
click at [474, 121] on div "Meets Expectations" at bounding box center [483, 126] width 84 height 10
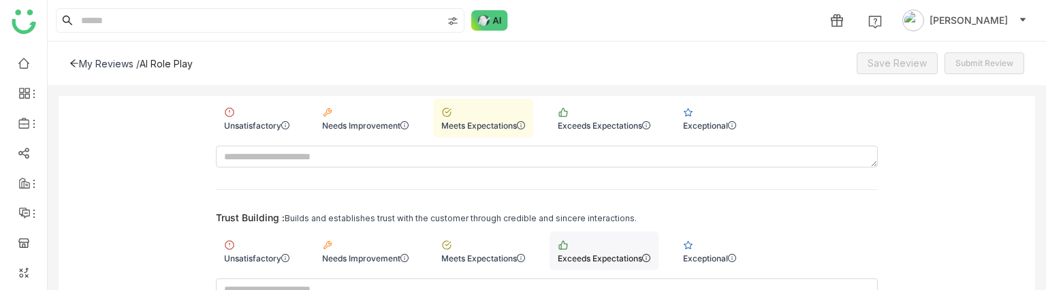
click at [639, 247] on div "Exceeds Expectations" at bounding box center [604, 251] width 109 height 39
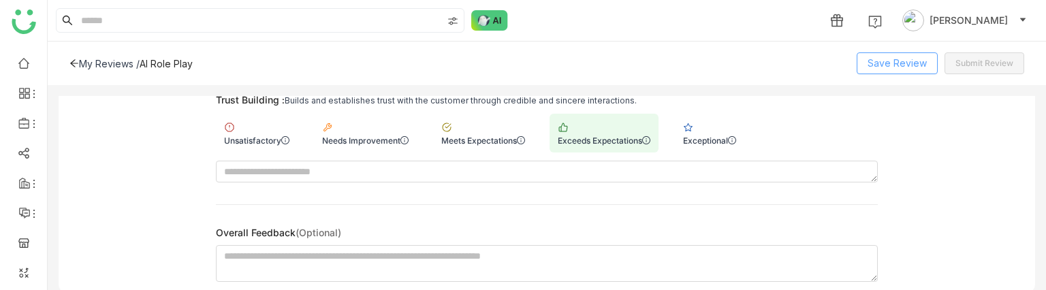
click at [883, 57] on span "Save Review" at bounding box center [897, 63] width 59 height 15
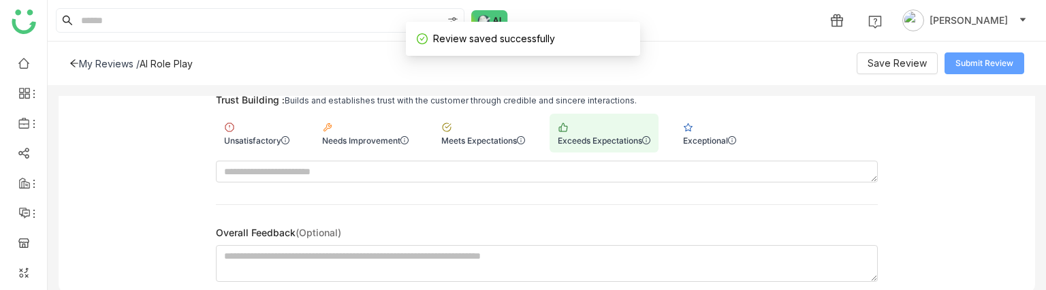
click at [972, 66] on span "Submit Review" at bounding box center [985, 63] width 58 height 13
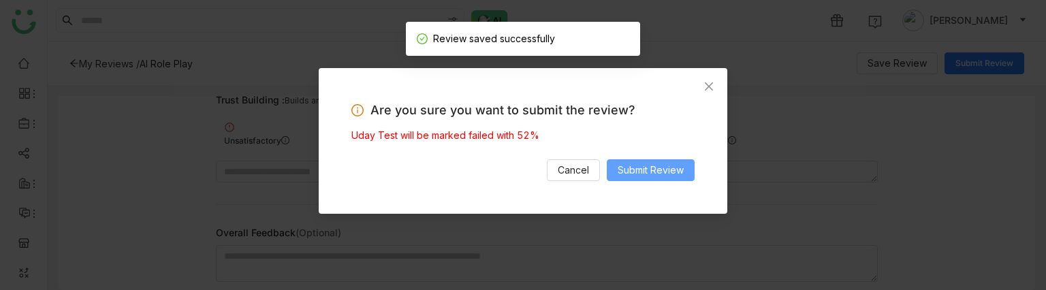
click at [668, 168] on span "Submit Review" at bounding box center [651, 170] width 66 height 15
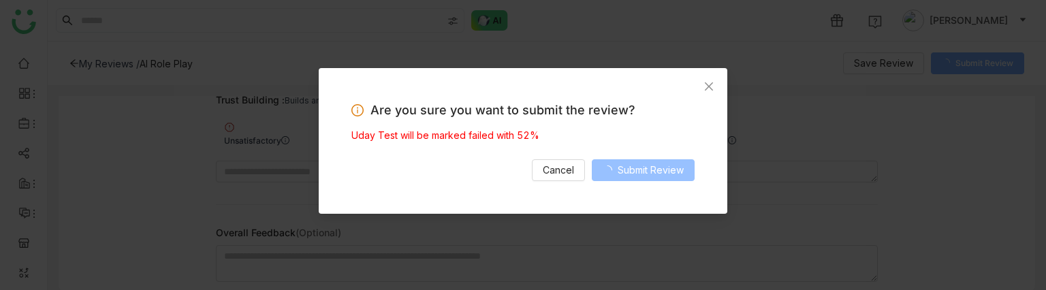
scroll to position [718, 0]
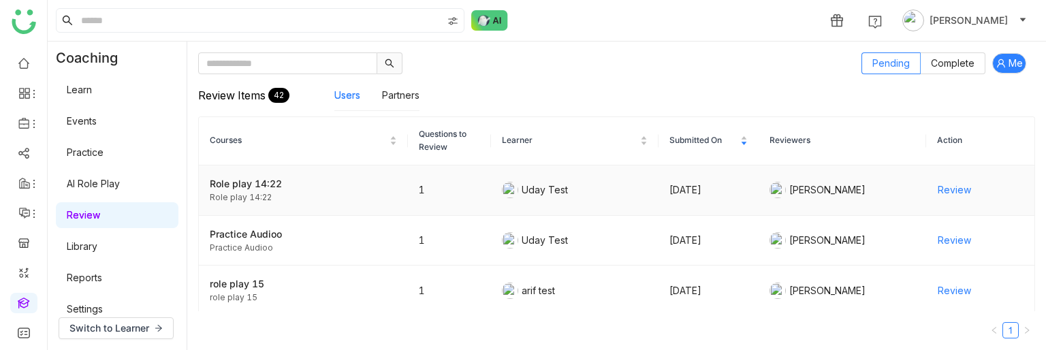
click at [939, 191] on span "Review" at bounding box center [954, 190] width 33 height 15
click at [22, 65] on link at bounding box center [24, 63] width 12 height 12
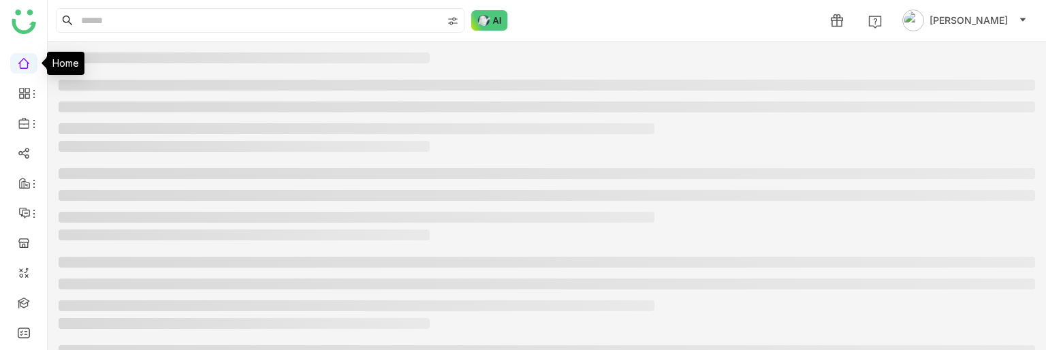
click at [22, 65] on link at bounding box center [24, 63] width 12 height 12
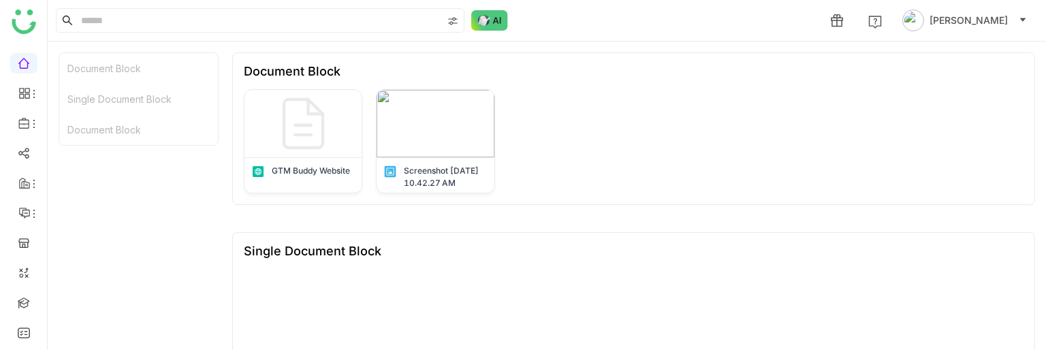
click at [109, 33] on div "1 Uday Bhanu" at bounding box center [547, 20] width 999 height 41
click at [107, 13] on input at bounding box center [260, 20] width 364 height 23
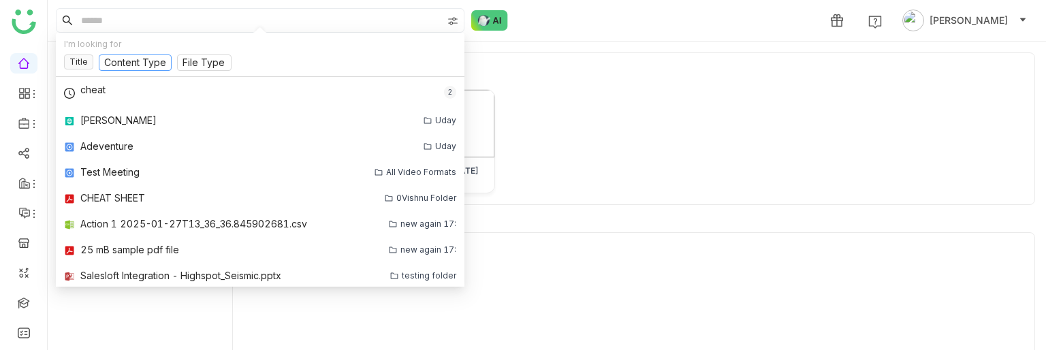
click at [136, 57] on input at bounding box center [135, 63] width 62 height 15
click at [163, 59] on input at bounding box center [135, 63] width 62 height 15
click at [193, 61] on input at bounding box center [205, 63] width 44 height 15
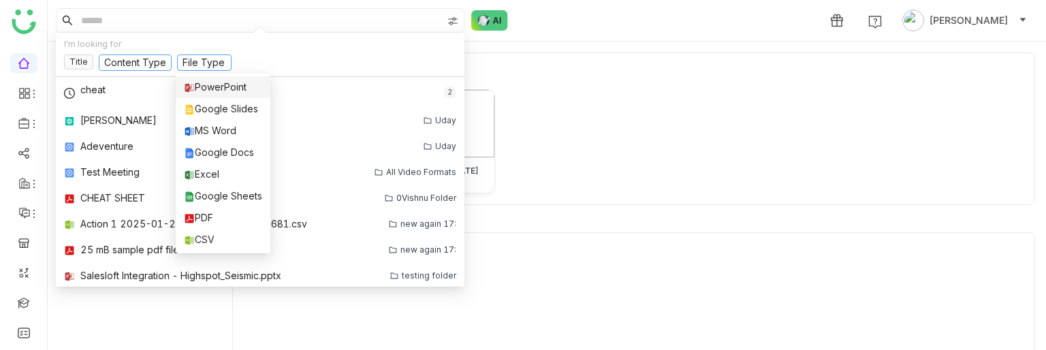
click at [120, 70] on nz-select-top-control "Content Type" at bounding box center [135, 62] width 73 height 16
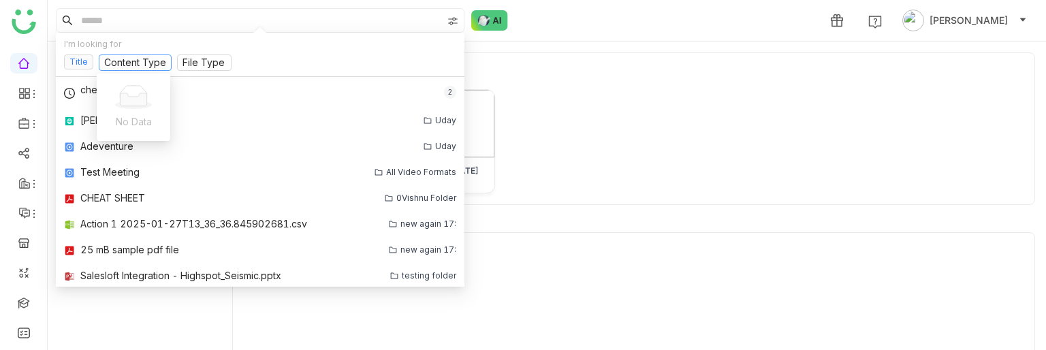
click at [83, 63] on nz-tag "Title" at bounding box center [78, 61] width 29 height 15
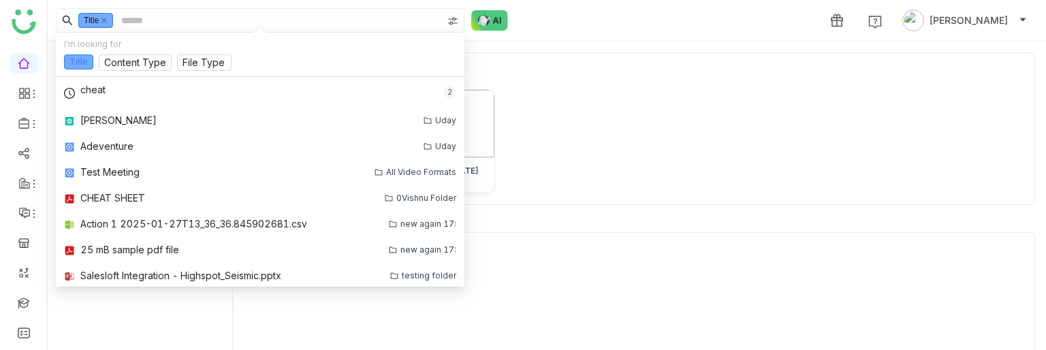
click at [83, 63] on nz-tag "Title" at bounding box center [78, 61] width 29 height 15
click at [108, 21] on icon at bounding box center [104, 20] width 7 height 7
click at [140, 62] on input at bounding box center [135, 63] width 62 height 15
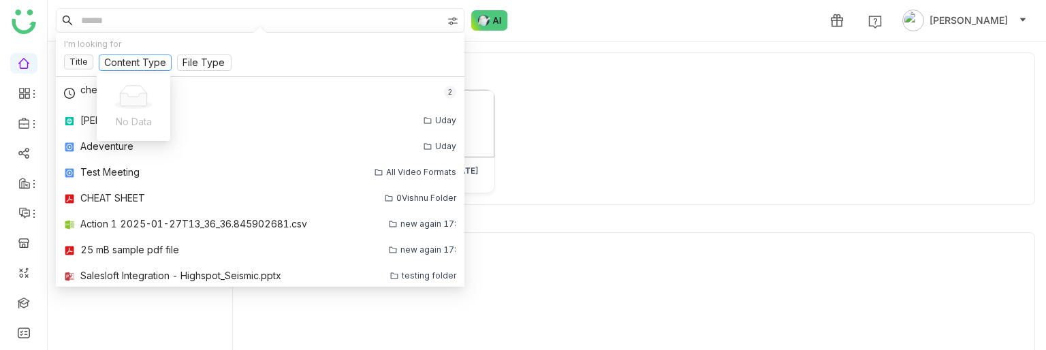
click at [591, 174] on div "GTM Buddy Website Screenshot 2025-06-15 at 10.42.27 AM" at bounding box center [634, 141] width 780 height 104
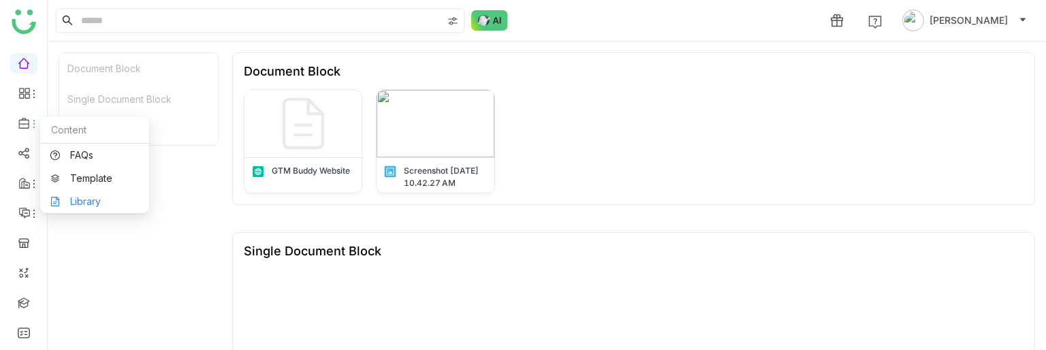
click at [99, 197] on link "Library" at bounding box center [94, 202] width 89 height 10
click at [99, 191] on body "1 Uday Bhanu Document Block Single Document Block Document Block Document Block…" at bounding box center [523, 175] width 1046 height 350
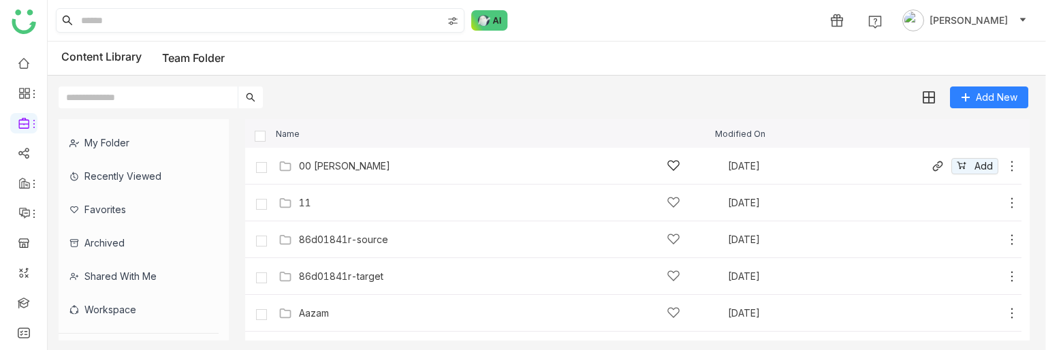
click at [368, 172] on div "00 Arif Folder" at bounding box center [489, 166] width 381 height 14
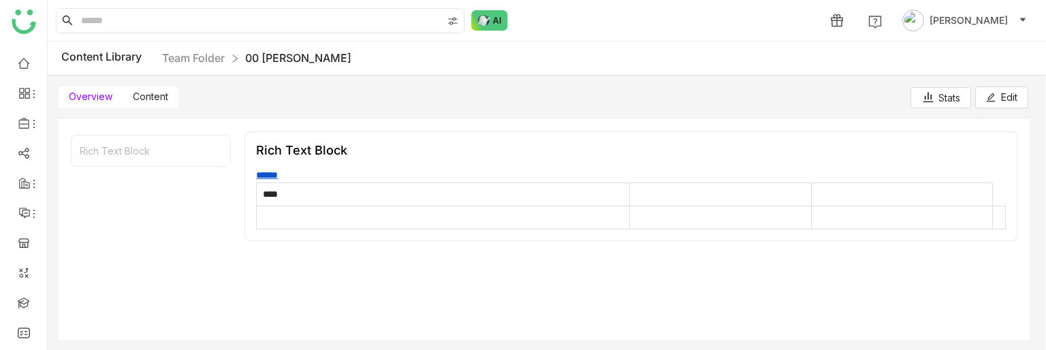
click at [158, 101] on span "Content" at bounding box center [150, 97] width 35 height 12
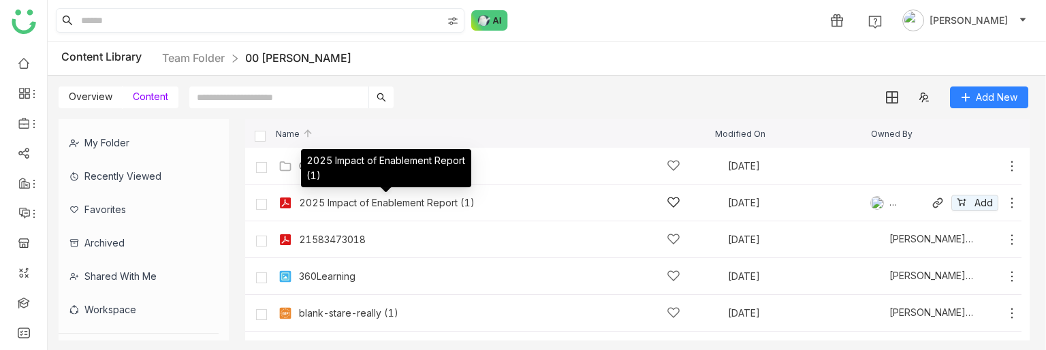
click at [365, 201] on div "2025 Impact of Enablement Report (1)" at bounding box center [387, 203] width 176 height 11
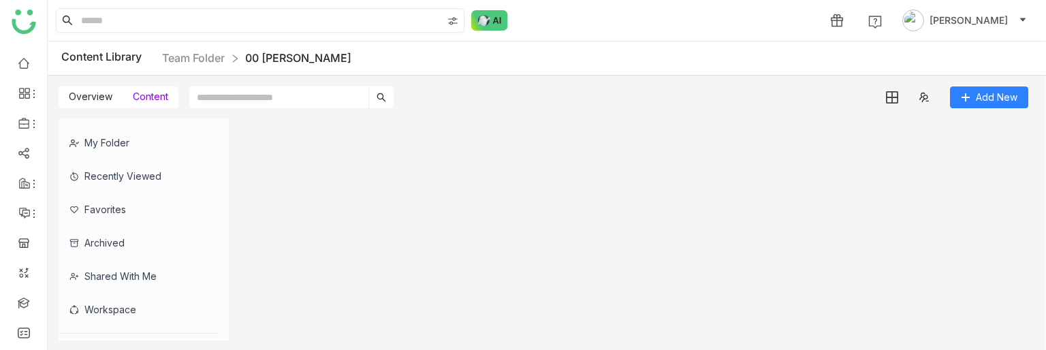
click at [365, 201] on gtmb-list-view at bounding box center [637, 229] width 785 height 221
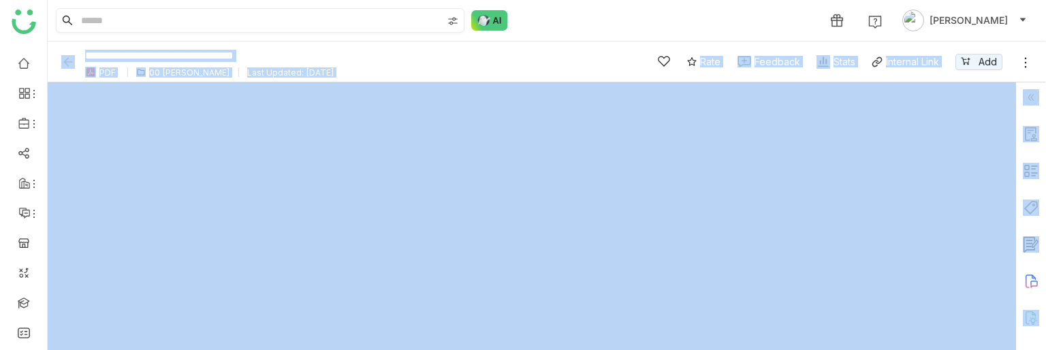
click at [1033, 91] on img at bounding box center [1031, 97] width 16 height 16
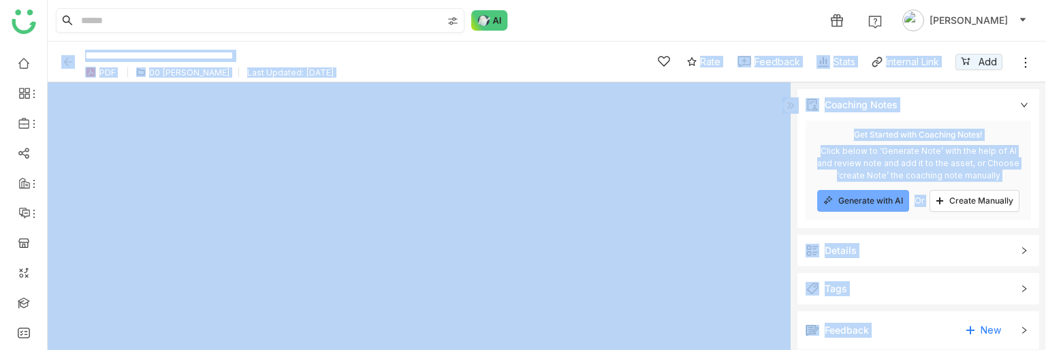
click at [942, 84] on form "Coaching Notes remove Get Started with Coaching Notes! Click below to ‘Generate…" at bounding box center [918, 261] width 255 height 358
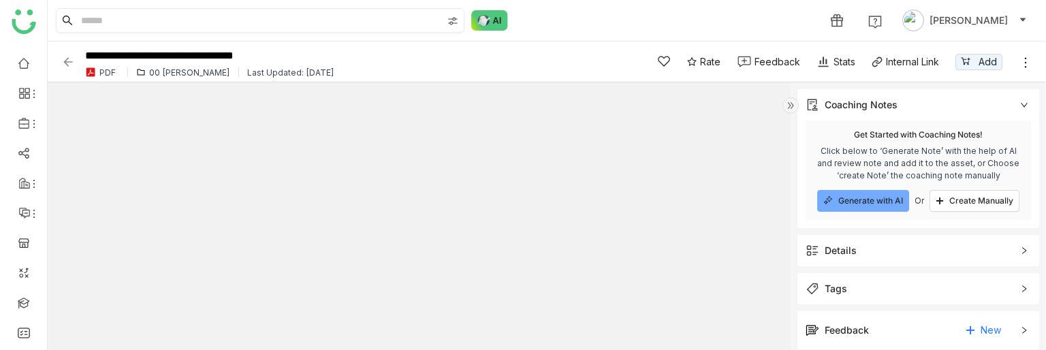
click at [1020, 101] on icon at bounding box center [1024, 105] width 8 height 8
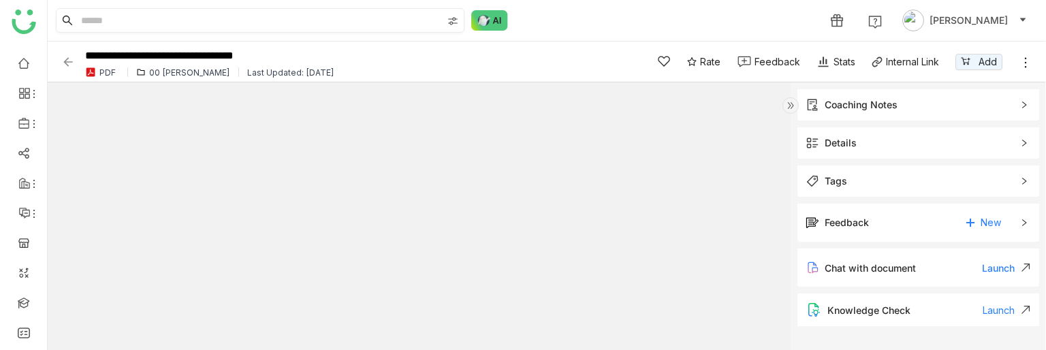
click at [789, 102] on img at bounding box center [791, 105] width 16 height 16
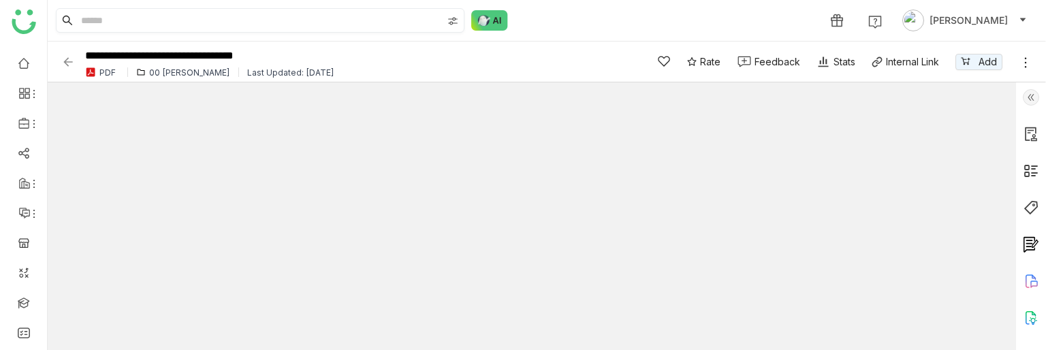
click at [1033, 93] on img at bounding box center [1031, 97] width 16 height 16
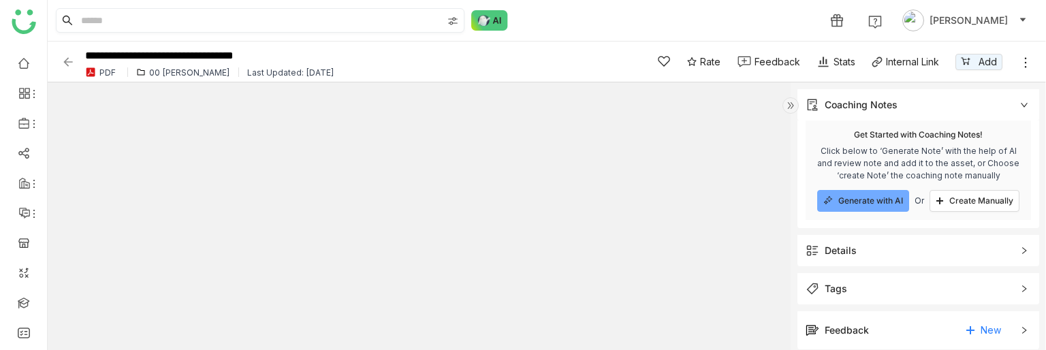
click at [848, 284] on span "Tags" at bounding box center [909, 288] width 206 height 15
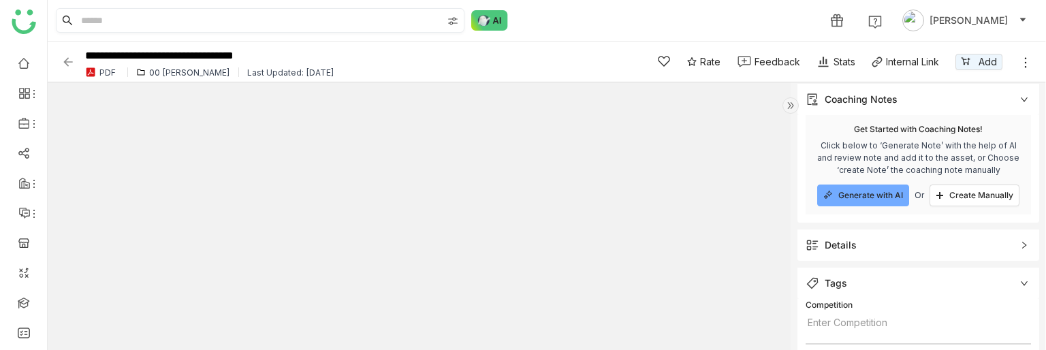
click at [843, 246] on div "Details" at bounding box center [841, 245] width 32 height 15
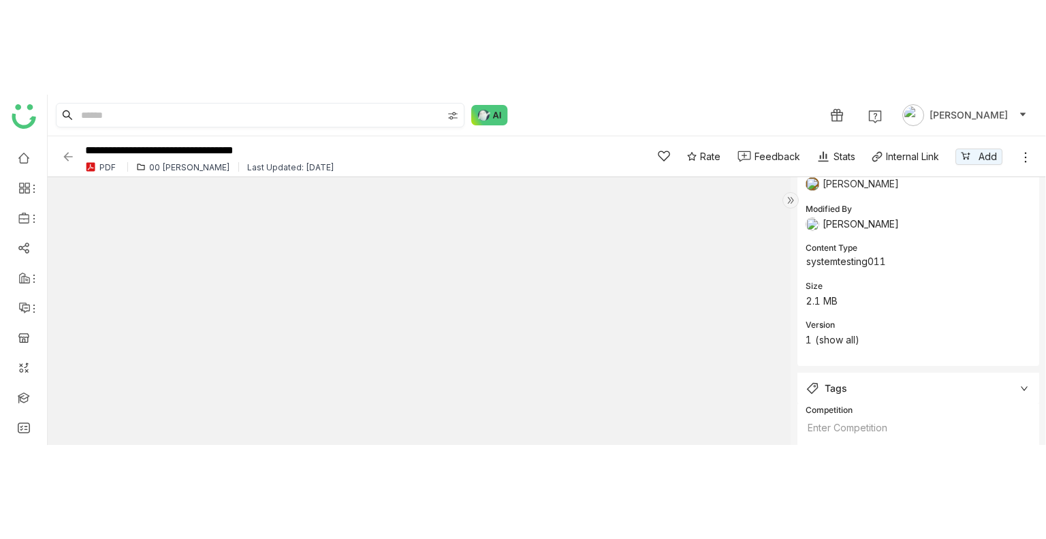
scroll to position [247, 0]
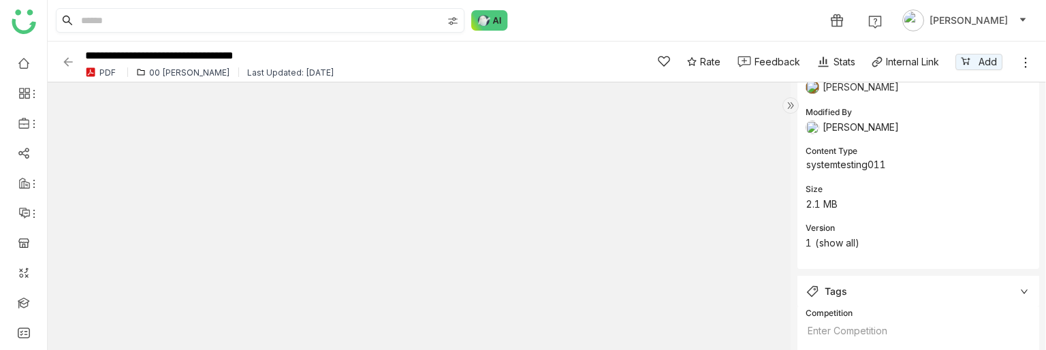
click at [61, 62] on img at bounding box center [68, 62] width 14 height 14
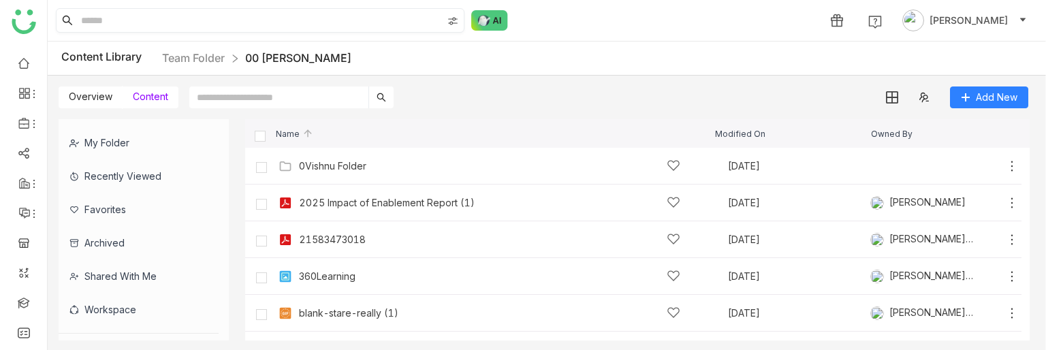
click at [111, 20] on input at bounding box center [260, 20] width 364 height 23
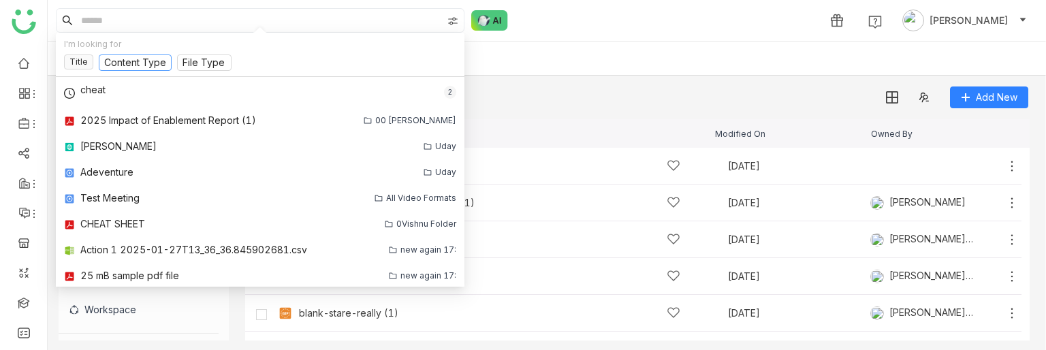
click at [144, 62] on input at bounding box center [135, 63] width 62 height 15
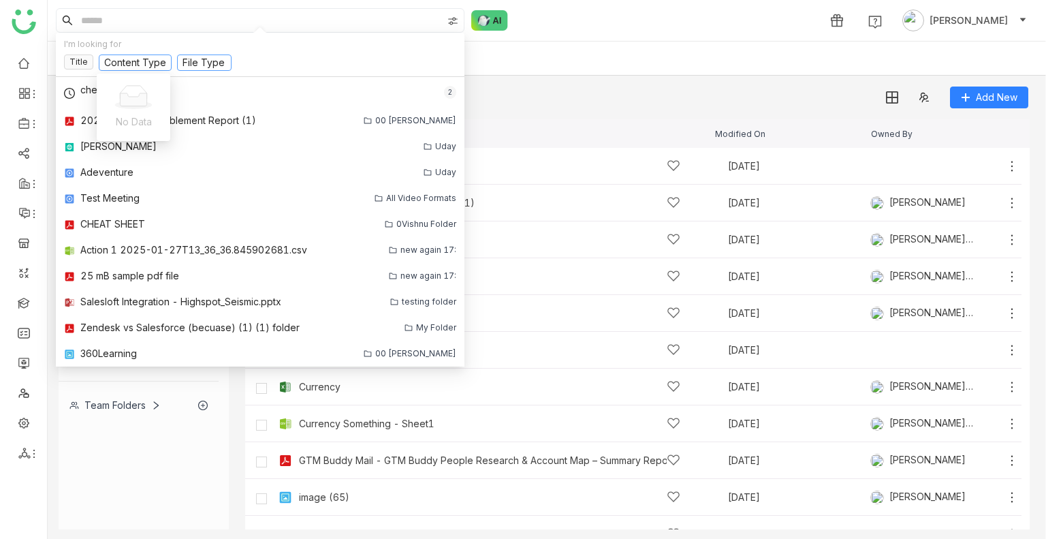
click at [180, 59] on nz-select-top-control "File Type" at bounding box center [204, 62] width 54 height 16
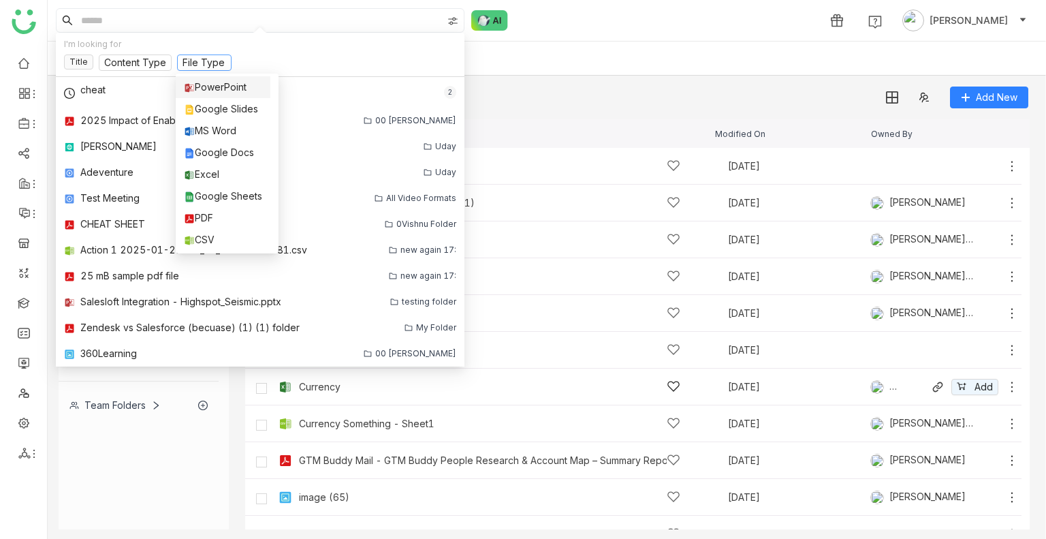
click at [763, 349] on div "Currency Sep 17, 2025 Bhupendra Singh Bhandari Add" at bounding box center [647, 386] width 744 height 21
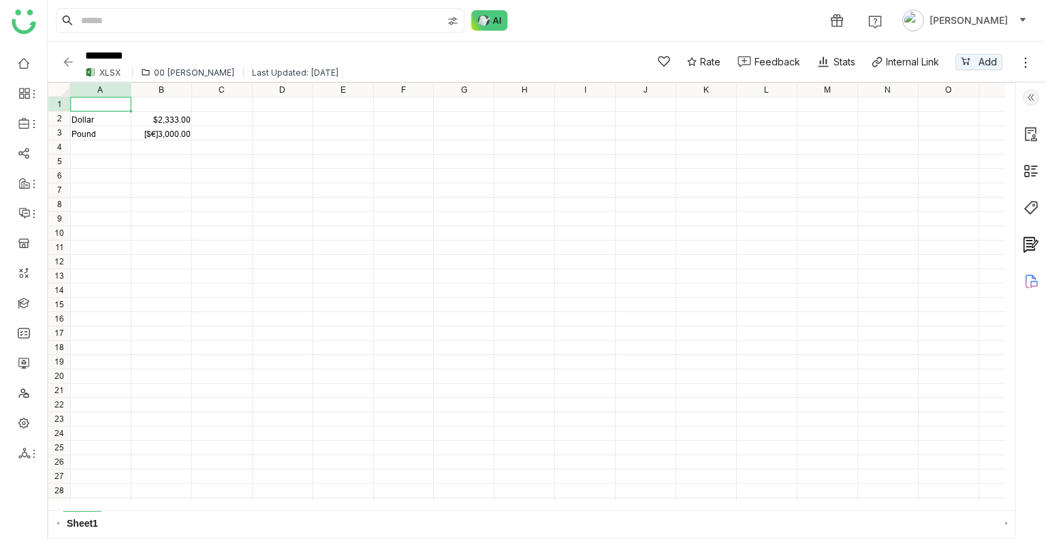
click at [74, 65] on img at bounding box center [68, 62] width 14 height 14
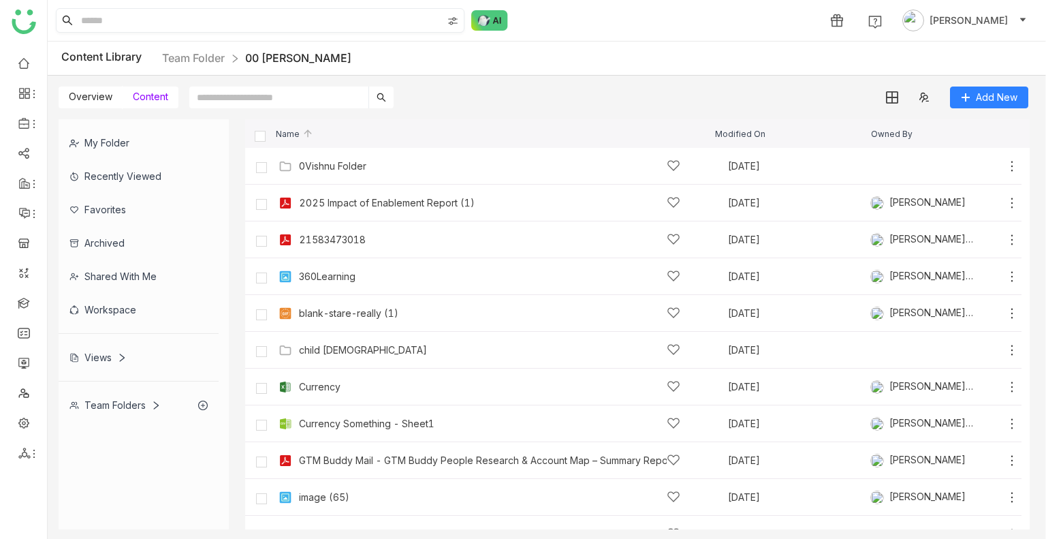
click at [87, 22] on input at bounding box center [260, 20] width 364 height 23
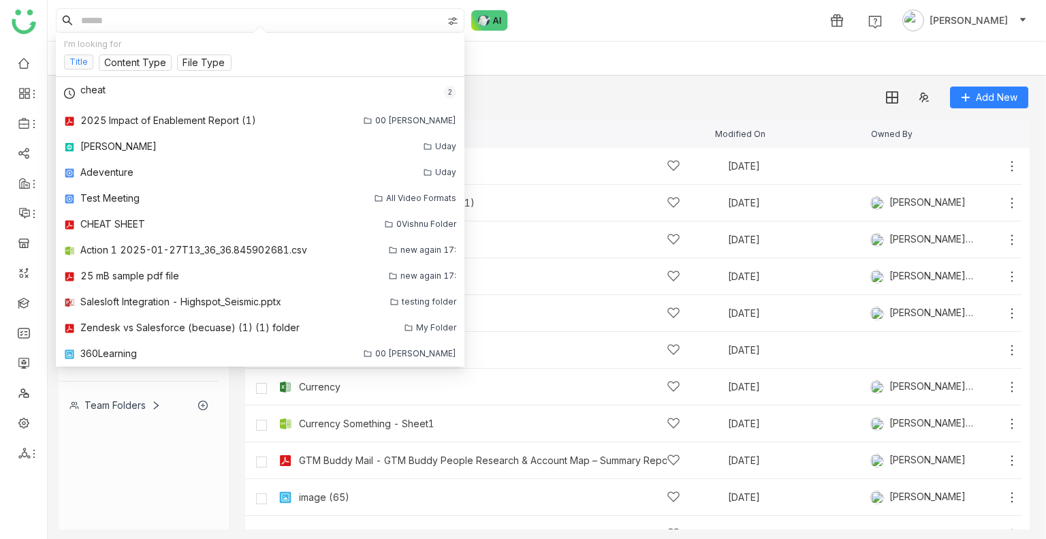
click at [73, 61] on nz-tag "Title" at bounding box center [78, 61] width 29 height 15
click at [123, 53] on div "I'm looking for Title Content Type File Type" at bounding box center [260, 55] width 409 height 44
click at [125, 61] on input at bounding box center [135, 63] width 62 height 15
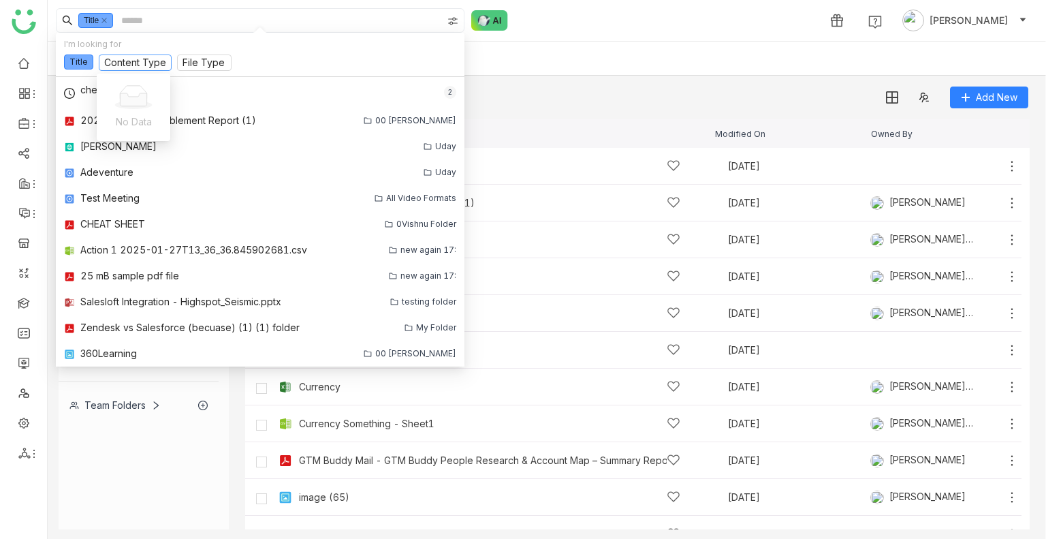
click at [125, 61] on input at bounding box center [135, 63] width 62 height 15
click at [129, 27] on input at bounding box center [281, 20] width 324 height 23
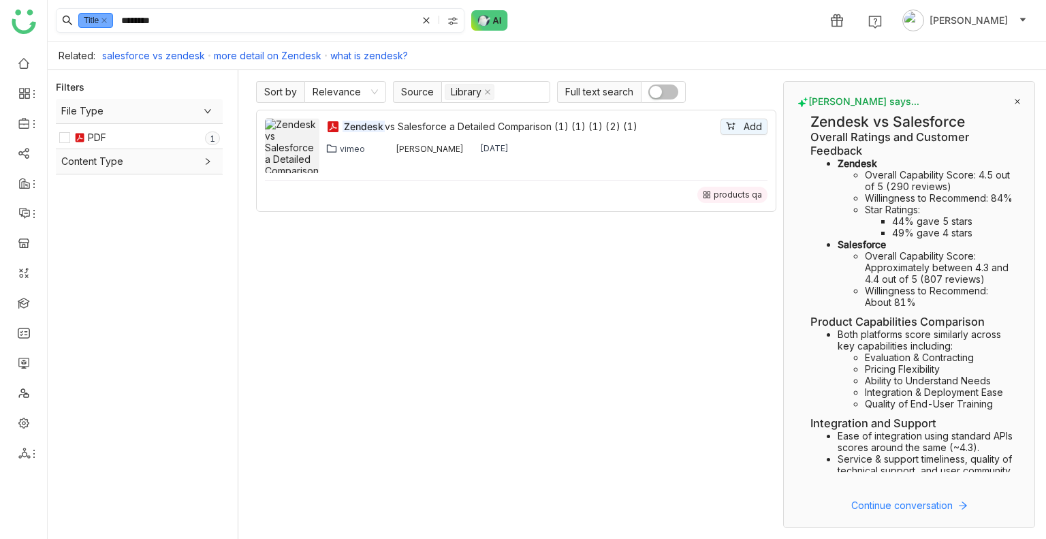
click at [199, 22] on input "*******" at bounding box center [268, 20] width 298 height 23
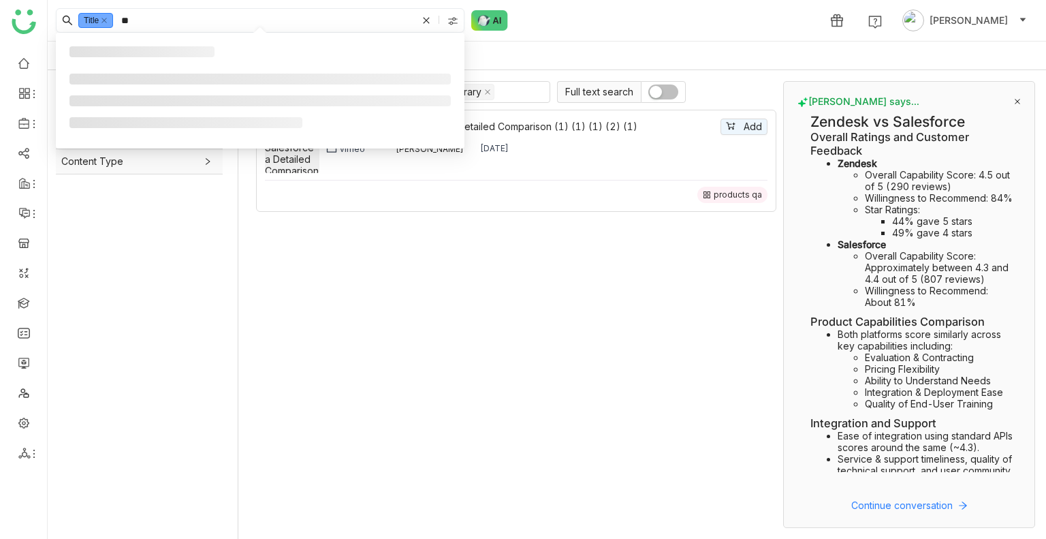
type input "*"
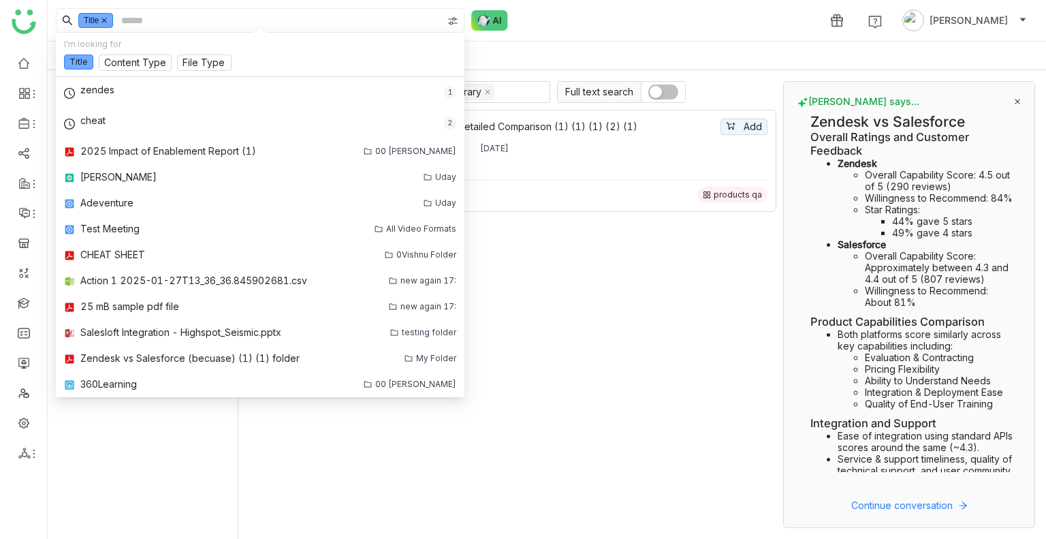
click at [108, 18] on icon at bounding box center [104, 20] width 7 height 7
click at [610, 22] on div "1 Uday Bhanu" at bounding box center [547, 20] width 999 height 41
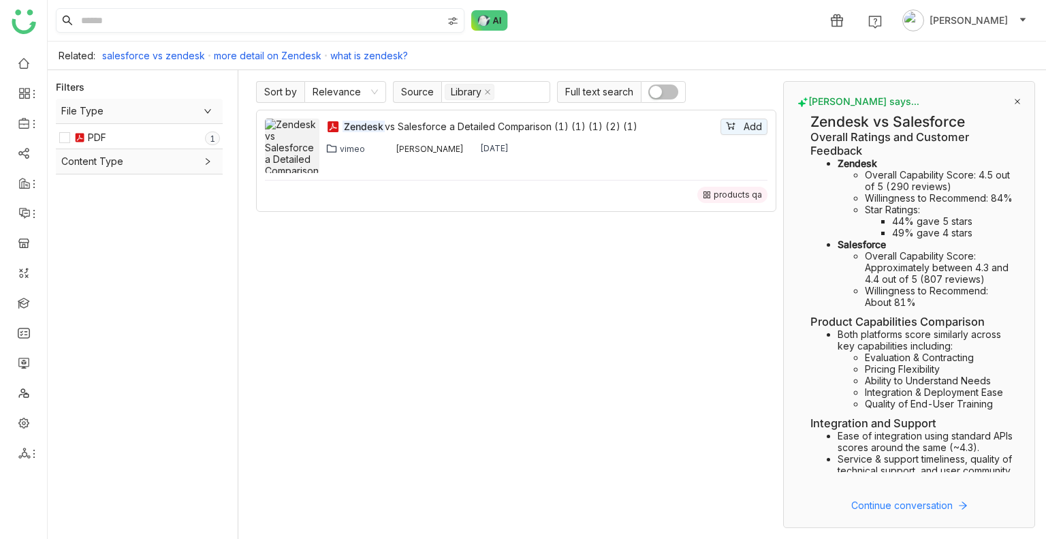
click at [149, 15] on input at bounding box center [260, 20] width 364 height 23
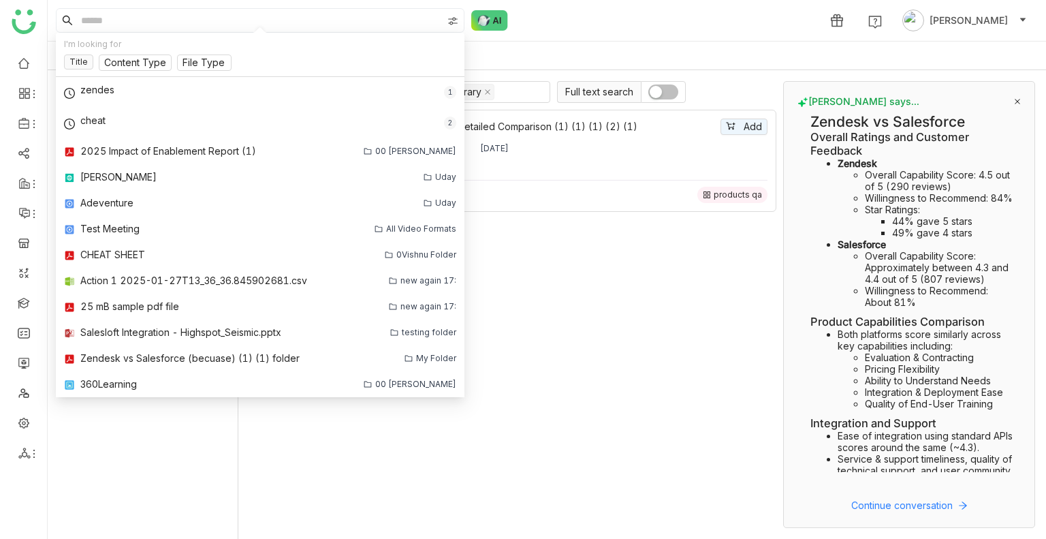
click at [120, 36] on div "I'm looking for Title Content Type File Type" at bounding box center [260, 55] width 409 height 44
drag, startPoint x: 117, startPoint y: 36, endPoint x: 94, endPoint y: 33, distance: 23.3
click at [94, 33] on div "I'm looking for Title Content Type File Type" at bounding box center [260, 55] width 409 height 44
click at [110, 60] on input at bounding box center [135, 63] width 62 height 15
click at [210, 51] on div "I'm looking for Title Content Type File Type" at bounding box center [260, 55] width 409 height 44
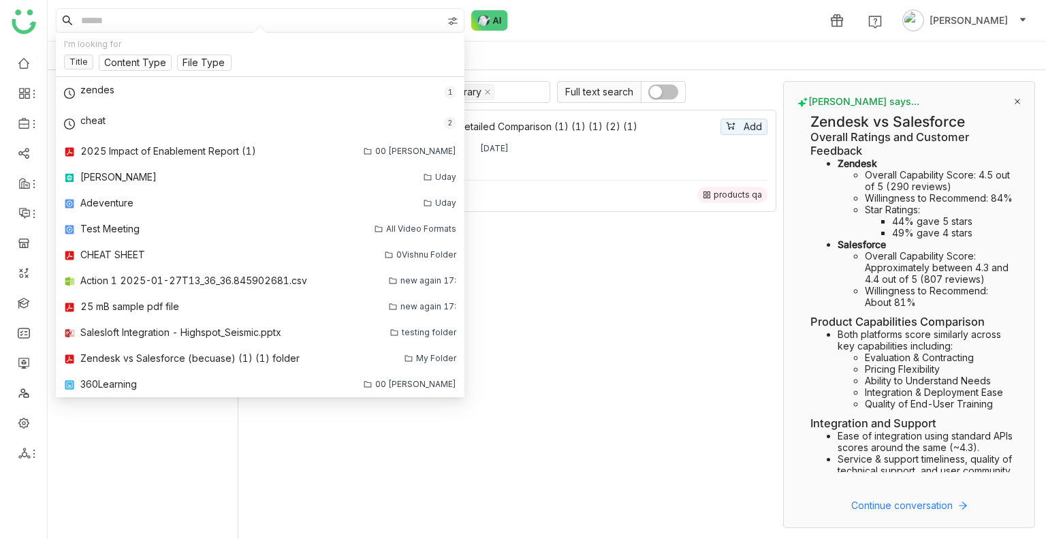
click at [181, 27] on input at bounding box center [260, 20] width 364 height 23
click at [139, 67] on input at bounding box center [135, 63] width 62 height 15
click at [668, 217] on div "Zendesk vs Salesforce a Detailed Comparison (1) (1) (1) (2) (1) Add vimeo Uday …" at bounding box center [516, 319] width 520 height 418
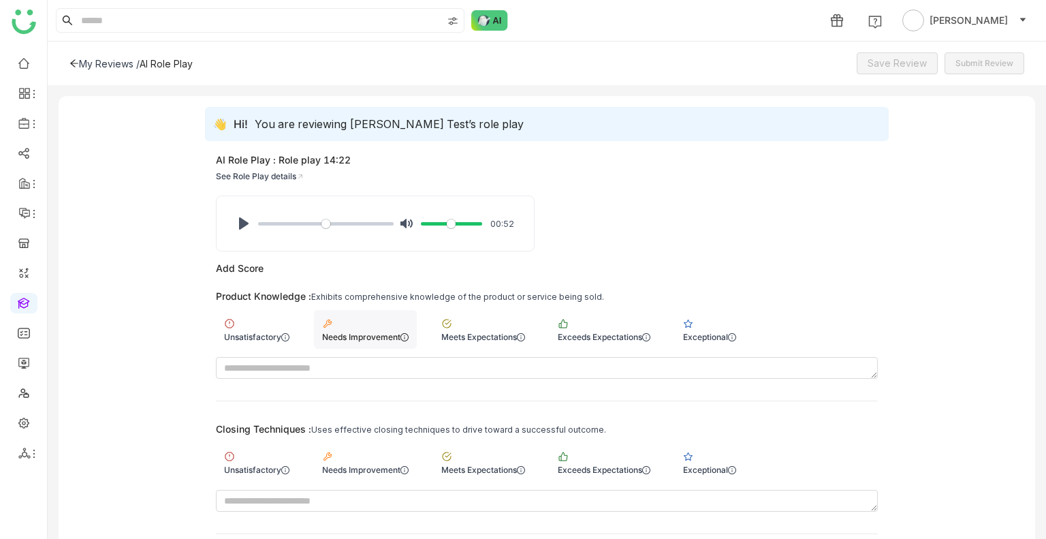
click at [328, 323] on img at bounding box center [327, 323] width 11 height 11
drag, startPoint x: 541, startPoint y: 487, endPoint x: 480, endPoint y: 471, distance: 62.8
click at [480, 471] on div "Closing Techniques : Uses effective closing techniques to drive toward a succes…" at bounding box center [547, 467] width 662 height 89
click at [480, 471] on div "Meets Expectations" at bounding box center [483, 470] width 84 height 10
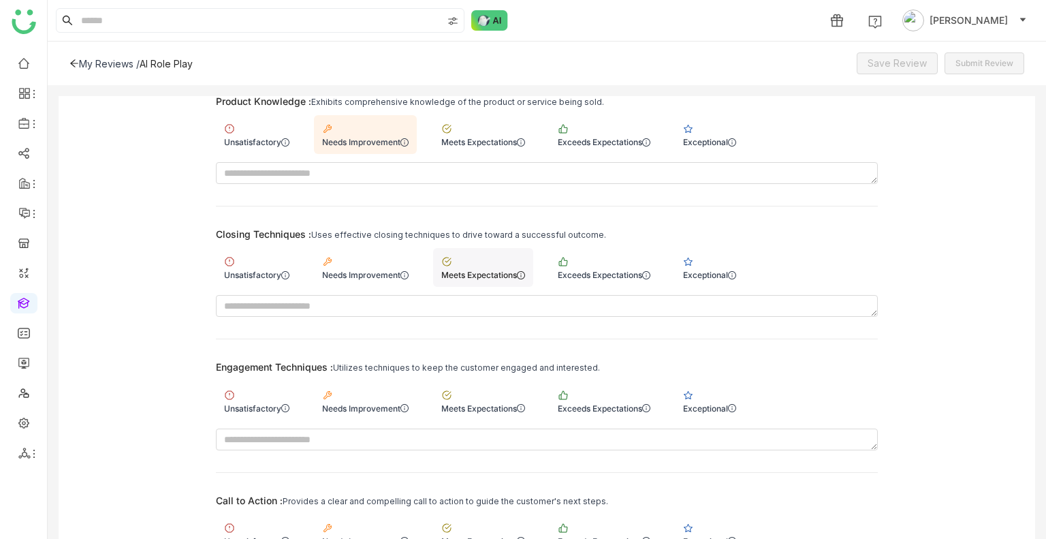
scroll to position [209, 0]
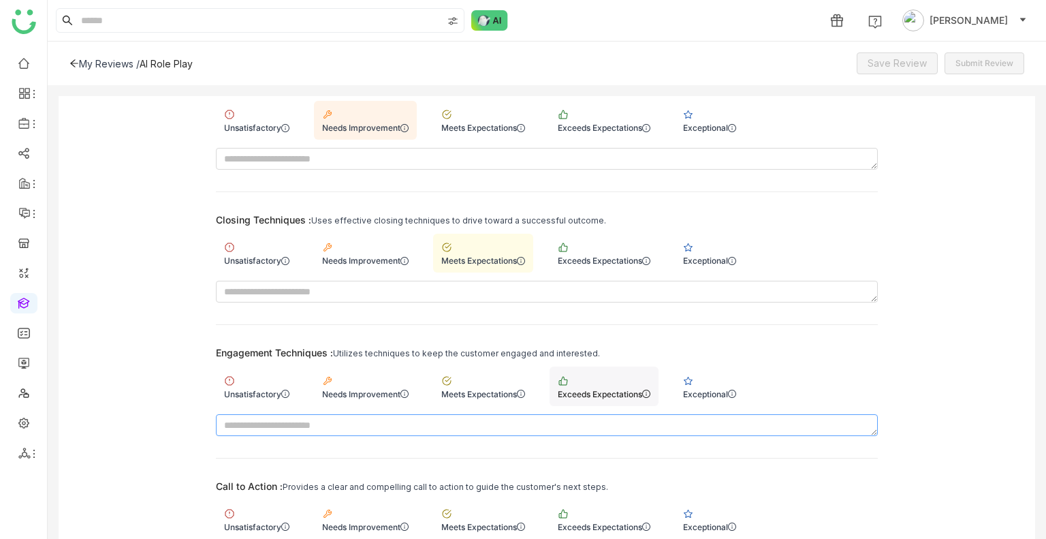
drag, startPoint x: 578, startPoint y: 413, endPoint x: 591, endPoint y: 390, distance: 27.5
click at [591, 390] on div "Engagement Techniques : Utilizes techniques to keep the customer engaged and in…" at bounding box center [547, 391] width 662 height 89
click at [591, 390] on div "Exceeds Expectations" at bounding box center [604, 394] width 93 height 10
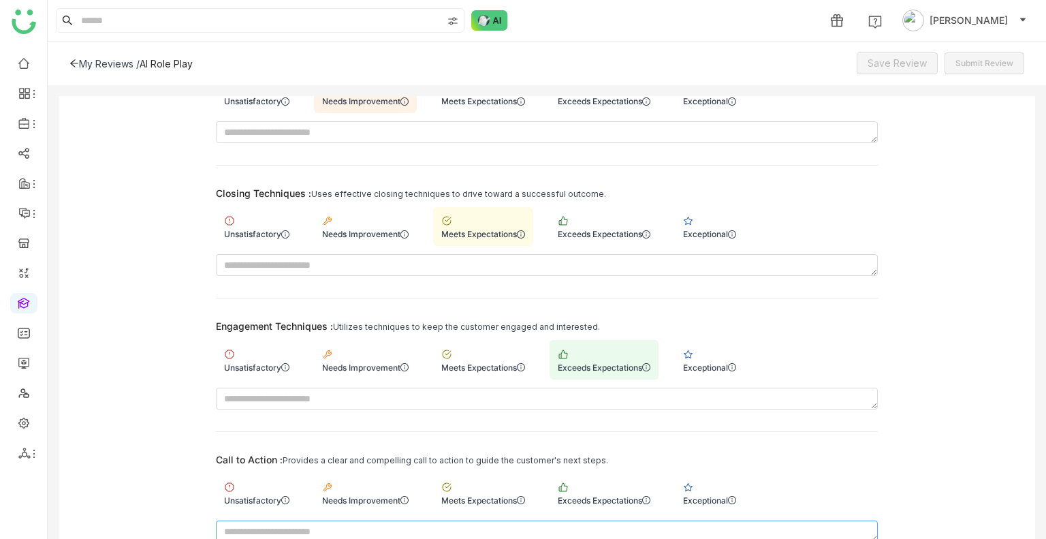
scroll to position [297, 0]
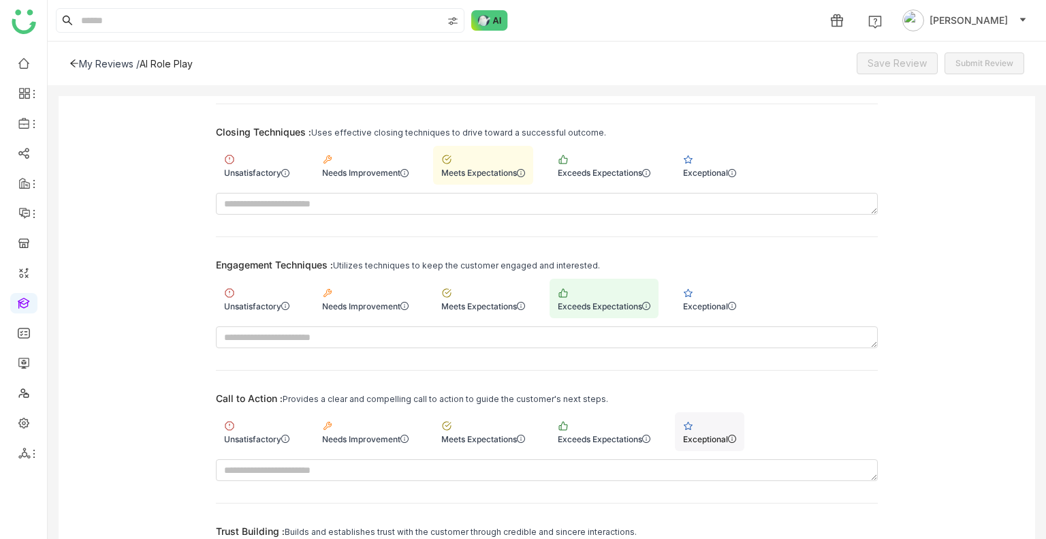
click at [703, 437] on div "Exceptional" at bounding box center [709, 439] width 53 height 10
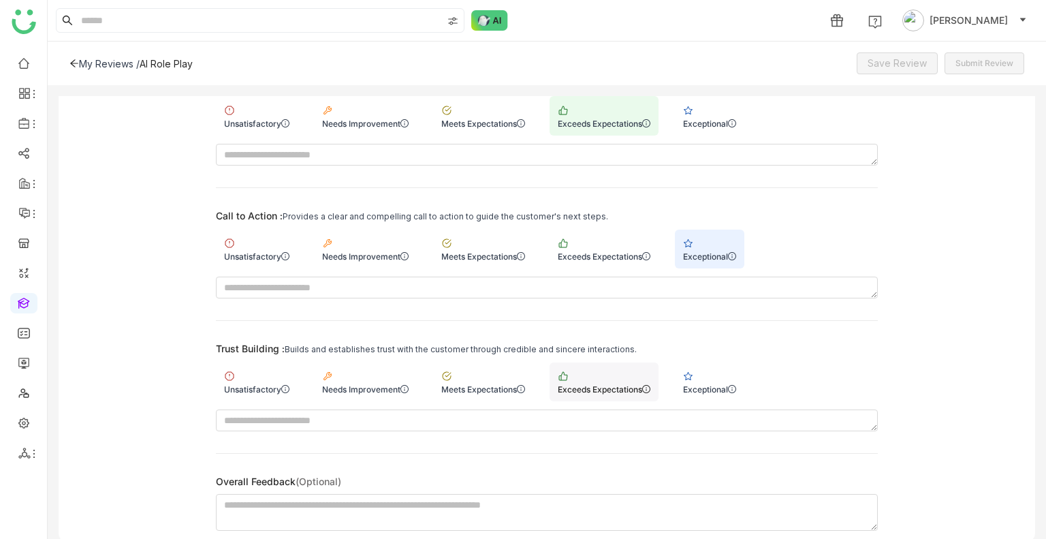
click at [577, 385] on div "Exceeds Expectations" at bounding box center [604, 389] width 93 height 10
click at [869, 67] on button "Save Review" at bounding box center [897, 63] width 81 height 22
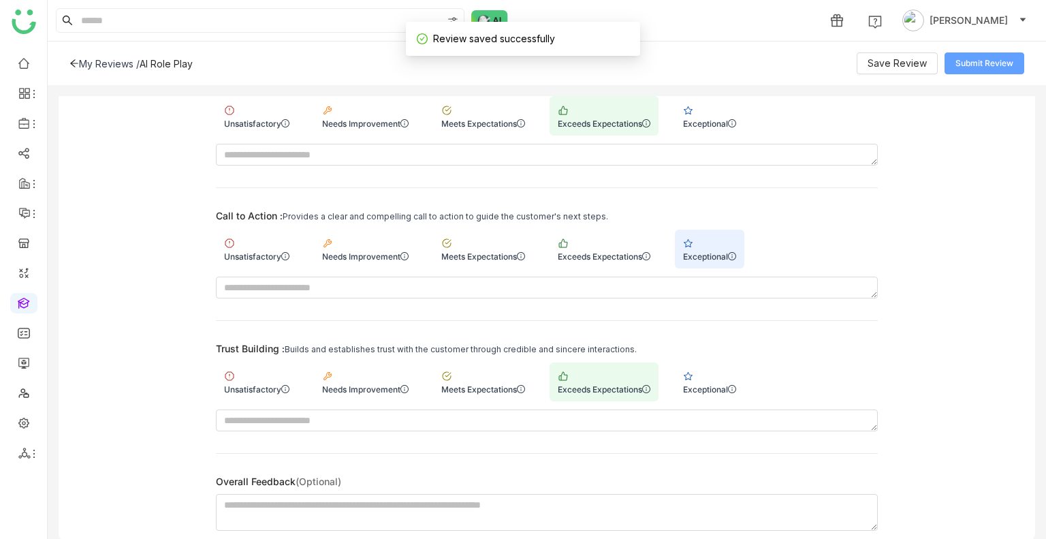
click at [961, 65] on span "Submit Review" at bounding box center [985, 63] width 58 height 13
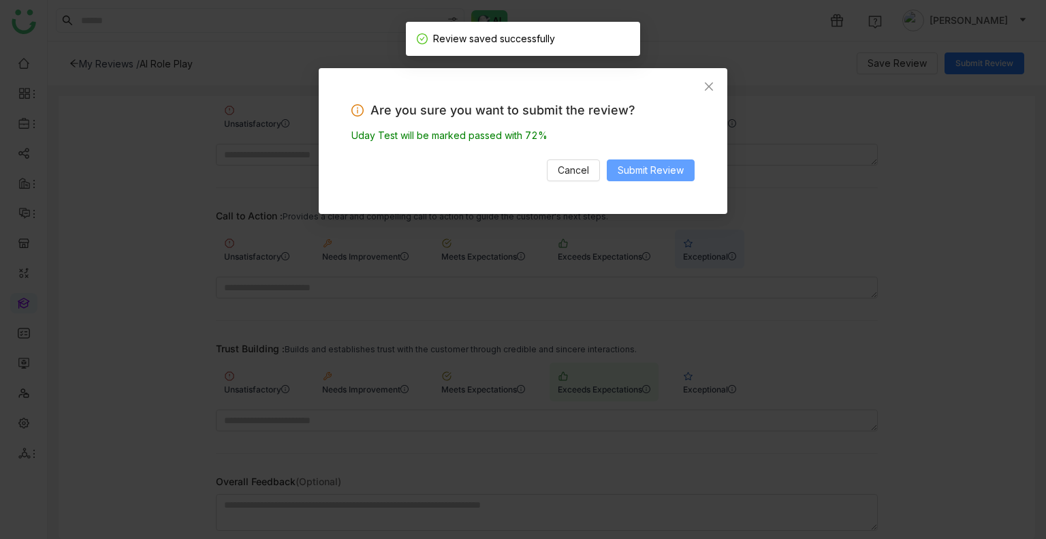
click at [643, 177] on span "Submit Review" at bounding box center [651, 170] width 66 height 15
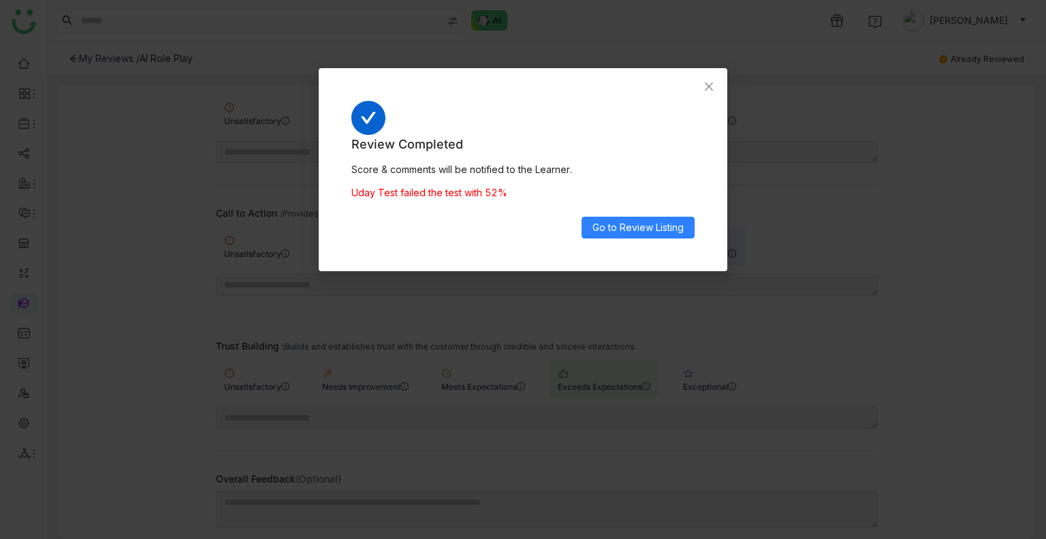
scroll to position [469, 0]
click at [708, 83] on icon "Close" at bounding box center [709, 86] width 11 height 11
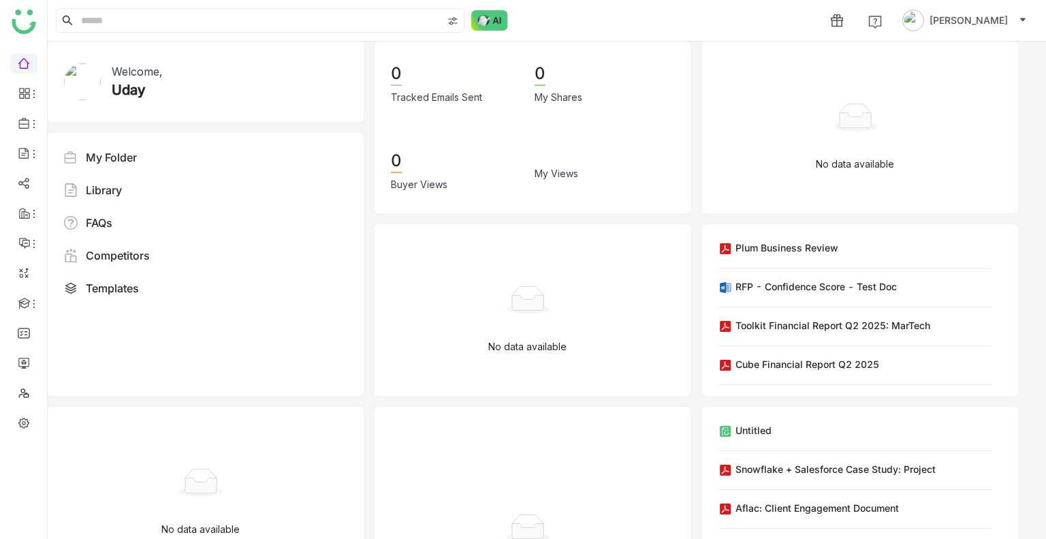
click at [337, 25] on input at bounding box center [260, 20] width 364 height 23
click at [151, 59] on input at bounding box center [135, 63] width 62 height 15
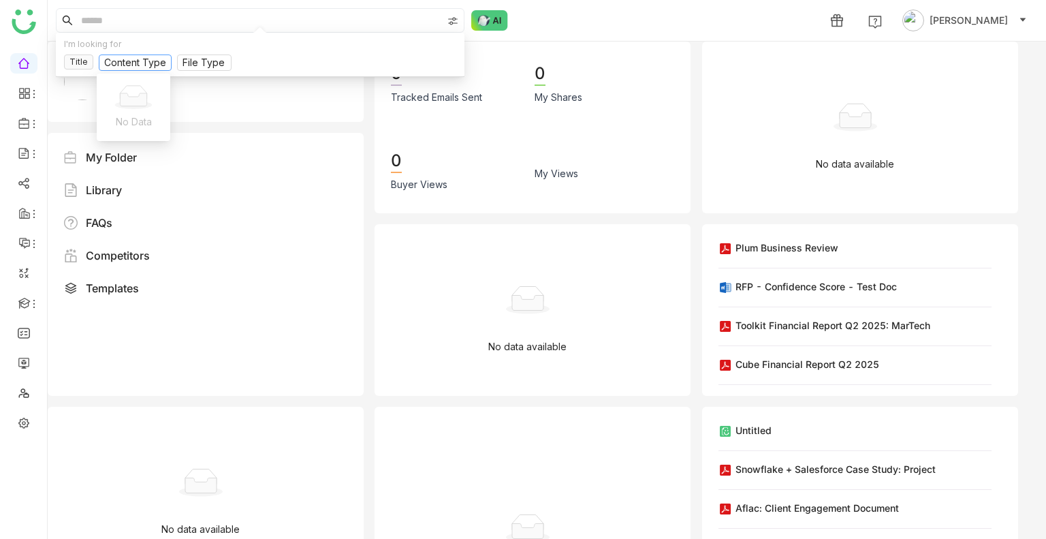
click at [130, 89] on icon at bounding box center [134, 97] width 44 height 24
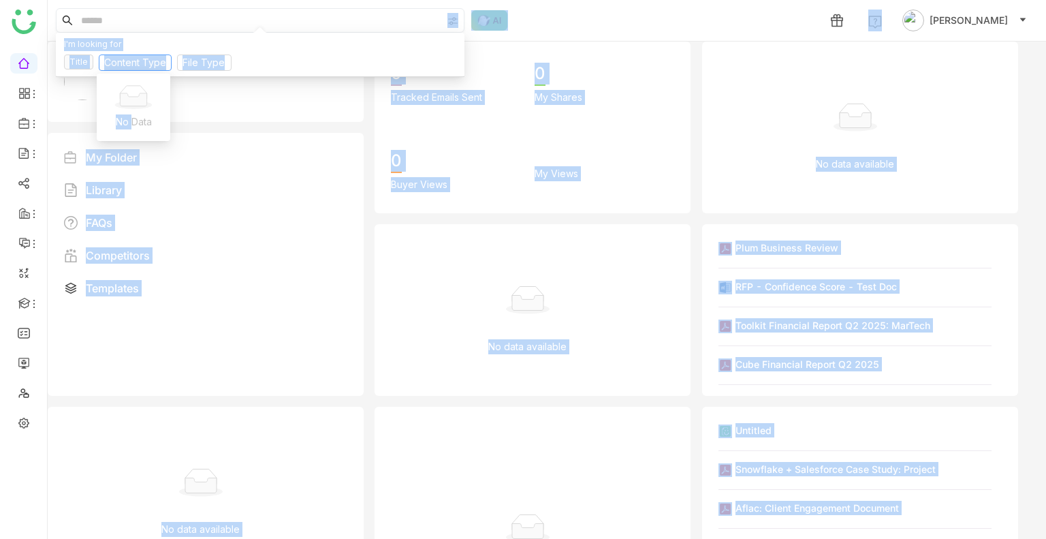
drag, startPoint x: 130, startPoint y: 89, endPoint x: 105, endPoint y: 19, distance: 74.6
click at [105, 19] on body "1 [PERSON_NAME] Welcome, Uday My Folder Library FAQs Competitors Templates KMK …" at bounding box center [523, 269] width 1046 height 539
click at [105, 19] on input at bounding box center [260, 20] width 364 height 23
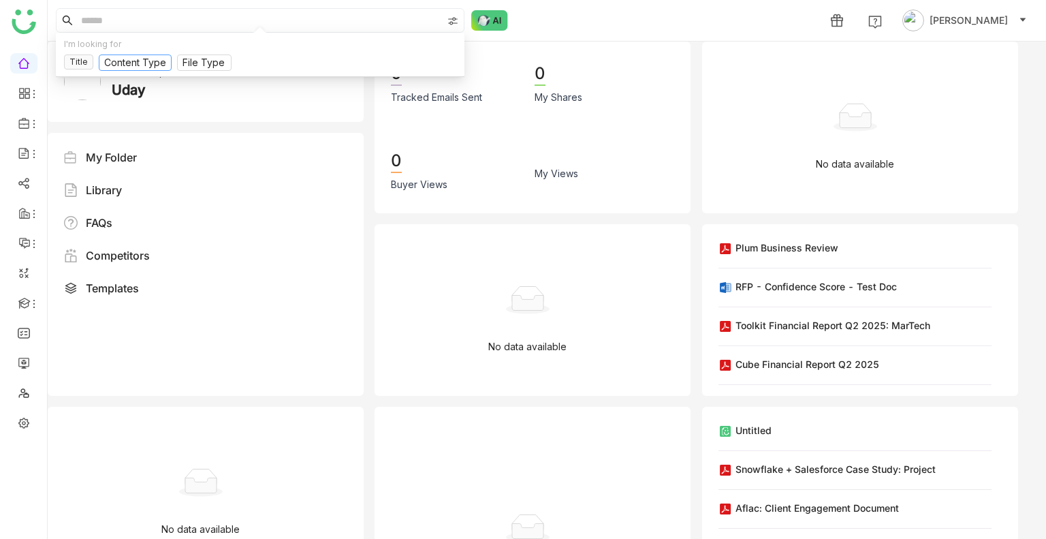
click at [131, 63] on input at bounding box center [135, 63] width 62 height 15
click at [93, 21] on input at bounding box center [260, 20] width 364 height 23
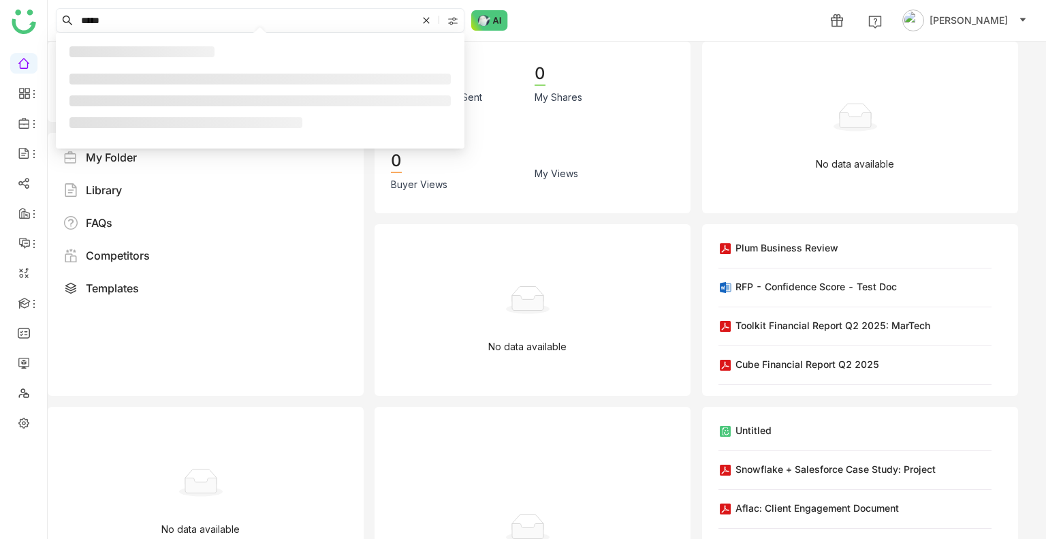
type input "******"
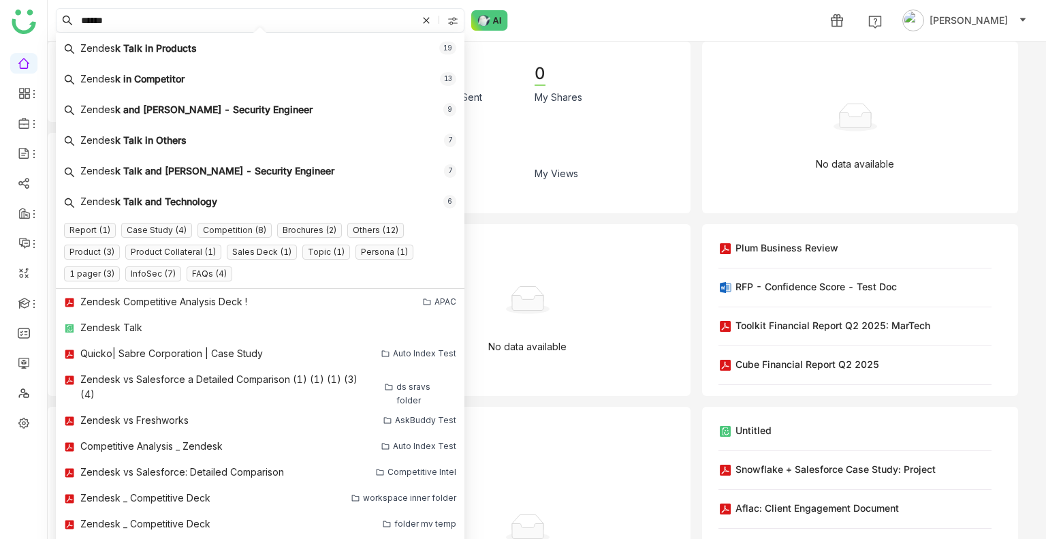
drag, startPoint x: 123, startPoint y: 24, endPoint x: 60, endPoint y: 17, distance: 63.0
click at [60, 17] on nz-input-group "******" at bounding box center [260, 20] width 409 height 25
type input "*******"
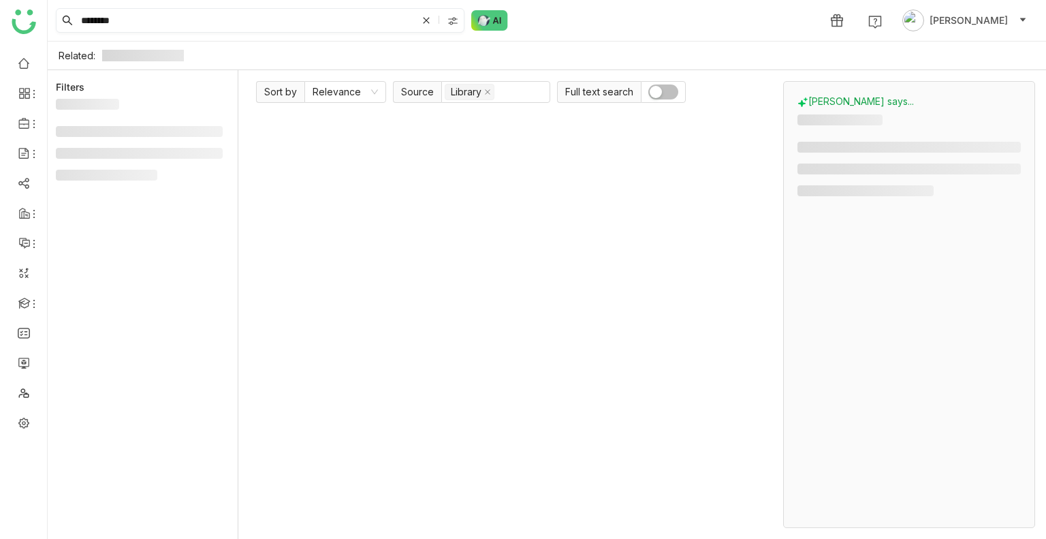
click at [120, 30] on input "*******" at bounding box center [247, 20] width 339 height 23
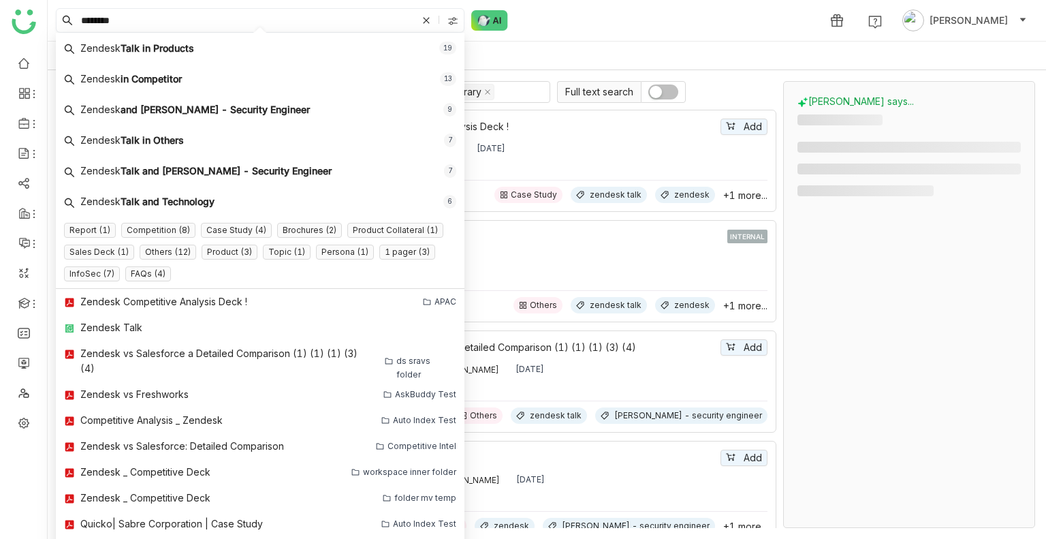
click at [202, 15] on input "*******" at bounding box center [247, 20] width 339 height 23
click at [560, 25] on div "******* 1 [PERSON_NAME]" at bounding box center [547, 20] width 999 height 41
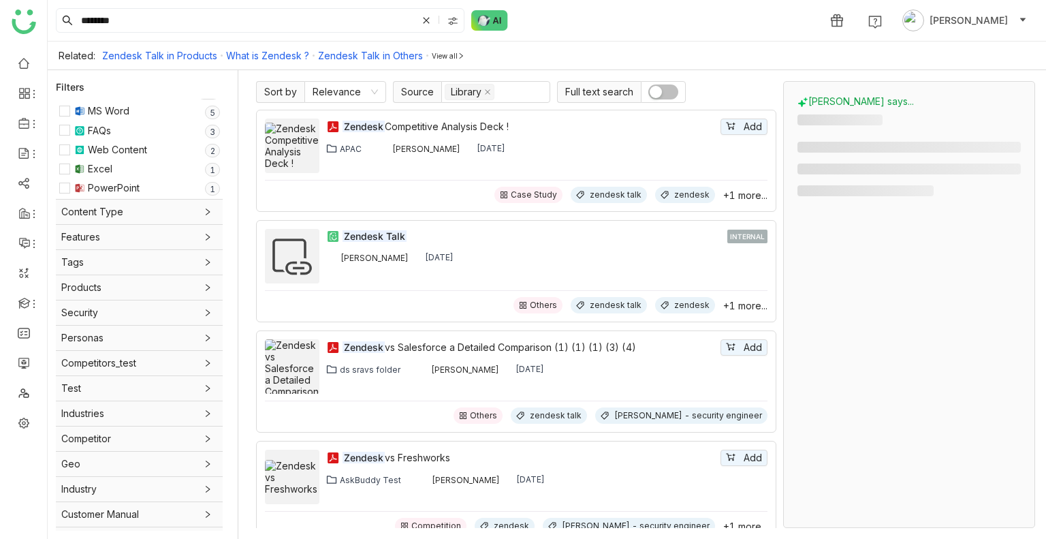
scroll to position [68, 0]
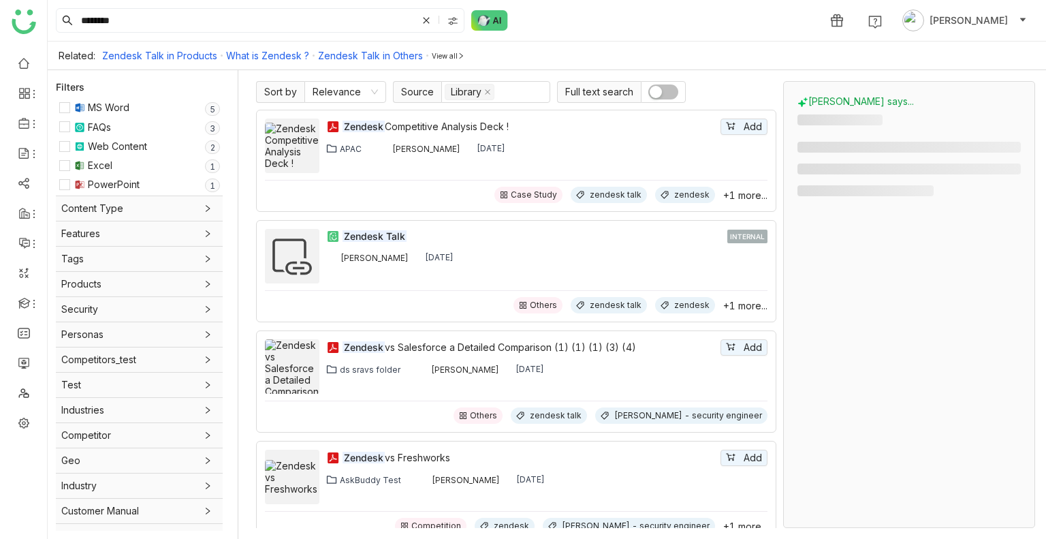
click at [207, 208] on icon at bounding box center [208, 208] width 8 height 8
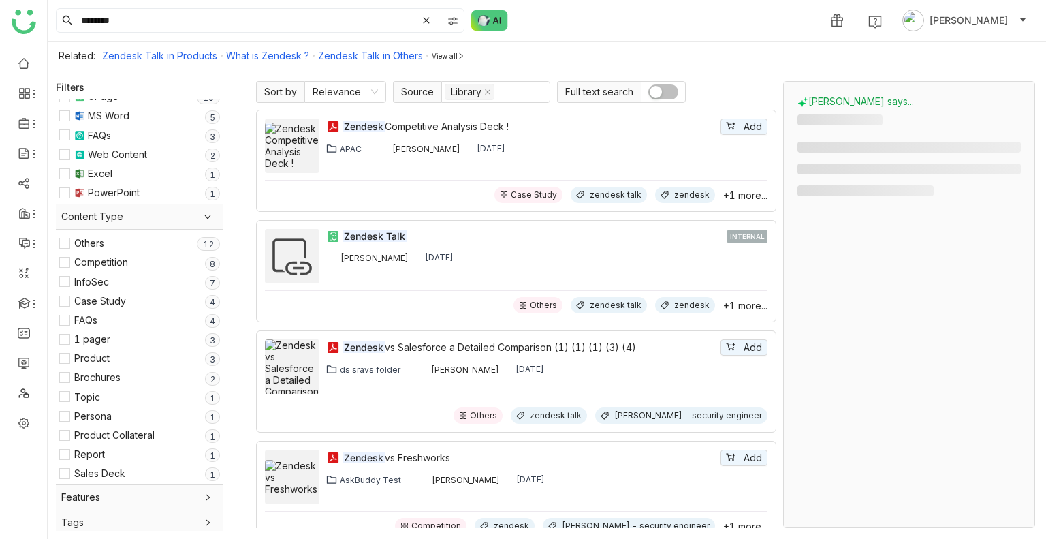
scroll to position [61, 0]
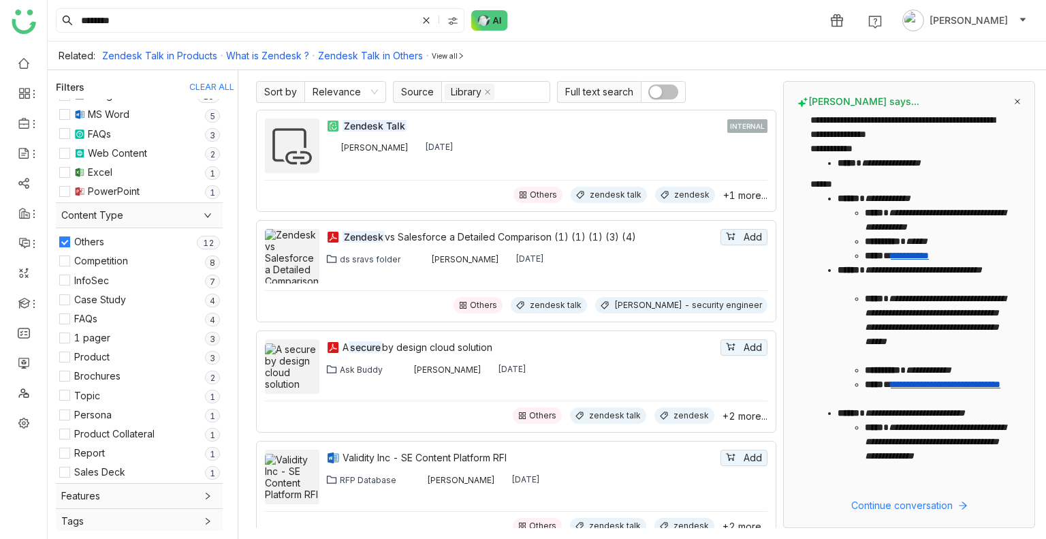
click at [617, 17] on div "******* 1 Uday Bhanu" at bounding box center [547, 20] width 999 height 41
click at [18, 59] on link at bounding box center [24, 63] width 12 height 12
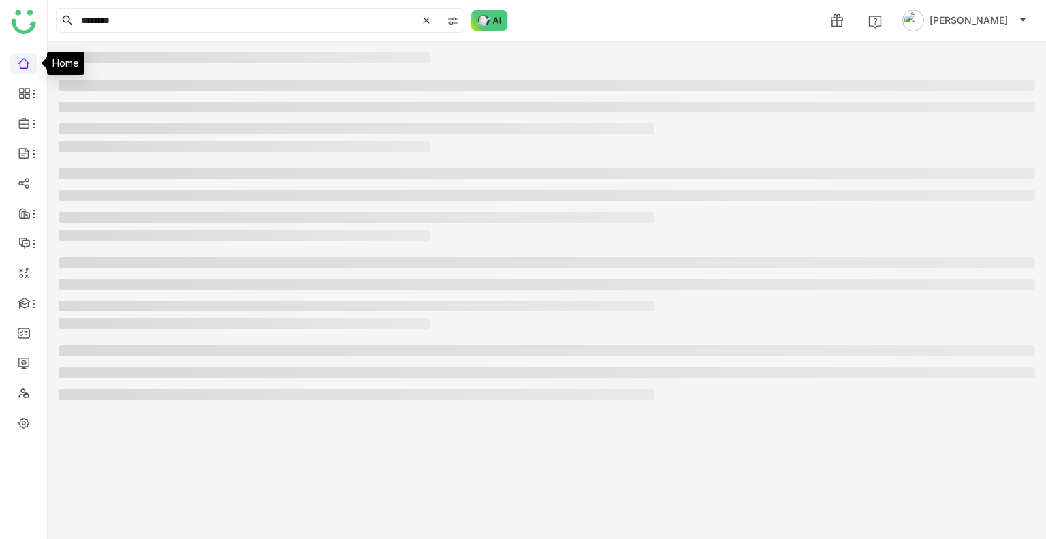
click at [18, 59] on link at bounding box center [24, 63] width 12 height 12
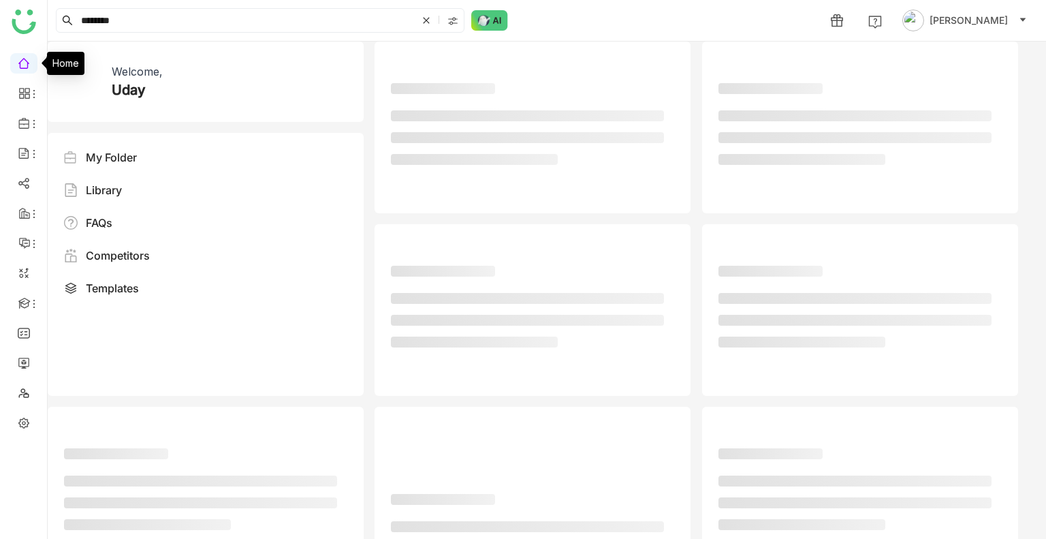
click at [18, 59] on link at bounding box center [24, 63] width 12 height 12
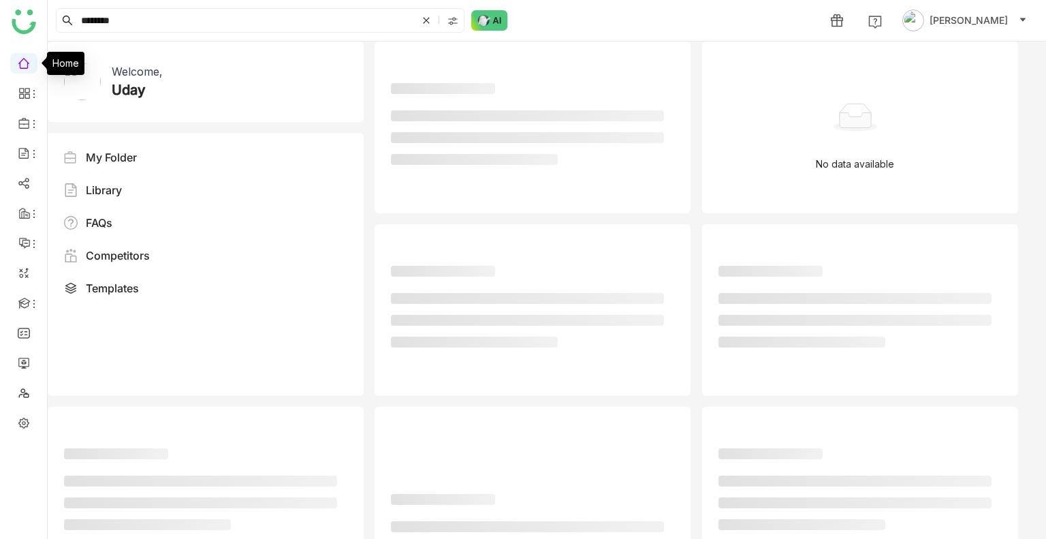
click at [18, 59] on link at bounding box center [24, 63] width 12 height 12
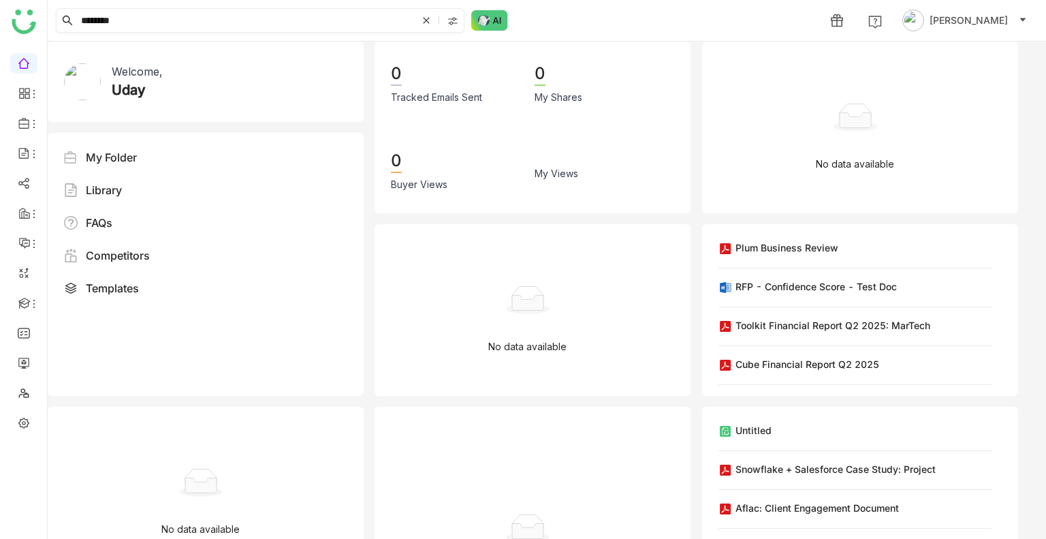
click at [148, 21] on input "*******" at bounding box center [247, 20] width 339 height 23
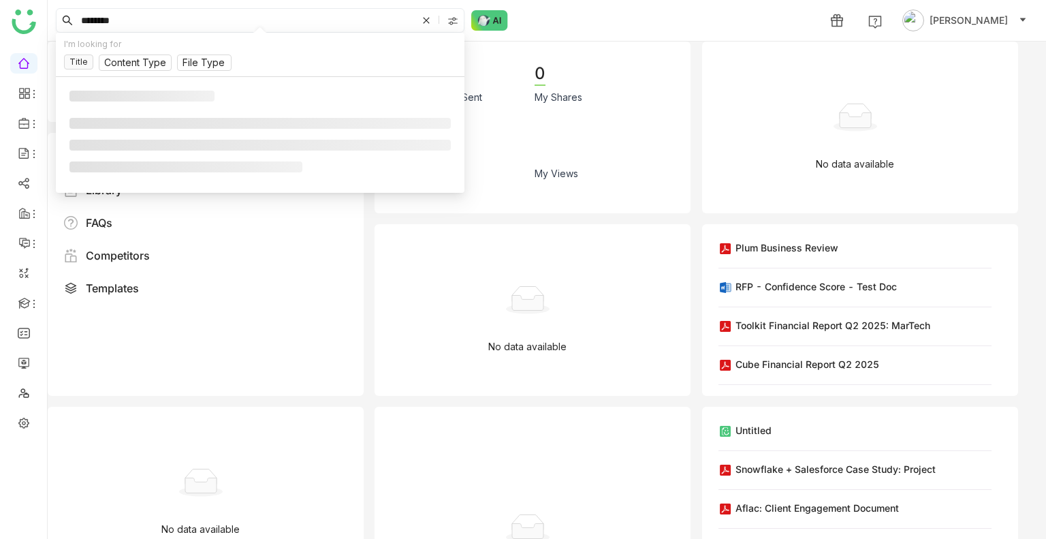
click at [148, 21] on input "*******" at bounding box center [247, 20] width 339 height 23
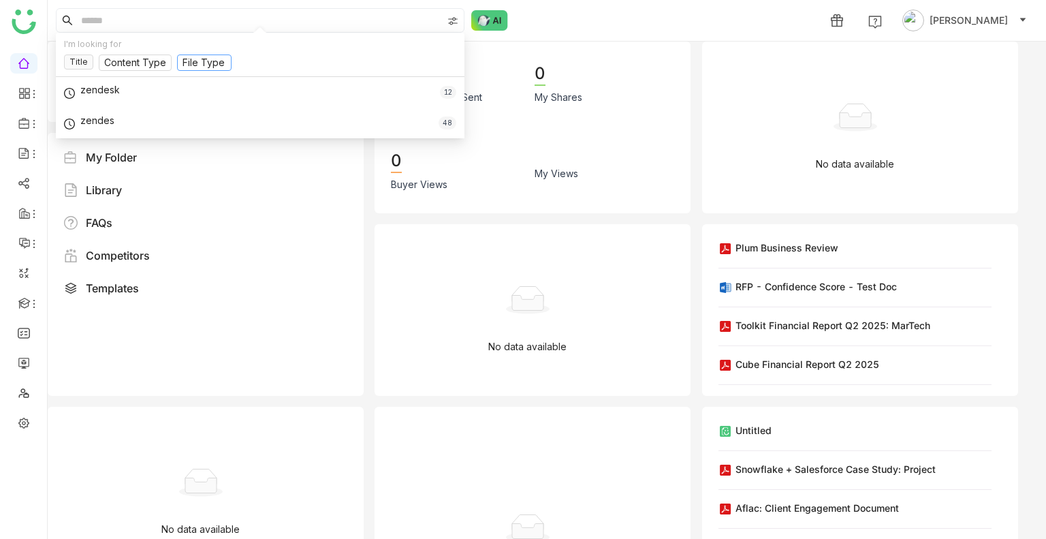
click at [193, 62] on input at bounding box center [205, 63] width 44 height 15
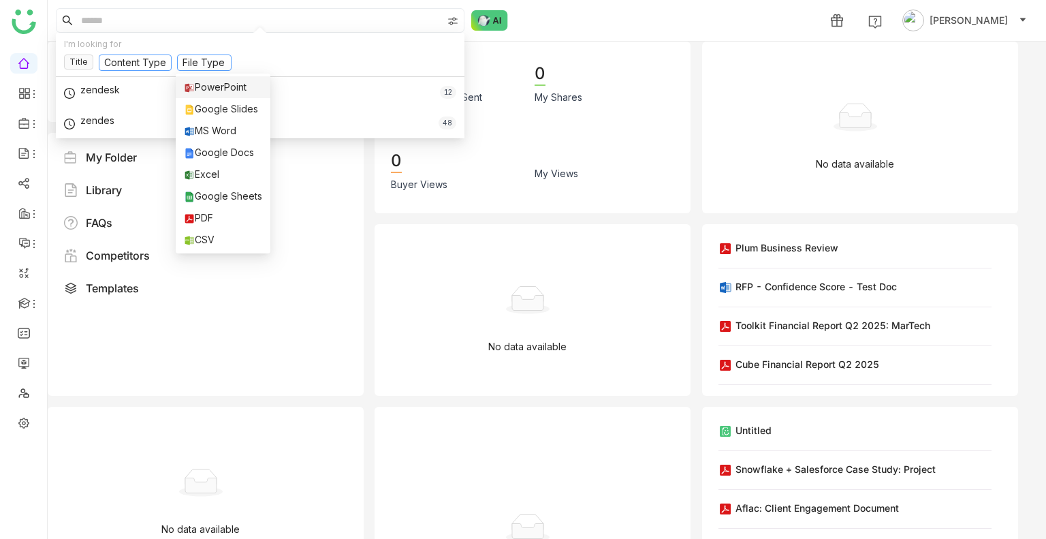
click at [122, 67] on input at bounding box center [135, 63] width 62 height 15
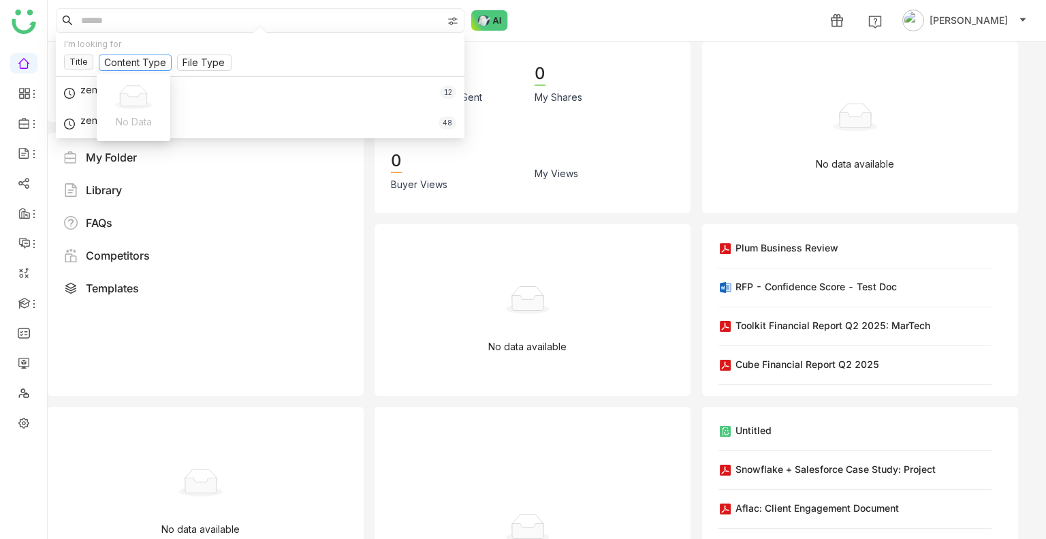
click at [87, 69] on div "Title Content Type File Type" at bounding box center [260, 65] width 392 height 22
click at [80, 67] on nz-tag "Title" at bounding box center [78, 61] width 29 height 15
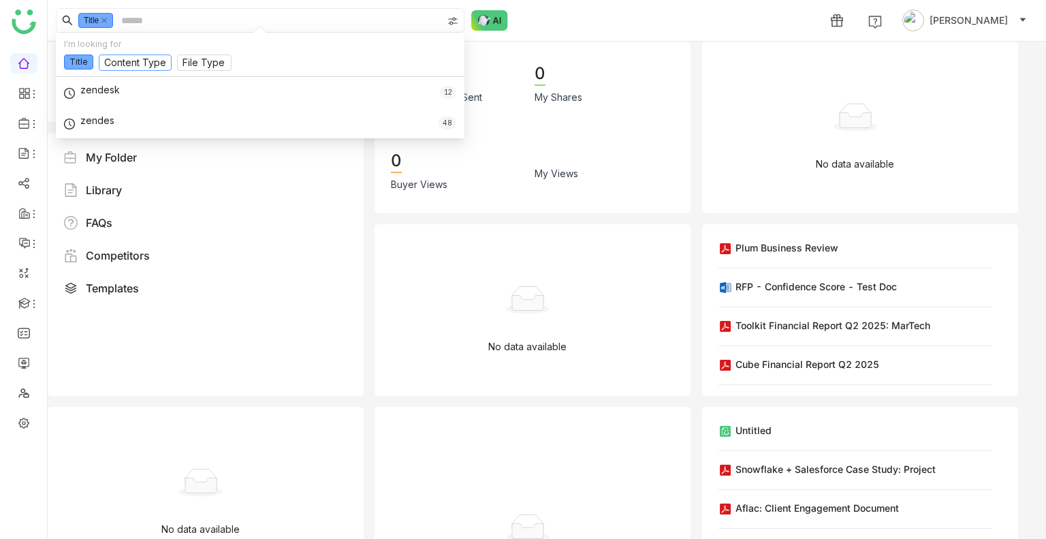
click at [112, 65] on input at bounding box center [135, 63] width 62 height 15
click at [188, 62] on input at bounding box center [205, 63] width 44 height 15
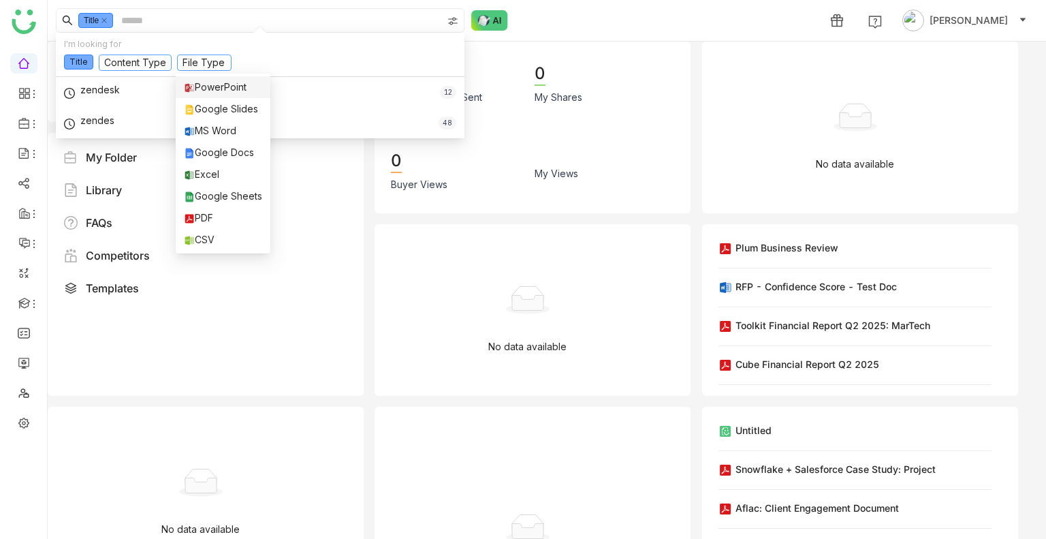
click at [132, 58] on input at bounding box center [135, 63] width 62 height 15
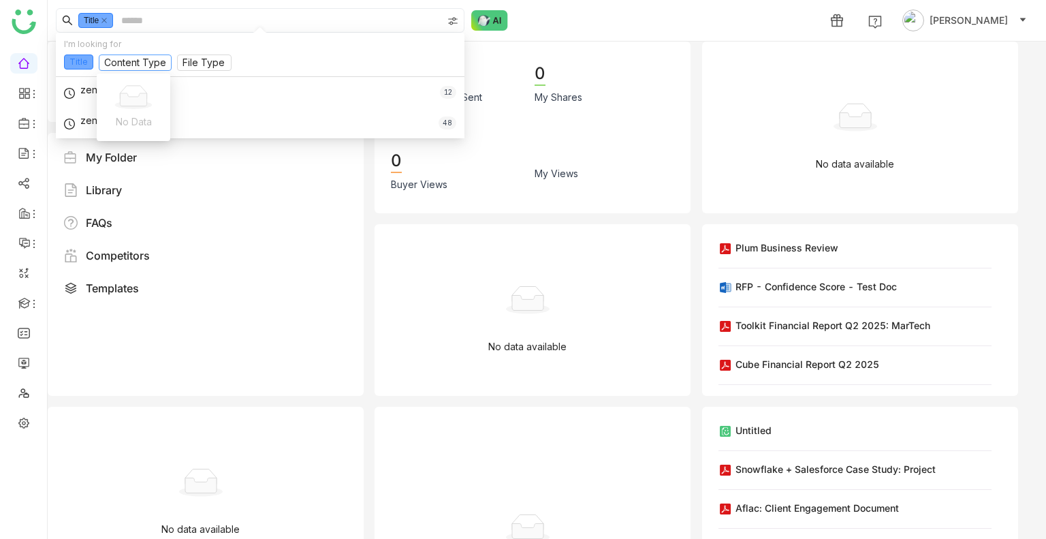
click at [64, 62] on div "I'm looking for Title Content Type File Type" at bounding box center [260, 55] width 409 height 44
click at [64, 62] on nz-tag "Title" at bounding box center [78, 61] width 29 height 15
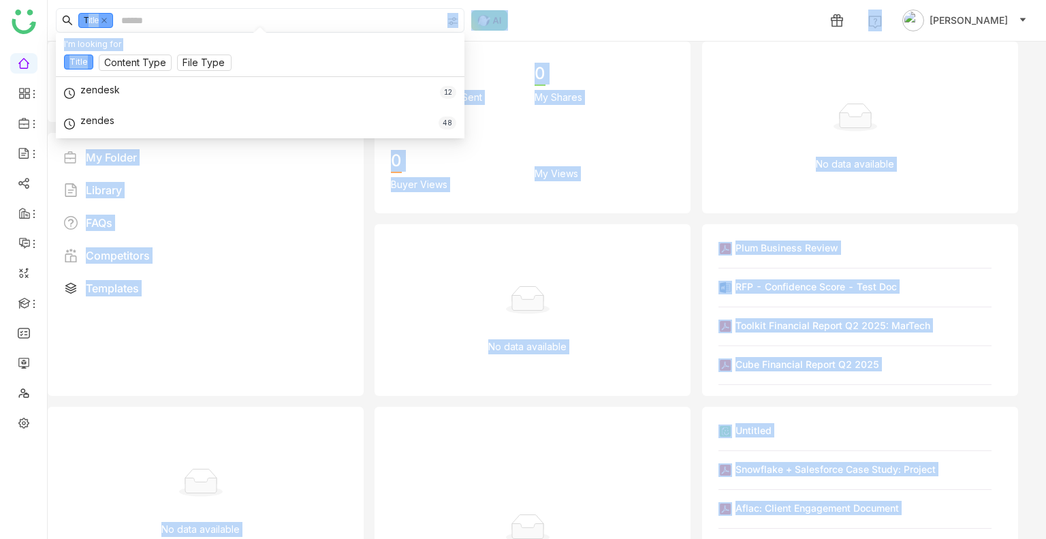
drag, startPoint x: 64, startPoint y: 62, endPoint x: 292, endPoint y: -82, distance: 270.1
click at [292, 0] on html "Title 1 Uday Bhanu Welcome, Uday My Folder Library FAQs Competitors Templates K…" at bounding box center [523, 269] width 1046 height 539
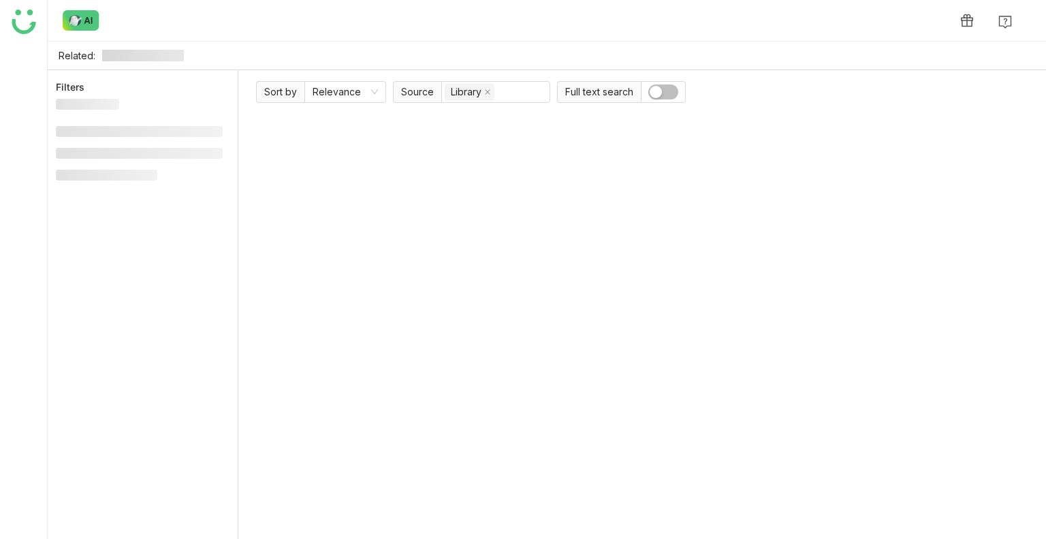
click at [25, 62] on div at bounding box center [23, 291] width 47 height 495
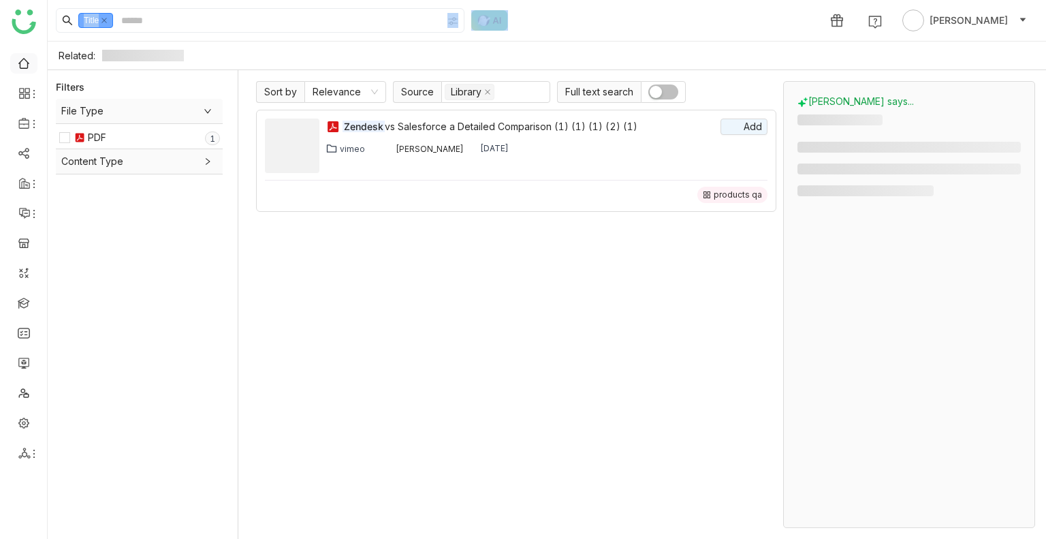
drag, startPoint x: 0, startPoint y: 0, endPoint x: 25, endPoint y: 62, distance: 66.7
click at [25, 62] on link at bounding box center [24, 63] width 12 height 12
type input "*******"
click at [25, 62] on link at bounding box center [24, 63] width 12 height 12
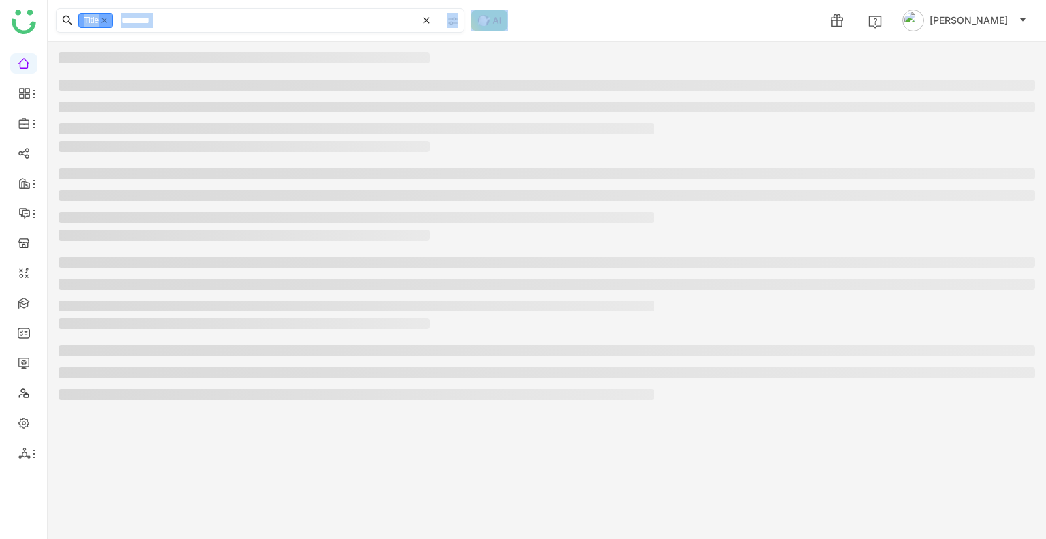
click at [110, 18] on nz-tag "Title" at bounding box center [95, 20] width 35 height 15
